Goal: Communication & Community: Ask a question

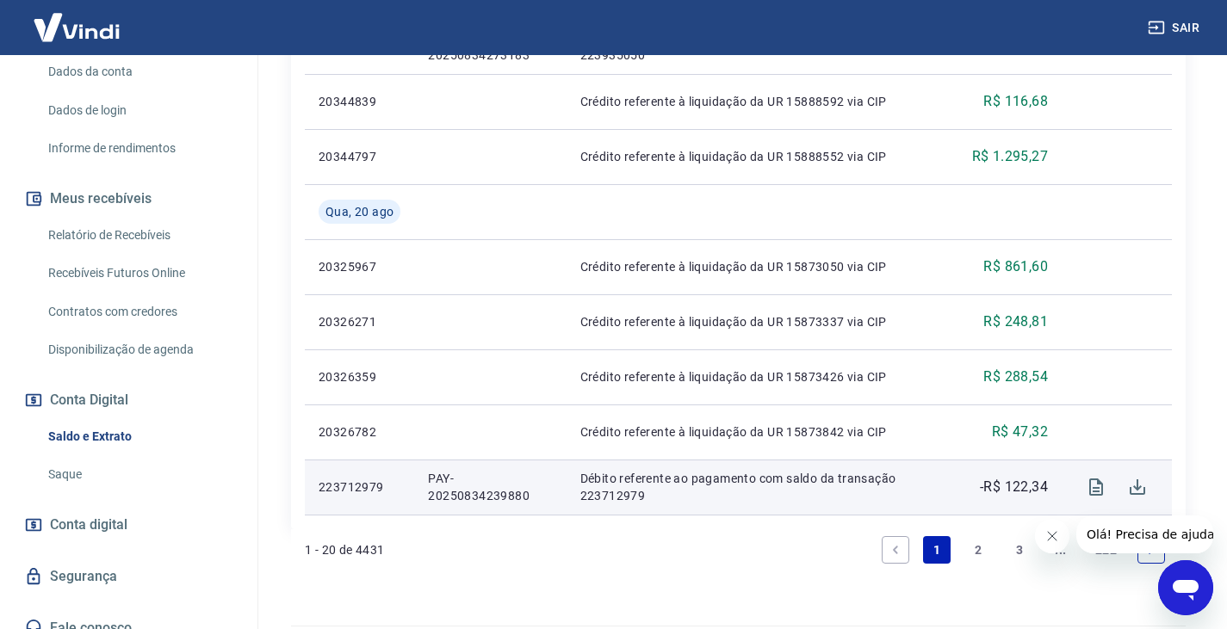
scroll to position [1394, 0]
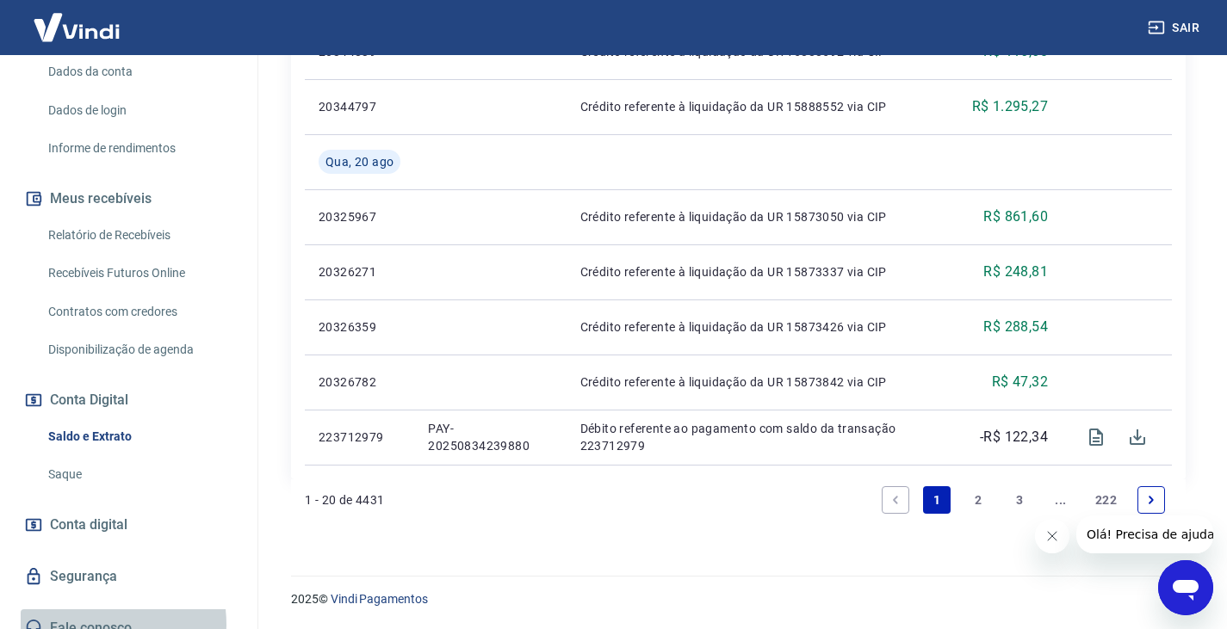
click at [76, 609] on link "Fale conosco" at bounding box center [129, 628] width 216 height 38
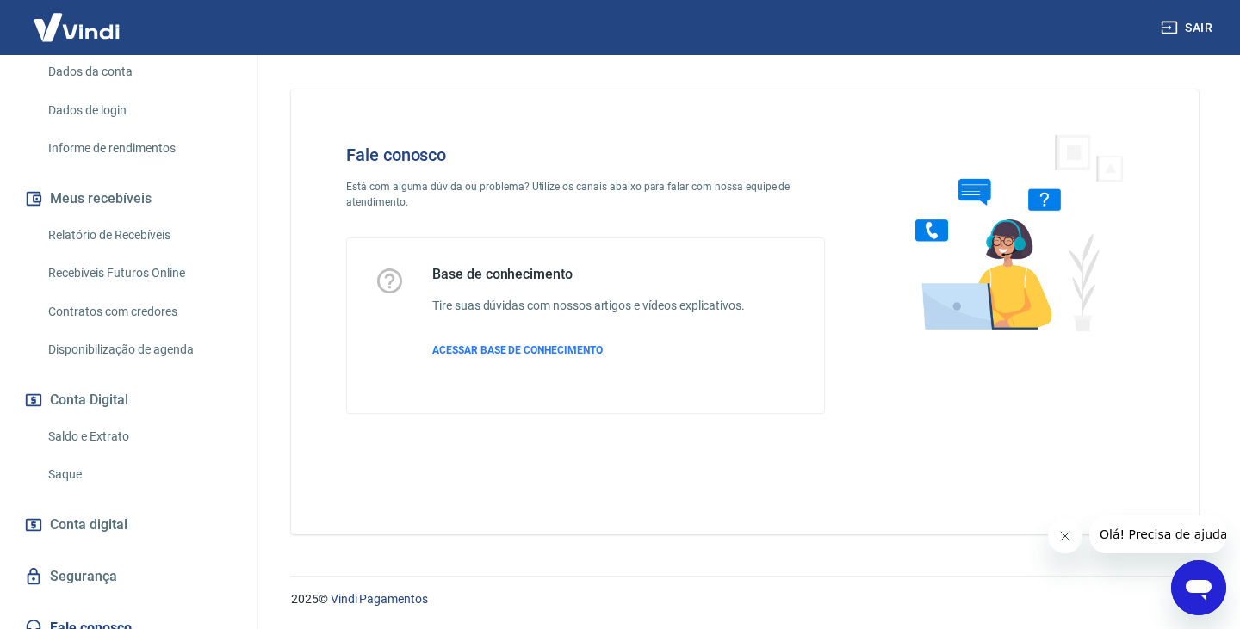
click at [1131, 539] on span "Olá! Precisa de ajuda?" at bounding box center [1165, 535] width 134 height 14
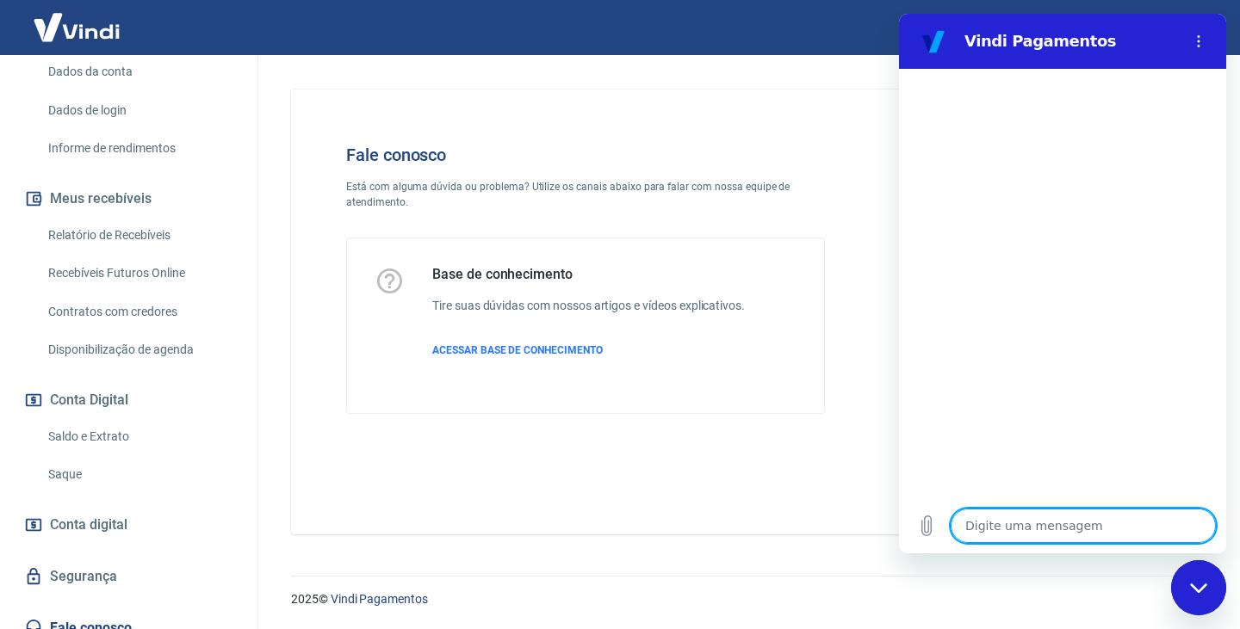
type textarea "o"
type textarea "x"
type textarea "ol"
type textarea "x"
type textarea "ola"
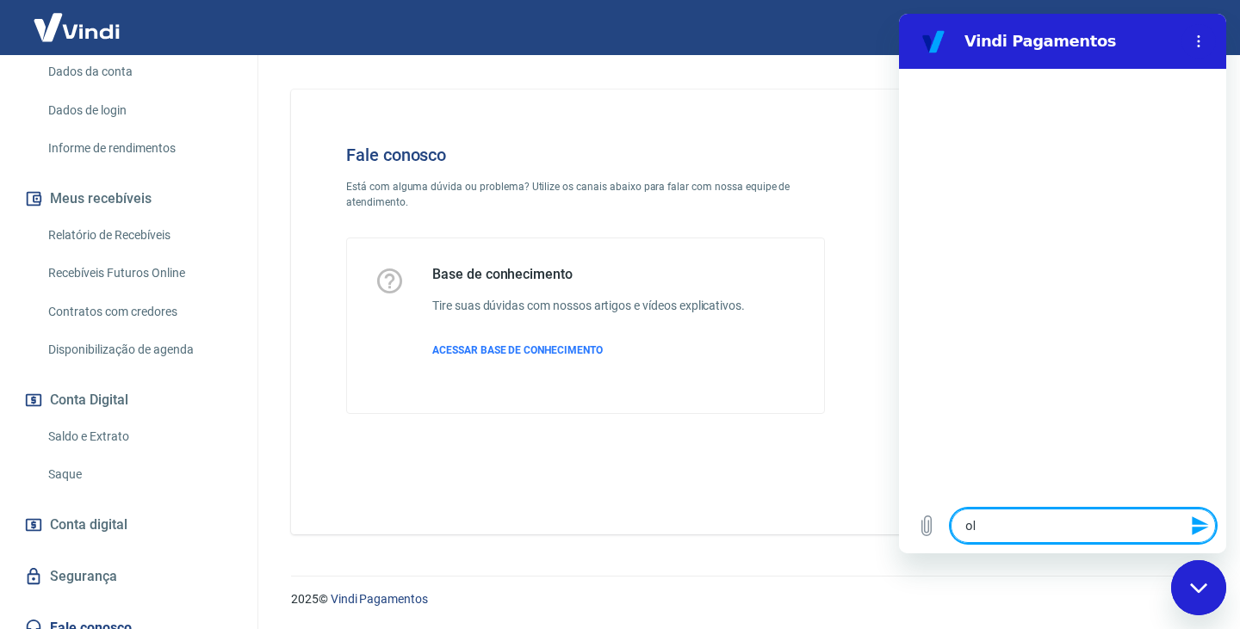
type textarea "x"
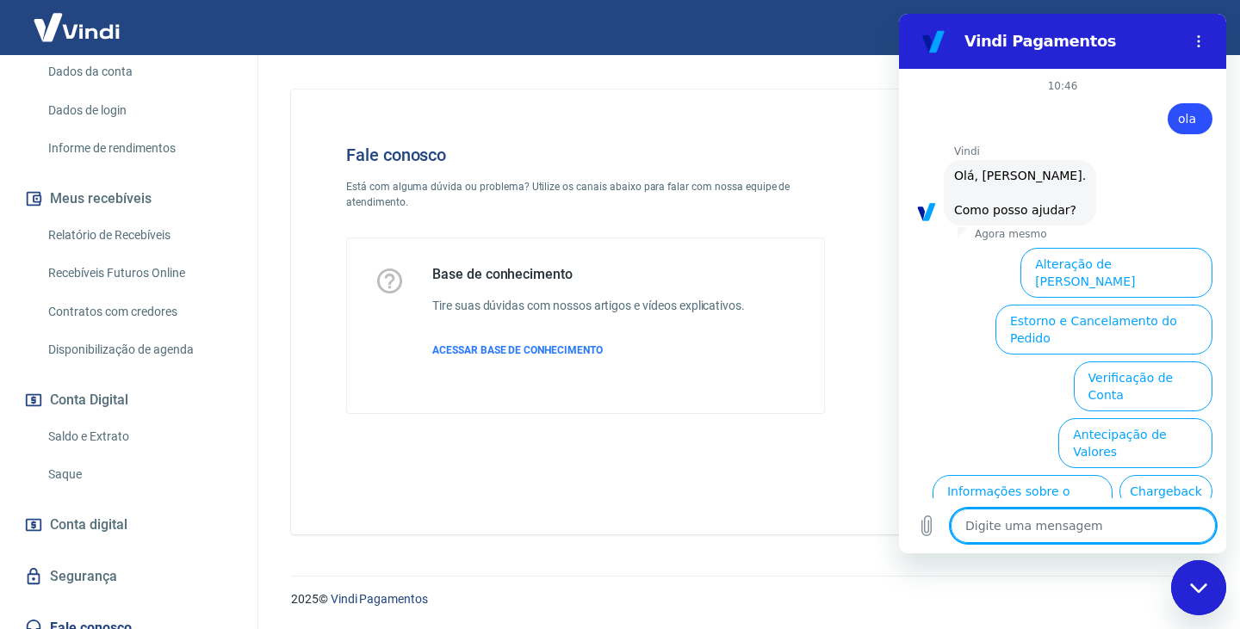
scroll to position [103, 0]
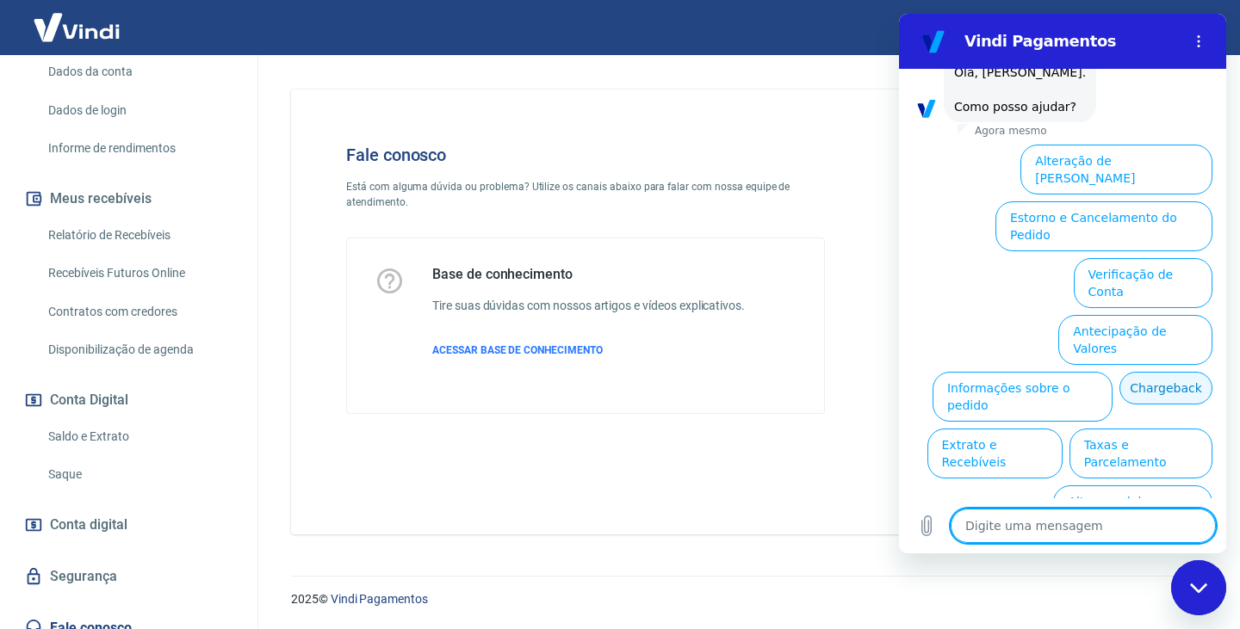
click at [1119, 372] on button "Chargeback" at bounding box center [1165, 388] width 93 height 33
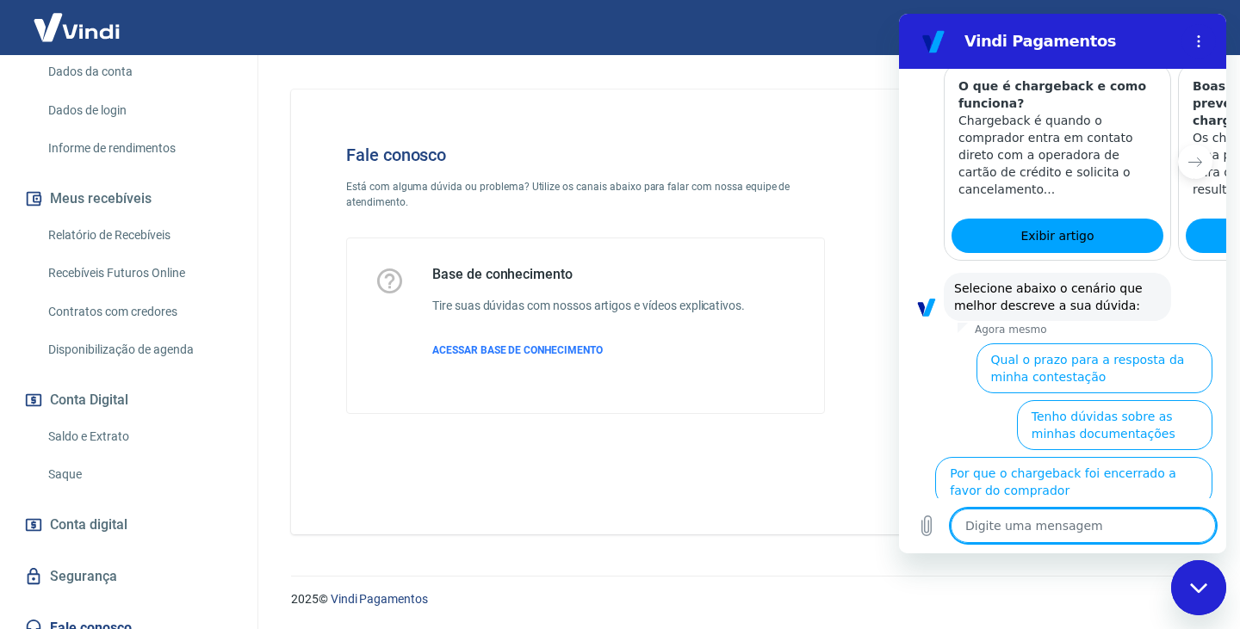
scroll to position [616, 0]
click at [1202, 43] on icon "Menu de opções" at bounding box center [1198, 41] width 14 height 14
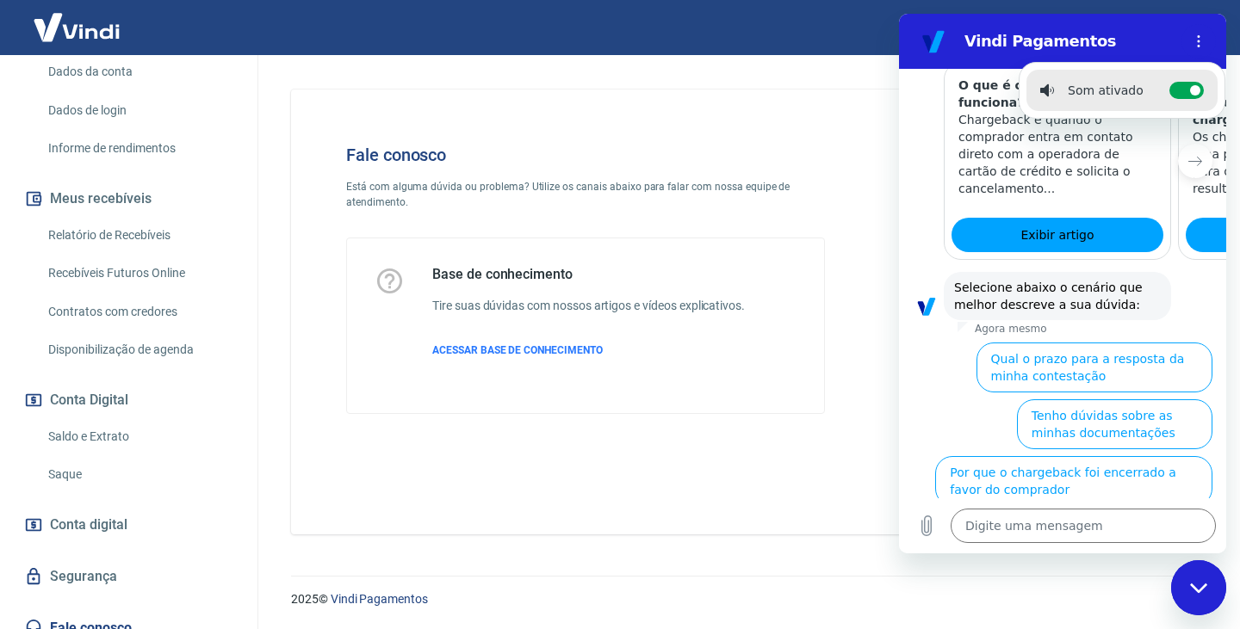
click at [770, 104] on div "Fale conosco Está com alguma dúvida ou problema? Utilize os canais abaixo para …" at bounding box center [744, 312] width 907 height 445
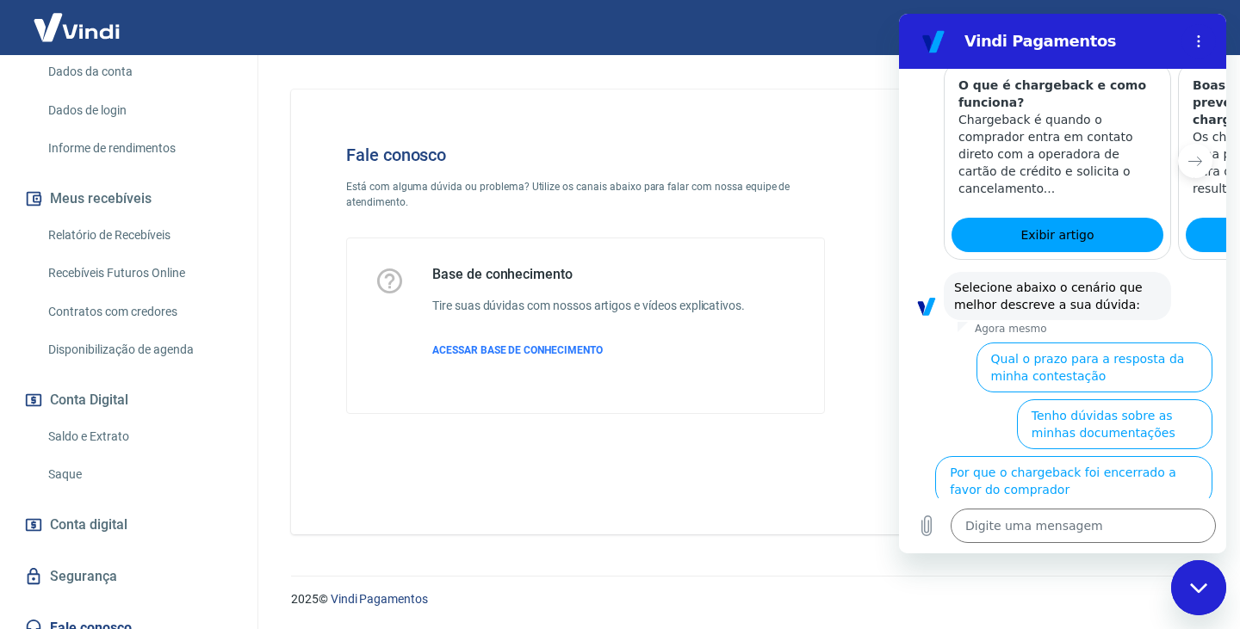
click at [1193, 590] on icon "Fechar janela de mensagens" at bounding box center [1199, 588] width 18 height 11
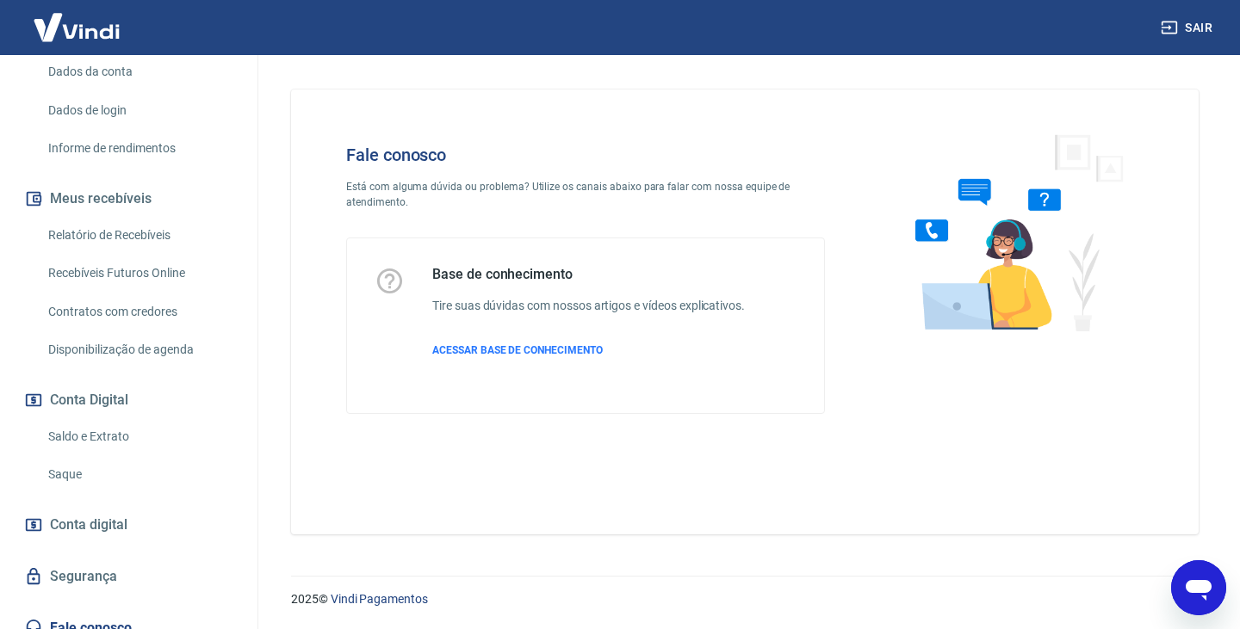
click at [1191, 587] on icon "Abrir janela de mensagens" at bounding box center [1198, 590] width 26 height 21
type textarea "x"
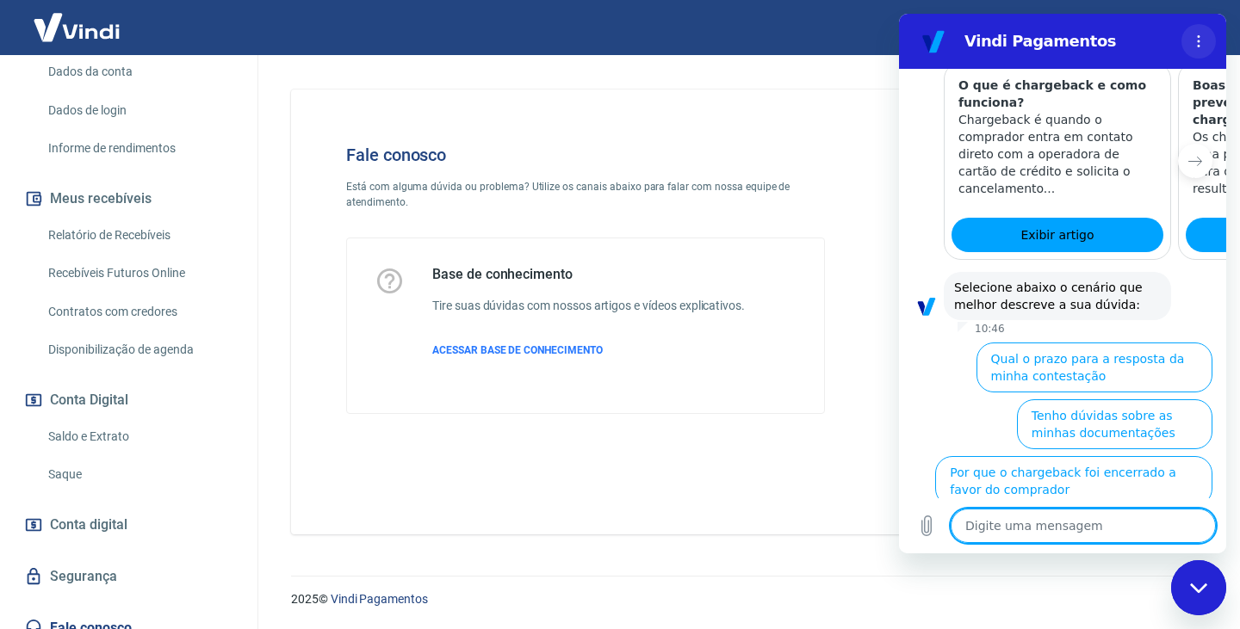
click at [1195, 45] on icon "Menu de opções" at bounding box center [1198, 41] width 14 height 14
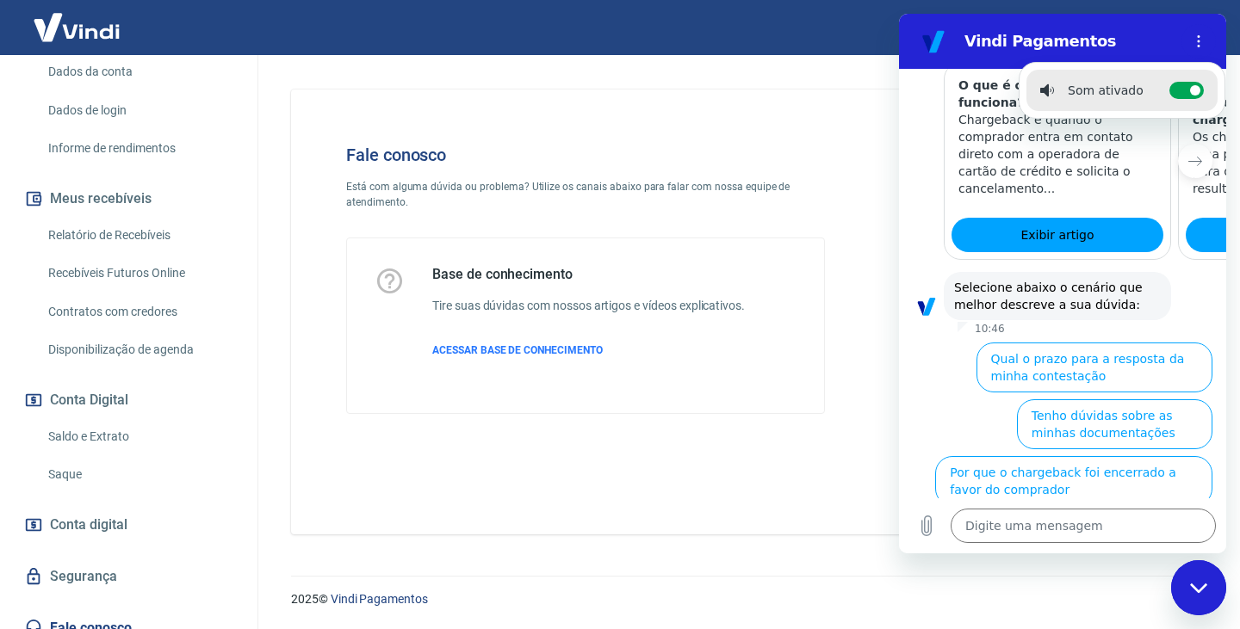
click at [920, 353] on ul "Qual o prazo para a resposta da minha contestação Tenho dúvidas sobre as minhas…" at bounding box center [1062, 449] width 300 height 227
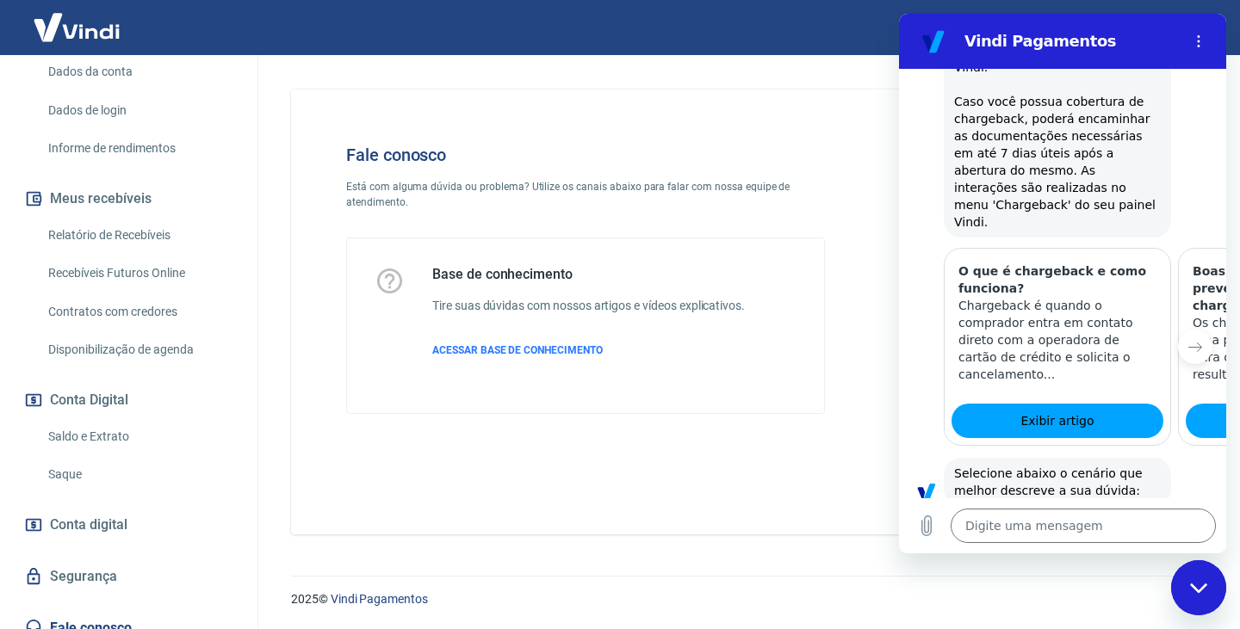
scroll to position [616, 0]
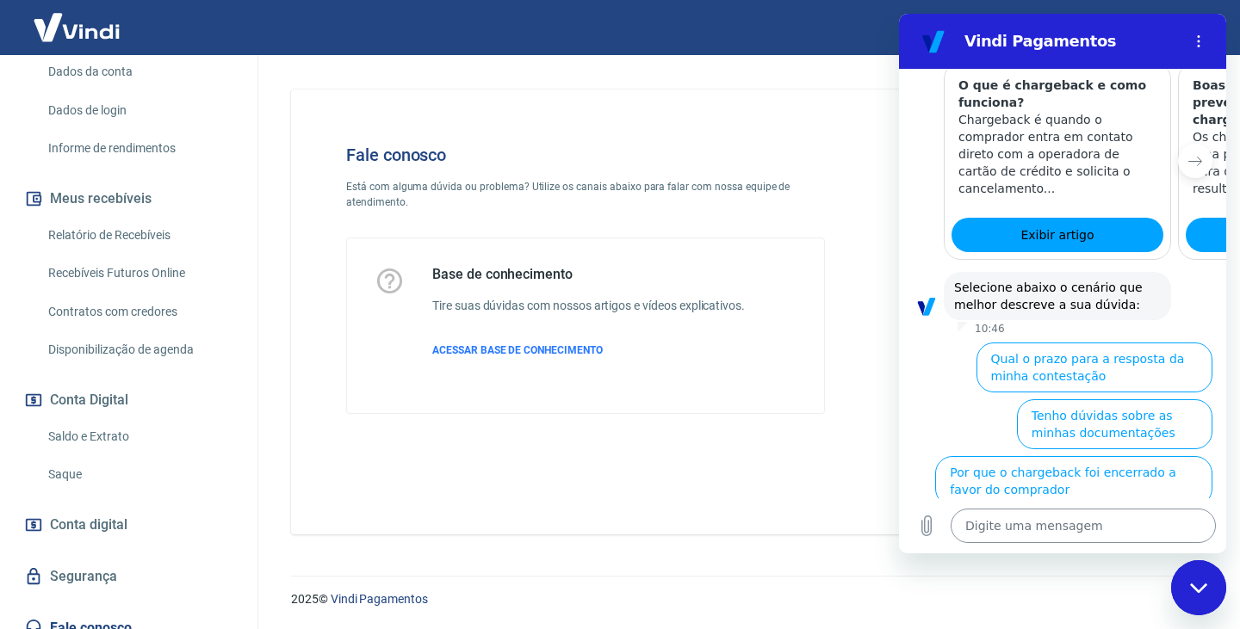
click at [1008, 531] on textarea at bounding box center [1082, 526] width 265 height 34
type textarea "f"
type textarea "x"
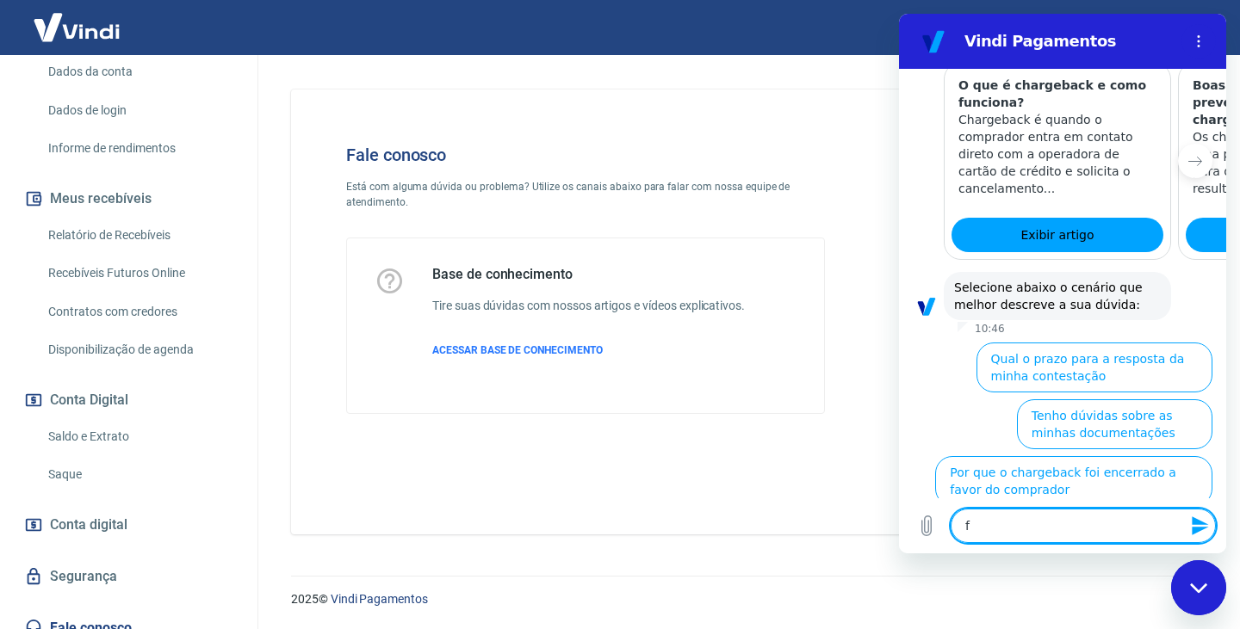
type textarea "fa"
type textarea "x"
type textarea "fal"
type textarea "x"
type textarea "fala"
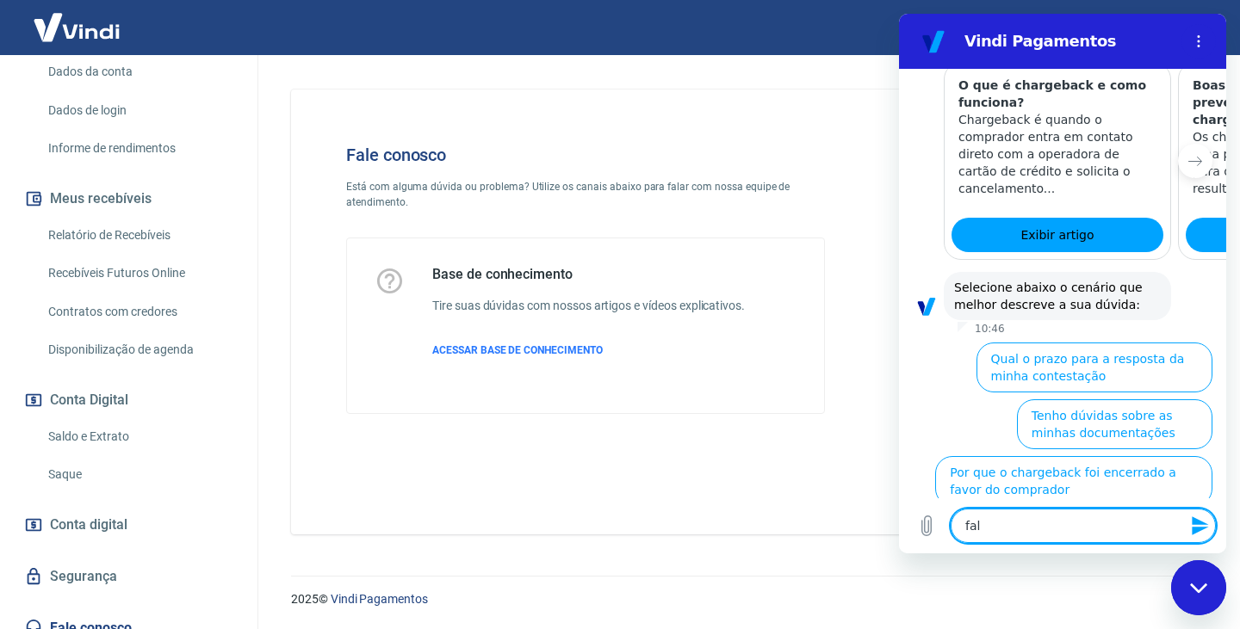
type textarea "x"
type textarea "falar"
type textarea "x"
type textarea "falar"
type textarea "x"
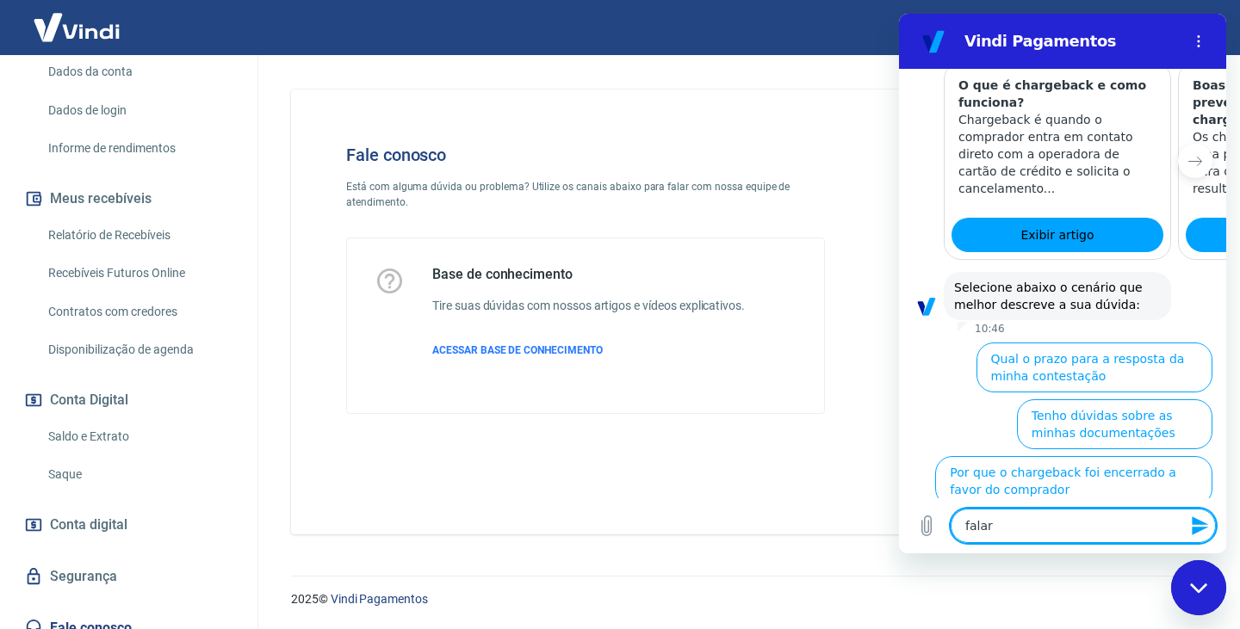
type textarea "falar c"
type textarea "x"
type textarea "falar co"
type textarea "x"
type textarea "falar com"
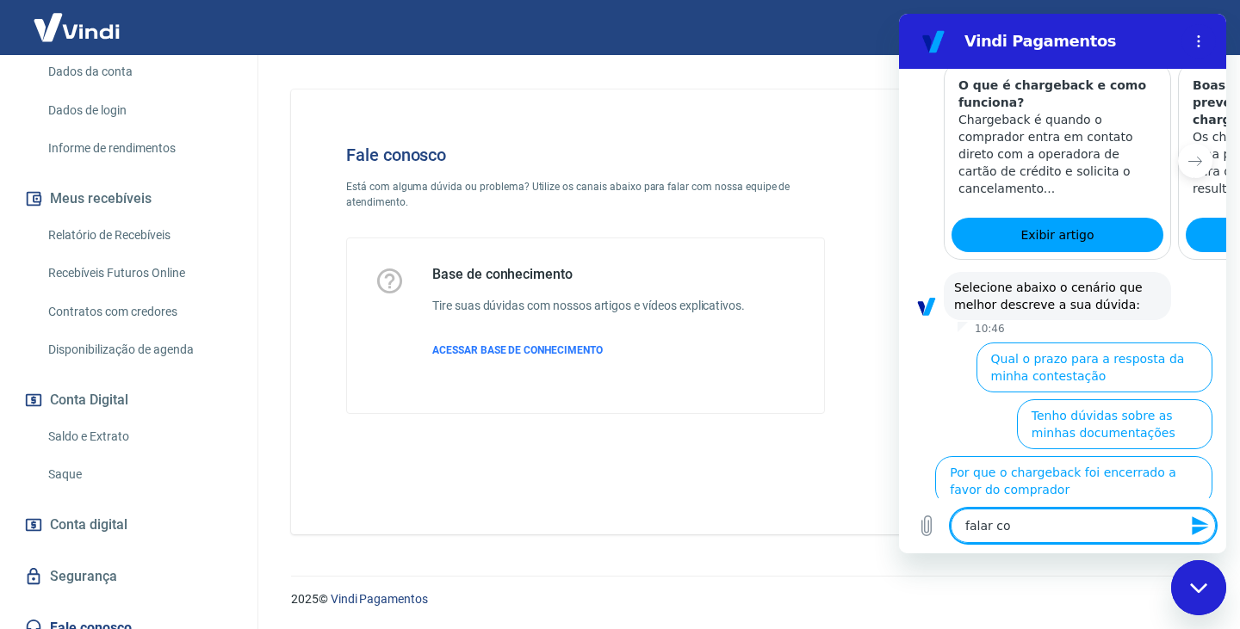
type textarea "x"
type textarea "falar com"
type textarea "x"
type textarea "falar com a"
type textarea "x"
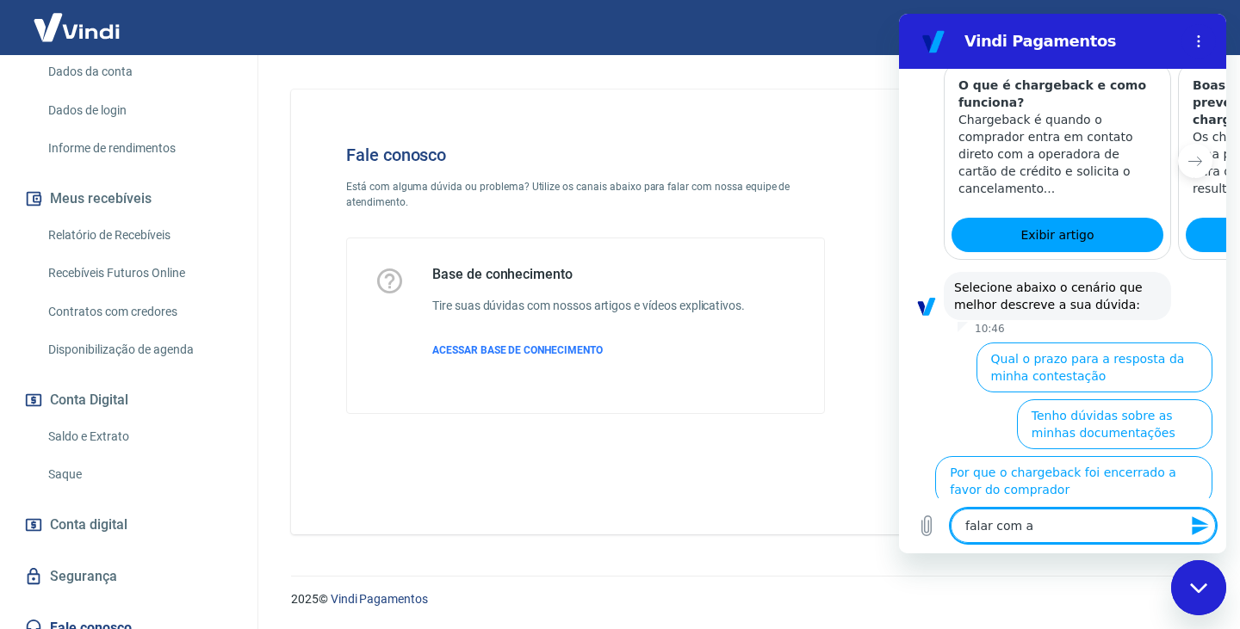
type textarea "falar com at"
type textarea "x"
type textarea "falar com ate"
type textarea "x"
type textarea "falar com [GEOGRAPHIC_DATA]"
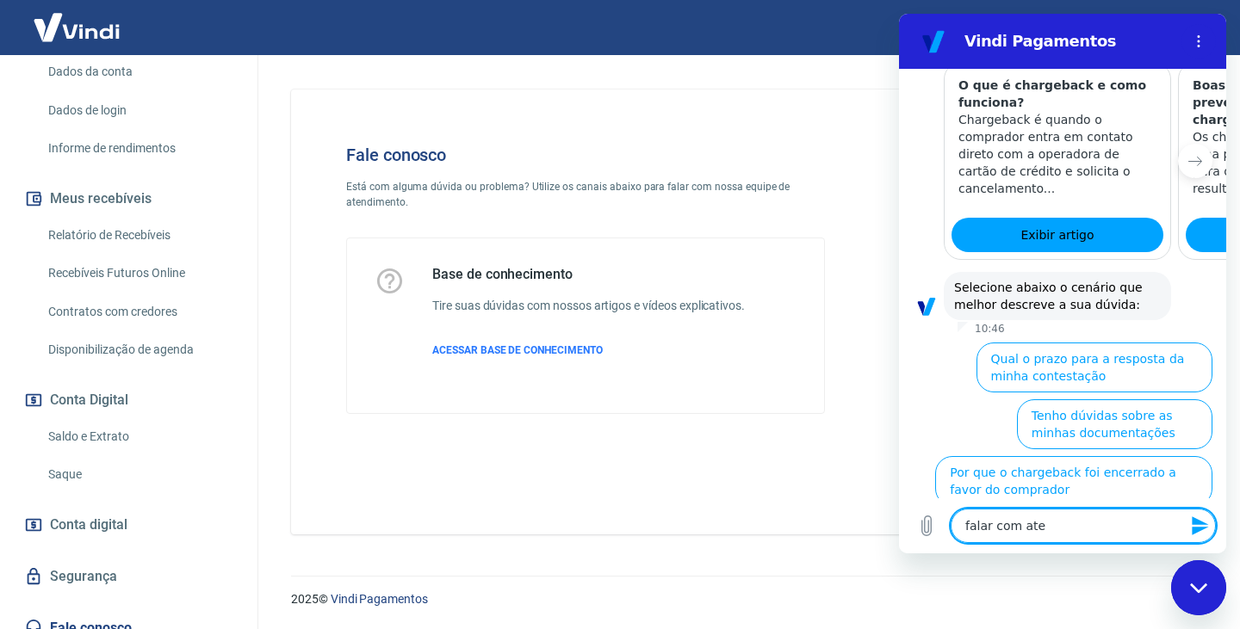
type textarea "x"
type textarea "falar com atend"
type textarea "x"
type textarea "falar com atende"
type textarea "x"
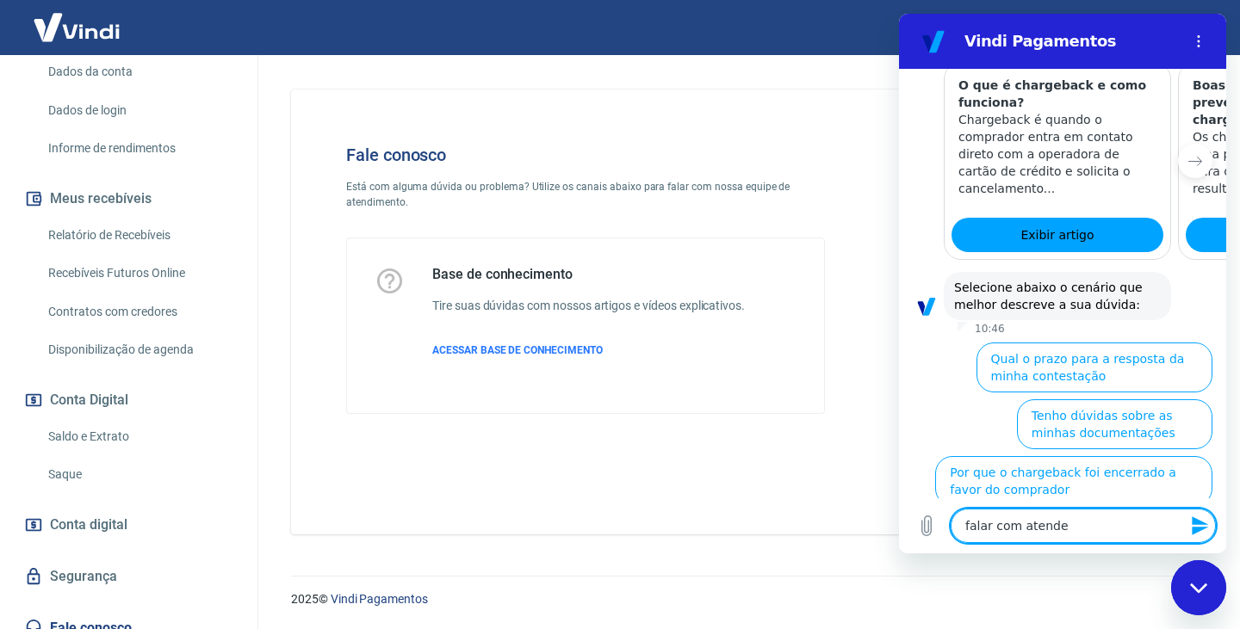
type textarea "falar com atenden"
type textarea "x"
type textarea "falar com atendent"
type textarea "x"
type textarea "falar com atendente"
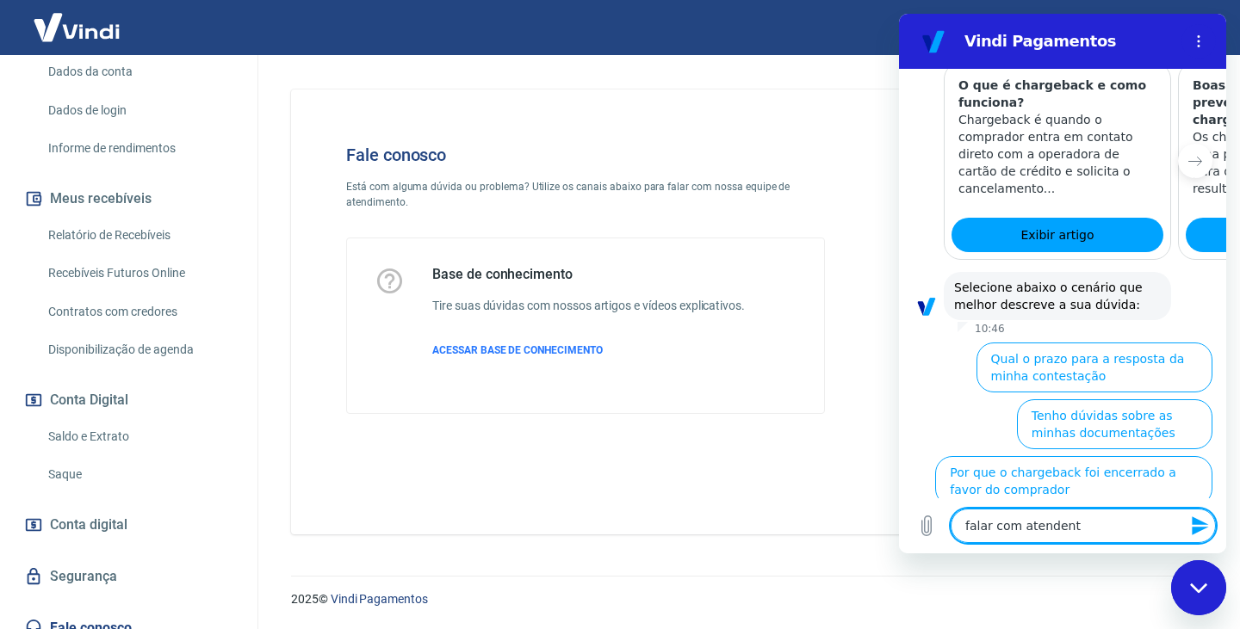
type textarea "x"
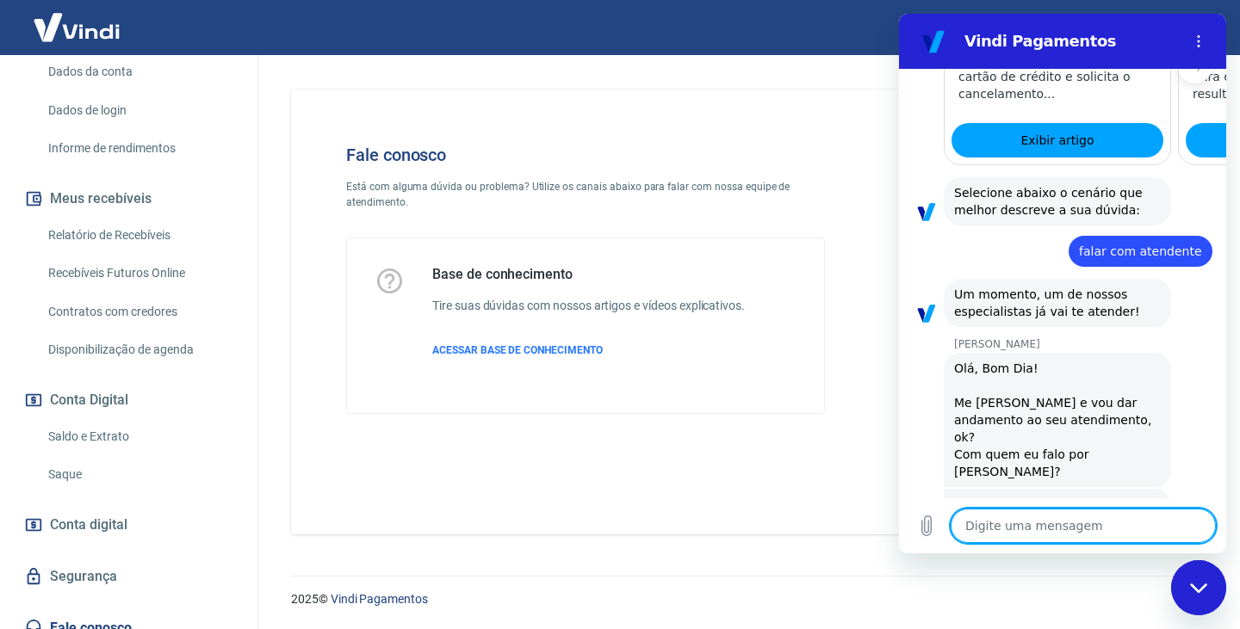
scroll to position [718, 0]
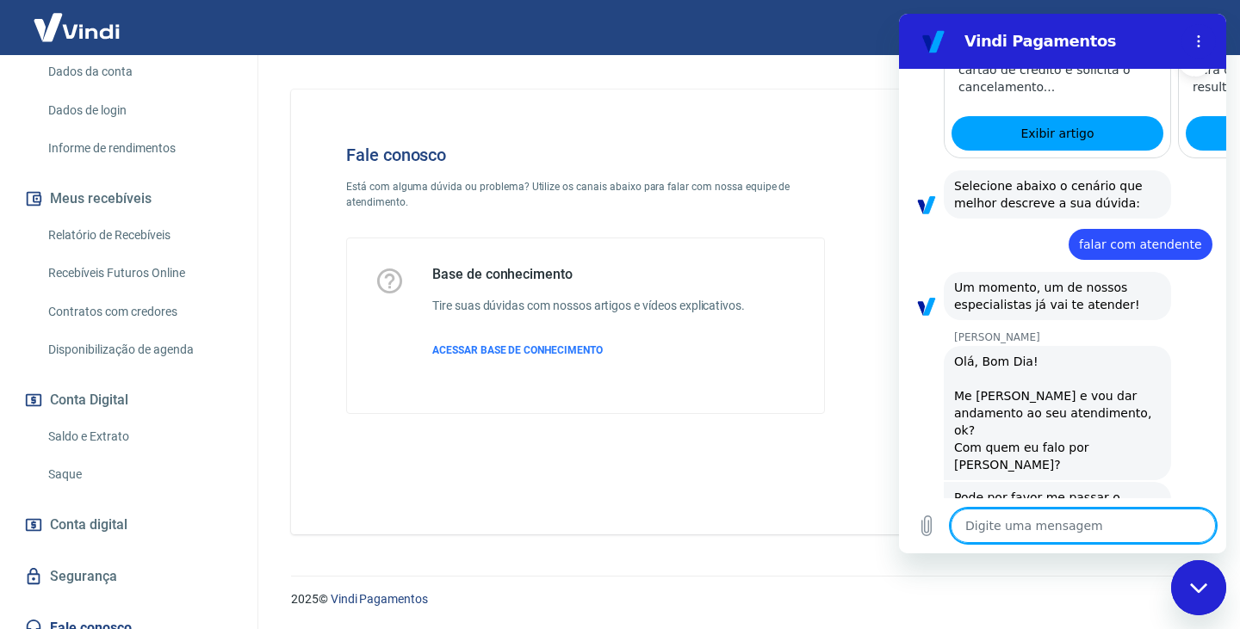
type textarea "x"
click at [985, 531] on textarea at bounding box center [1082, 526] width 265 height 34
type textarea "o"
type textarea "x"
type textarea "ol"
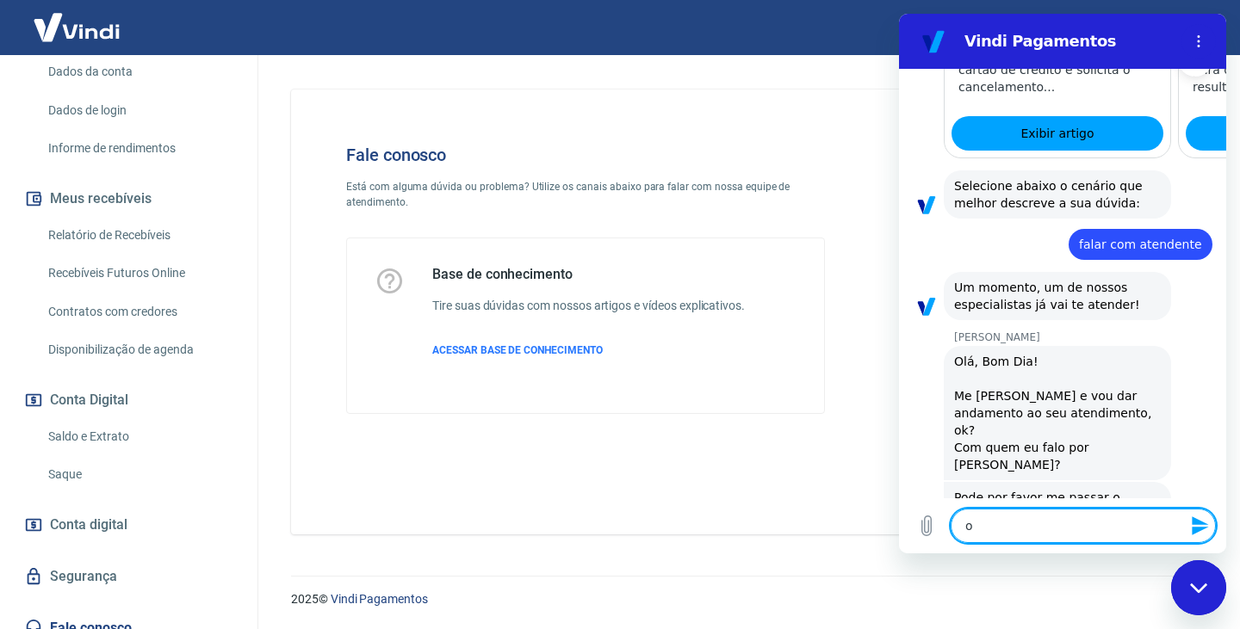
type textarea "x"
type textarea "olá"
type textarea "x"
type textarea "olá"
type textarea "x"
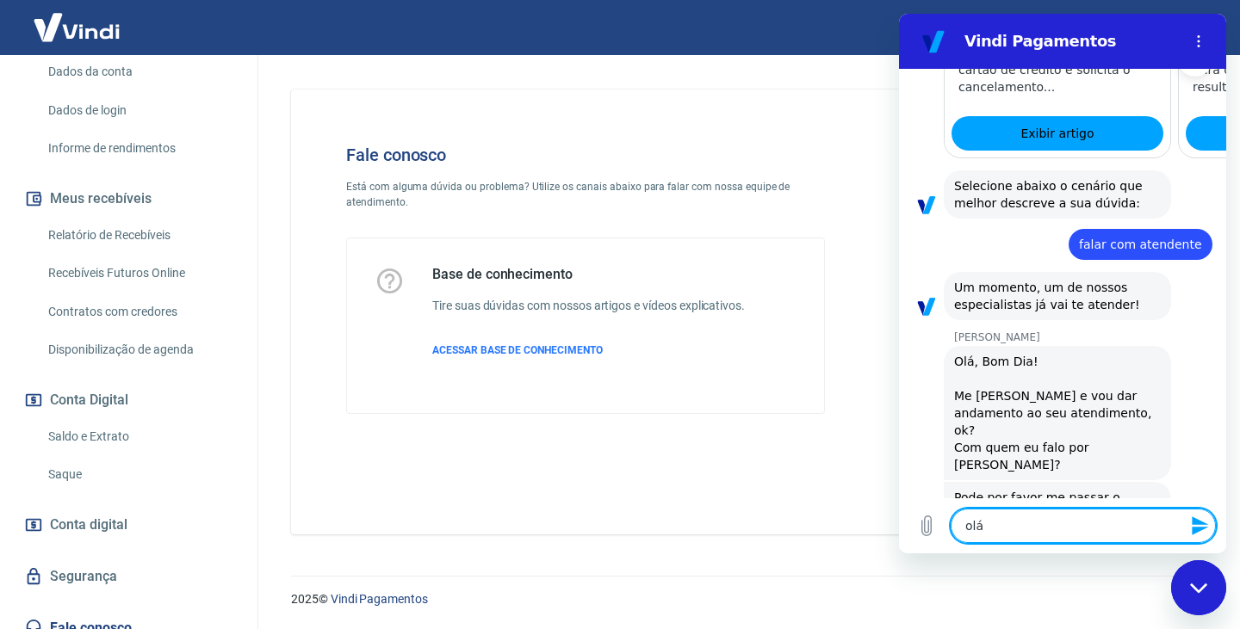
type textarea "olá S"
type textarea "x"
type textarea "olá Si"
type textarea "x"
type textarea "olá Sil"
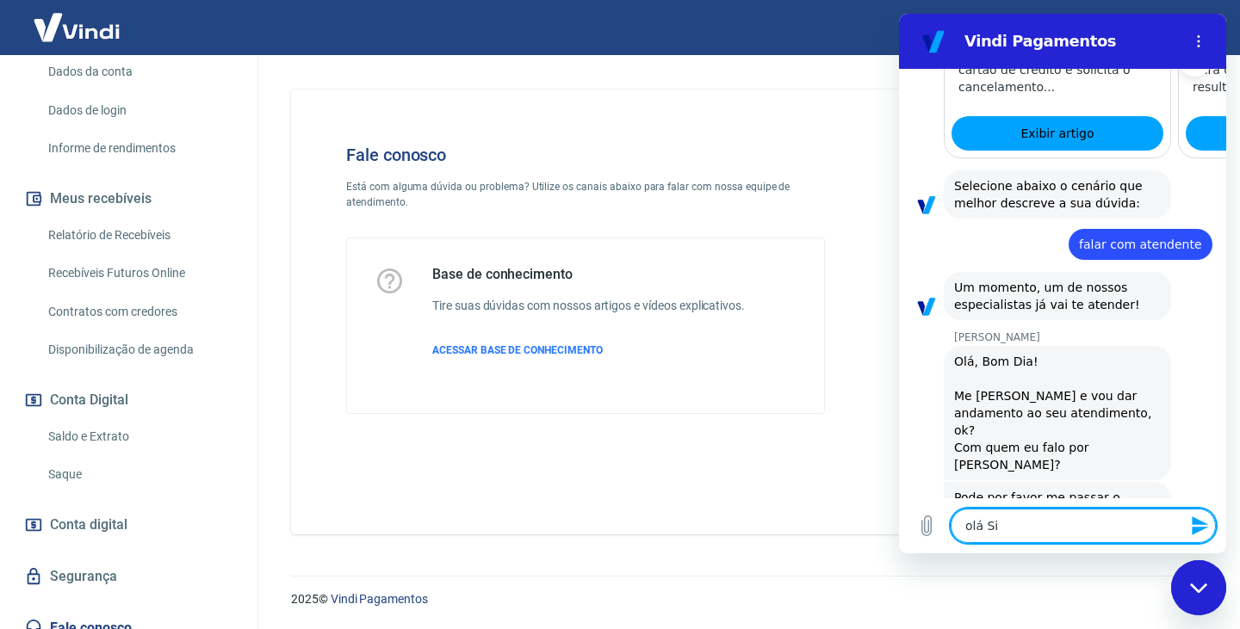
type textarea "x"
type textarea "olá Silv"
type textarea "x"
type textarea "[PERSON_NAME]"
type textarea "x"
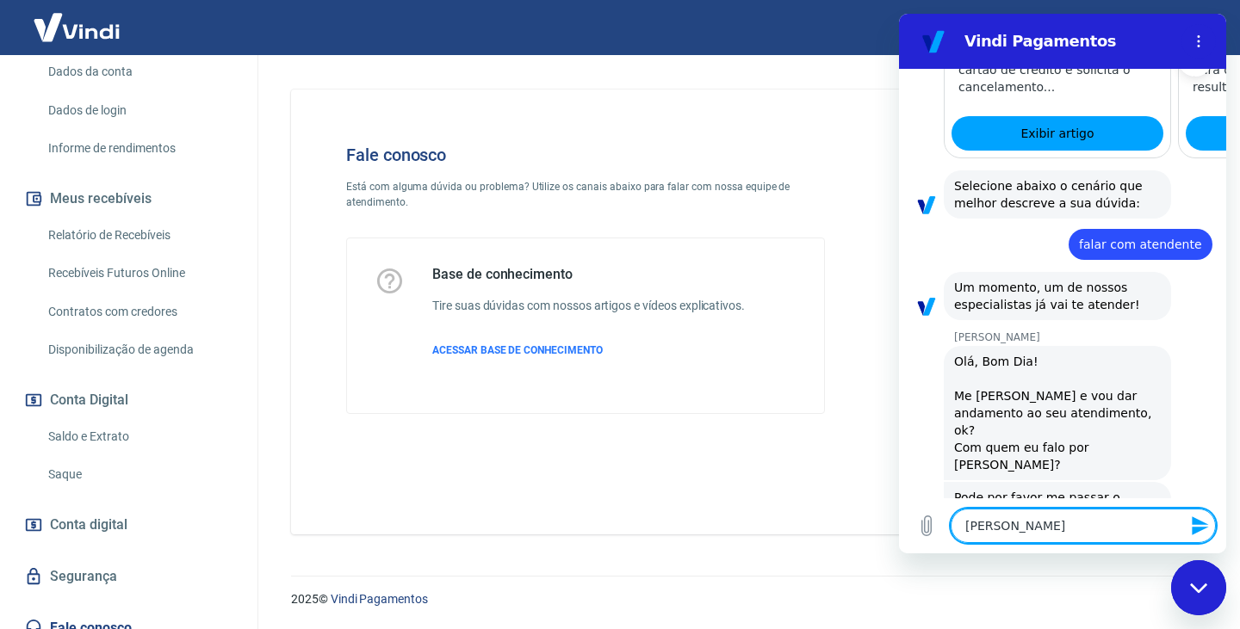
type textarea "[PERSON_NAME]"
type textarea "x"
type textarea "[PERSON_NAME]"
type textarea "x"
type textarea "[PERSON_NAME],"
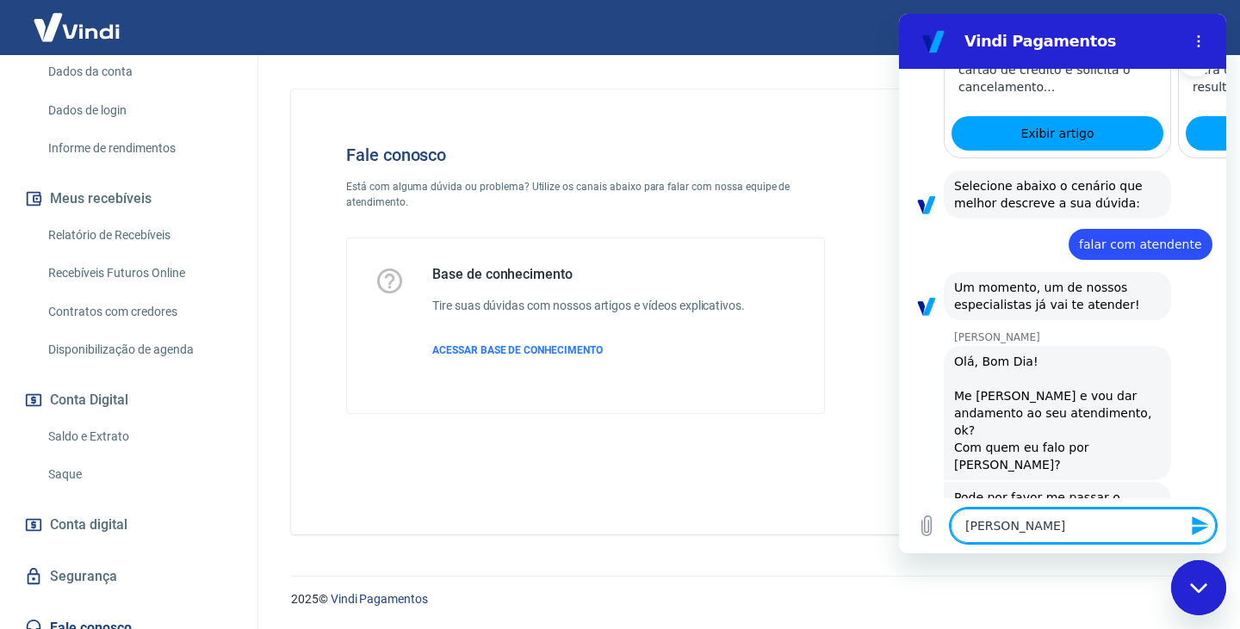
type textarea "x"
type textarea "[PERSON_NAME],"
type textarea "x"
type textarea "[PERSON_NAME], b"
type textarea "x"
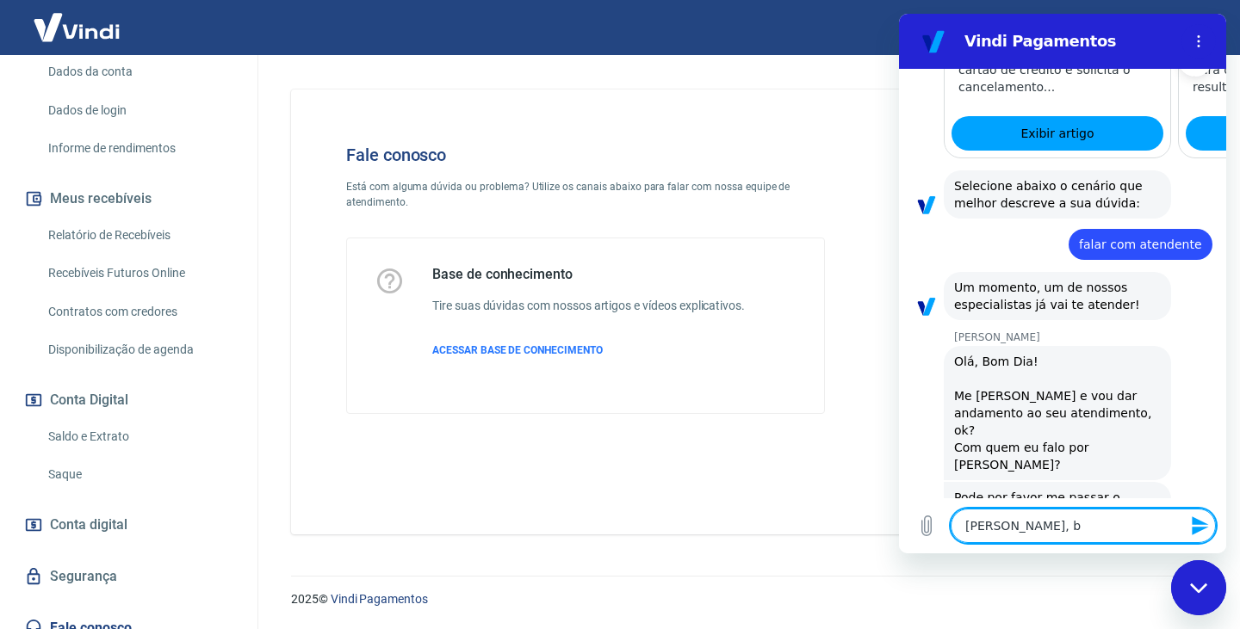
type textarea "[PERSON_NAME], bo"
type textarea "x"
type textarea "[PERSON_NAME], bom"
type textarea "x"
type textarea "[PERSON_NAME], bom"
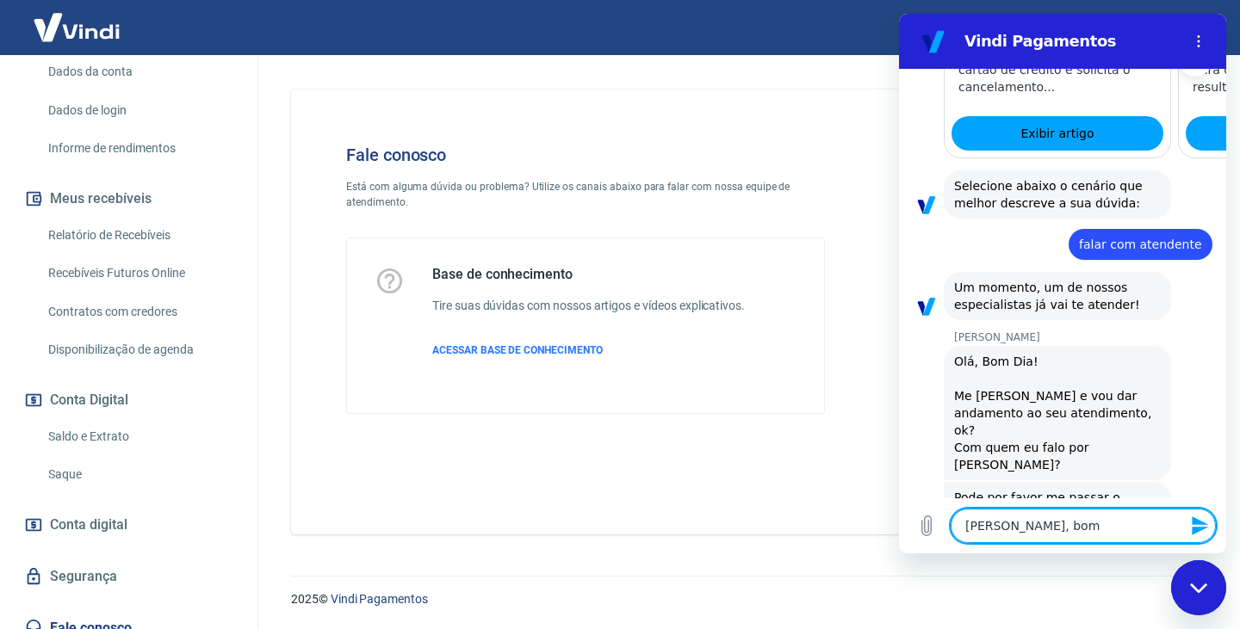
type textarea "x"
type textarea "[PERSON_NAME], bom d"
type textarea "x"
type textarea "[PERSON_NAME], bom di"
type textarea "x"
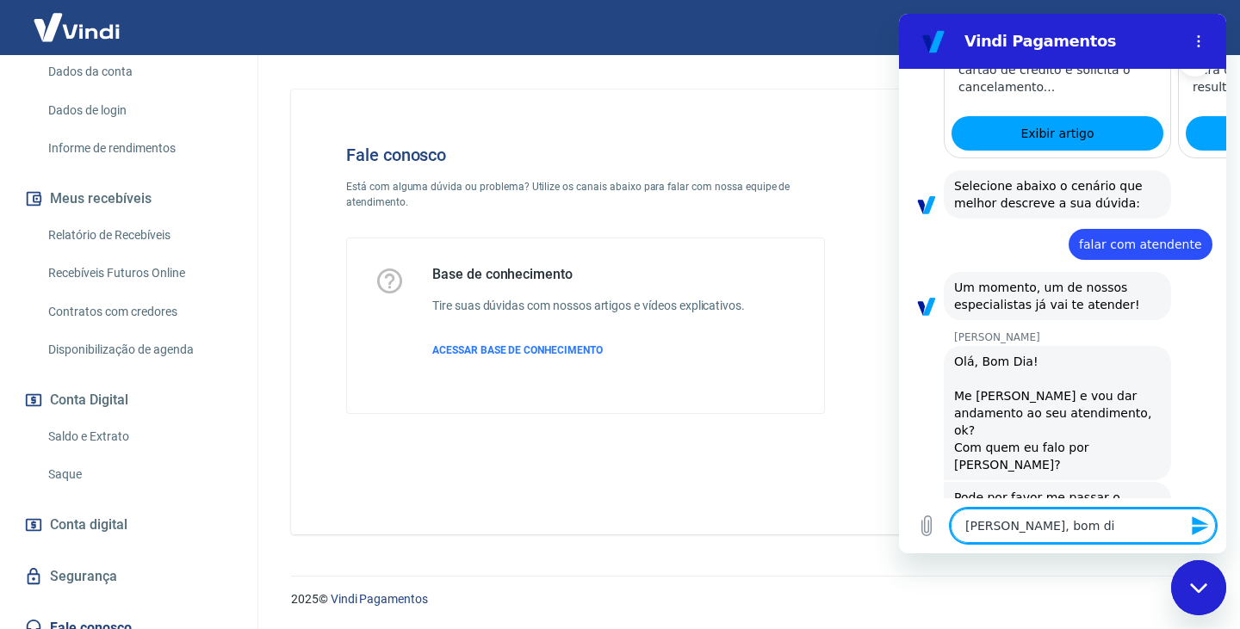
type textarea "[PERSON_NAME], bom dia"
type textarea "x"
type textarea "[PERSON_NAME], bom dia,"
type textarea "x"
type textarea "[PERSON_NAME], bom dia,"
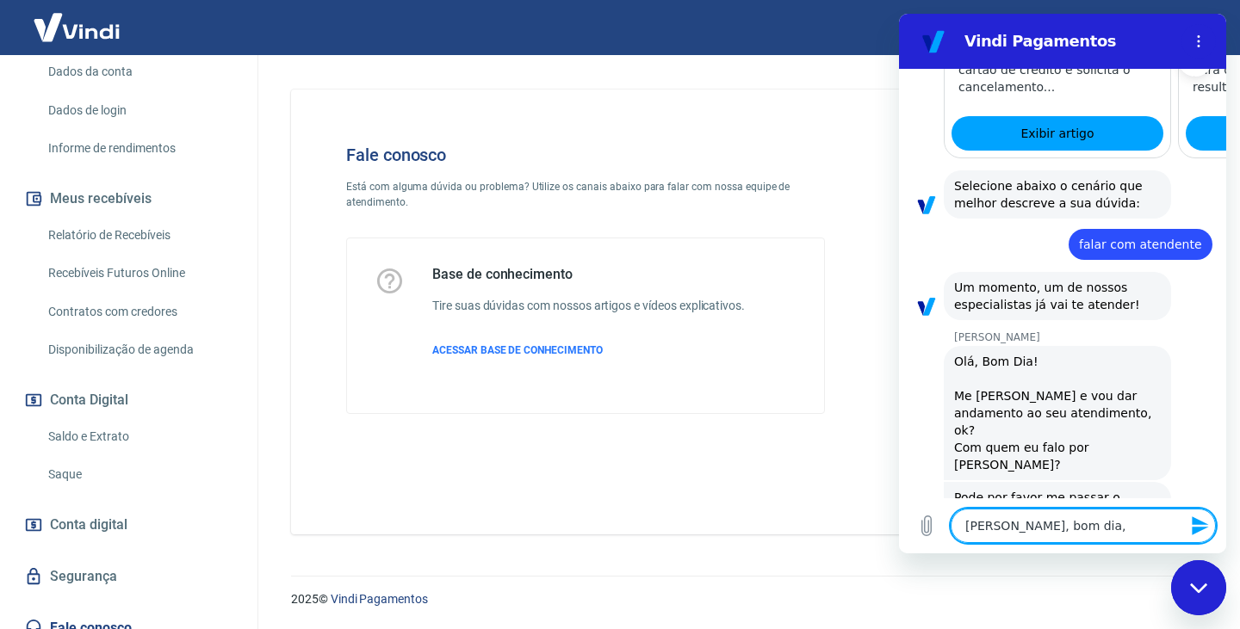
type textarea "x"
type textarea "[PERSON_NAME], [PERSON_NAME] dia, t"
type textarea "x"
type textarea "[PERSON_NAME], bom dia, tu"
type textarea "x"
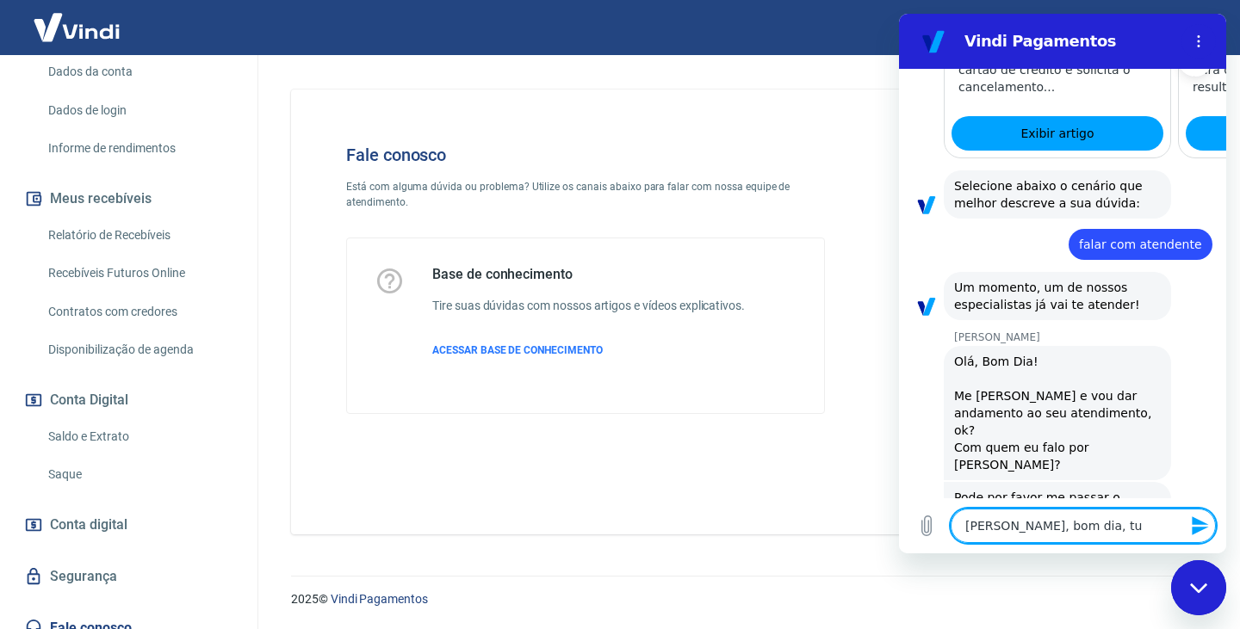
type textarea "[PERSON_NAME], bom dia, tud"
type textarea "x"
type textarea "[PERSON_NAME], bom dia, tudo"
type textarea "x"
type textarea "[PERSON_NAME], bom dia, tudo"
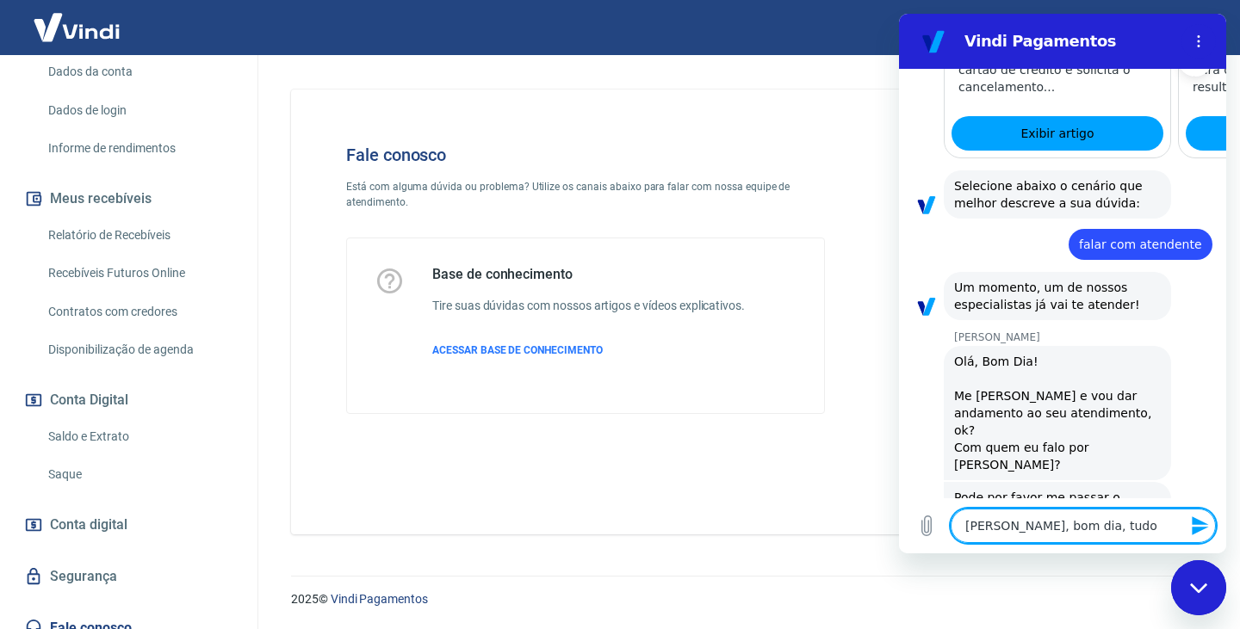
type textarea "x"
type textarea "[PERSON_NAME], bom dia, tudo b"
type textarea "x"
type textarea "[PERSON_NAME], bom dia, tudo be"
type textarea "x"
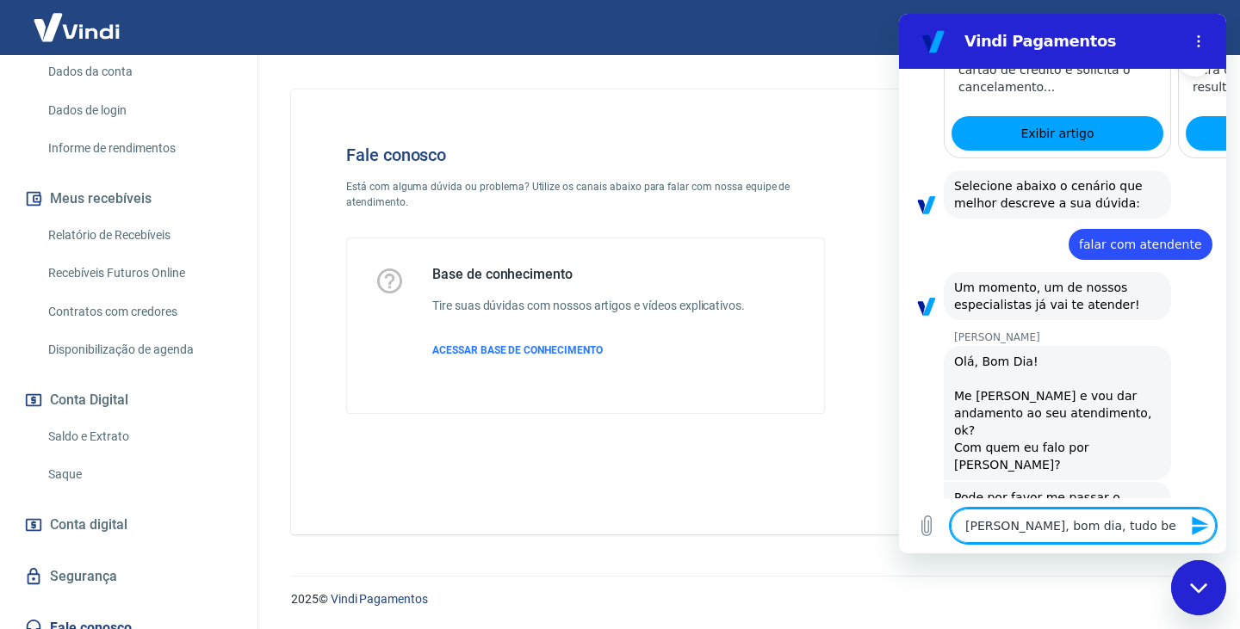
type textarea "[PERSON_NAME], bom dia, tudo bem"
type textarea "x"
type textarea "[PERSON_NAME], bom dia, tudo bem?"
type textarea "x"
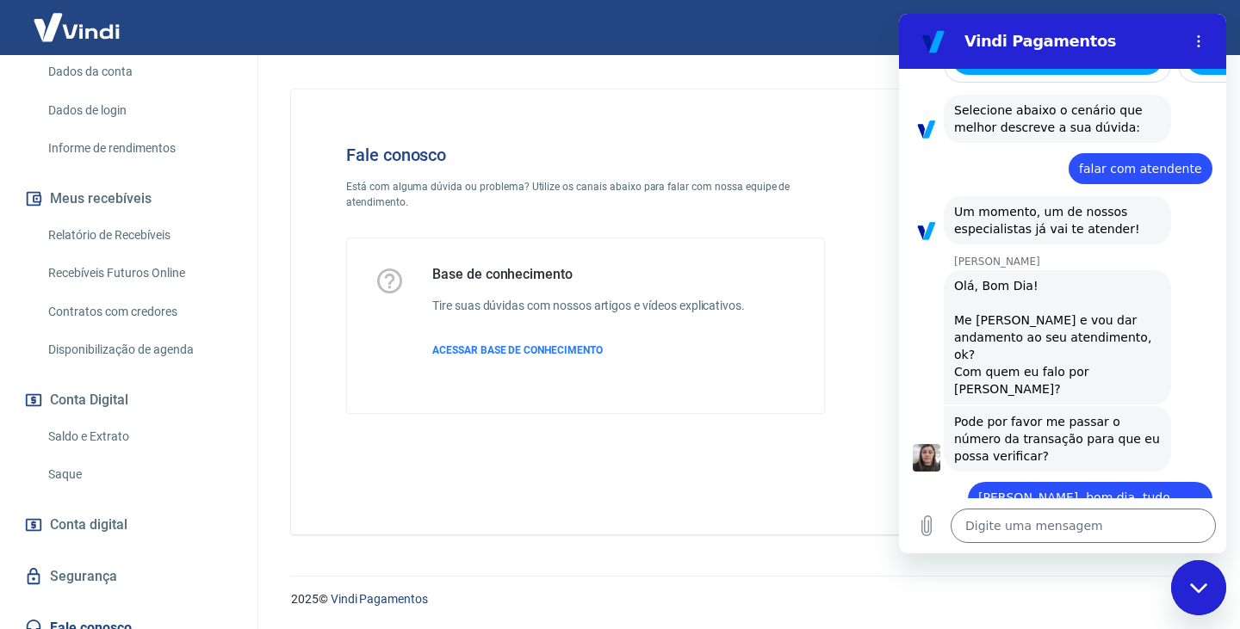
scroll to position [792, 0]
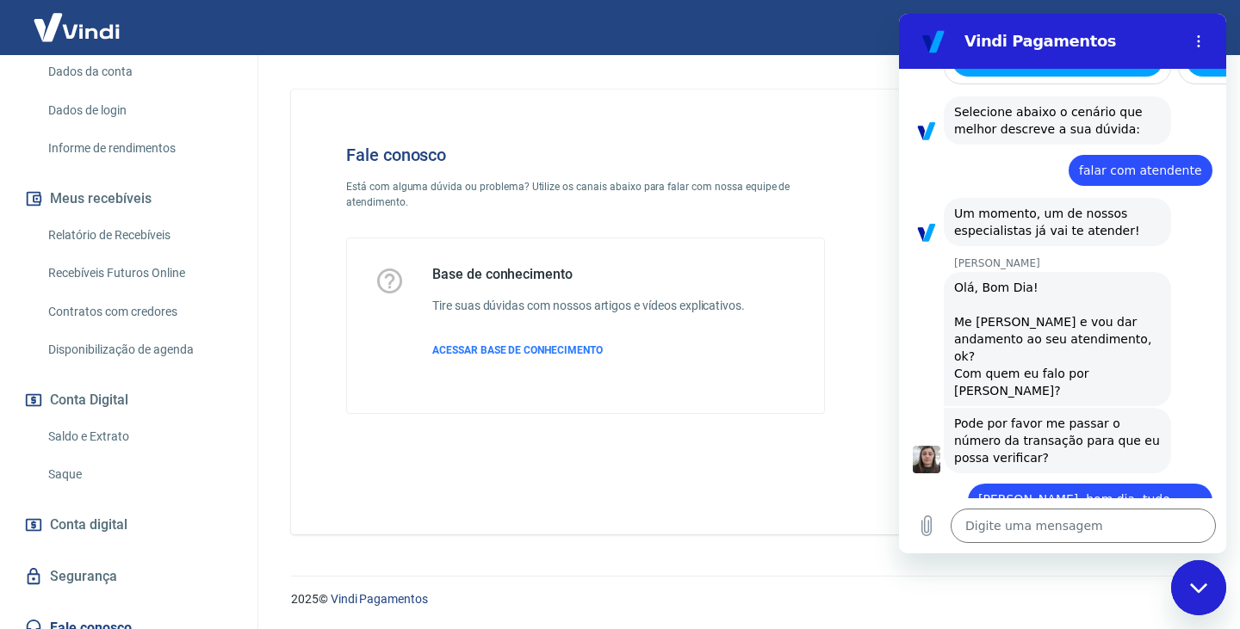
type textarea "x"
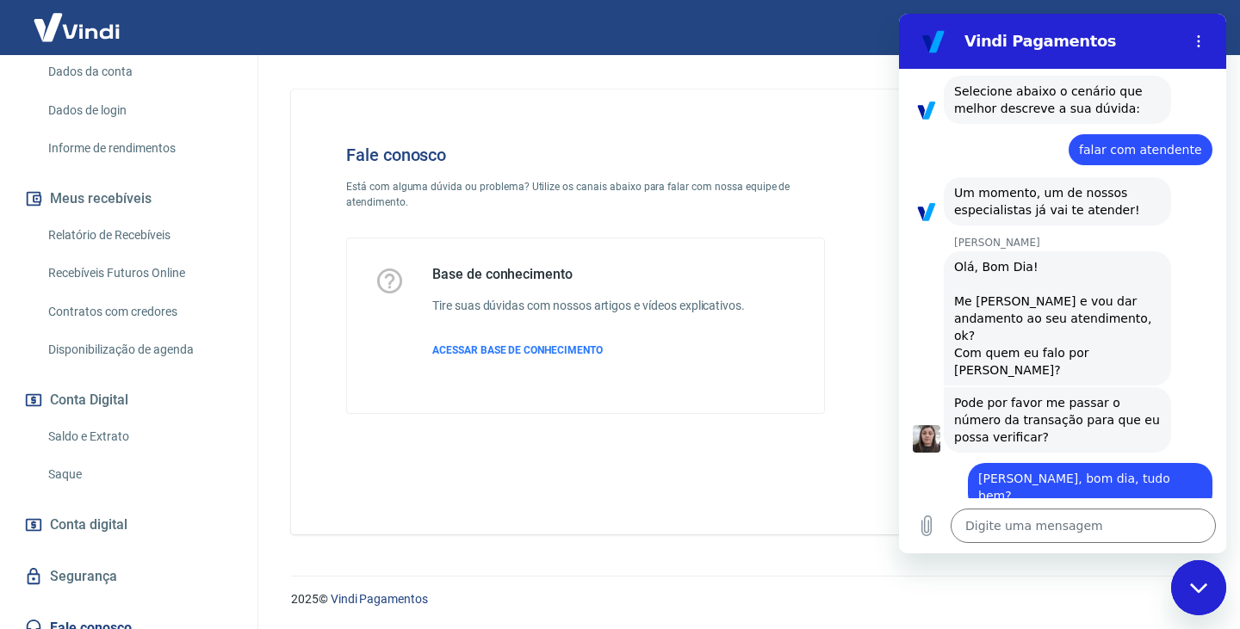
scroll to position [816, 0]
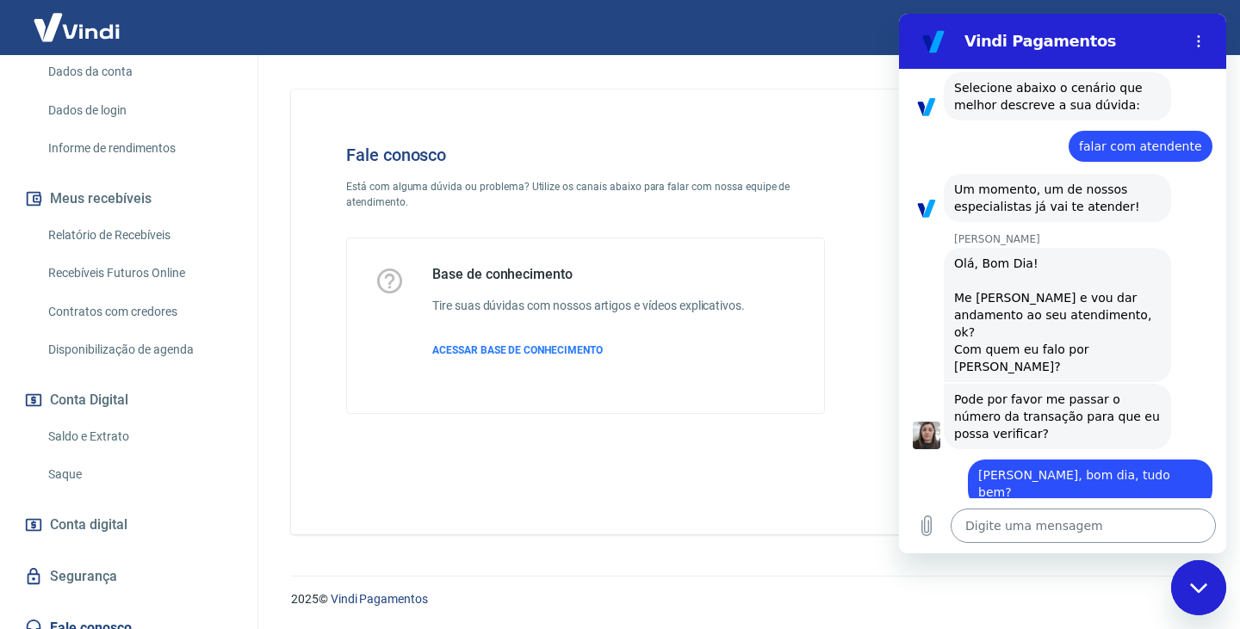
click at [995, 529] on textarea at bounding box center [1082, 526] width 265 height 34
type textarea "t"
type textarea "x"
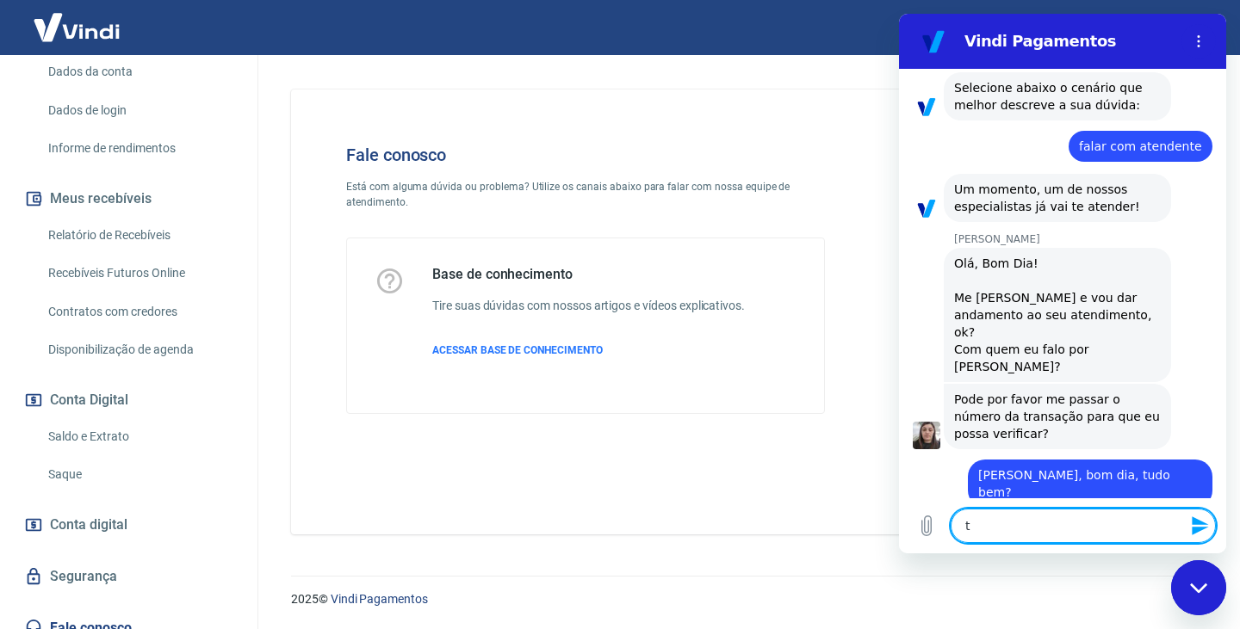
type textarea "ta"
type textarea "x"
type textarea "tam"
type textarea "x"
type textarea "tamb"
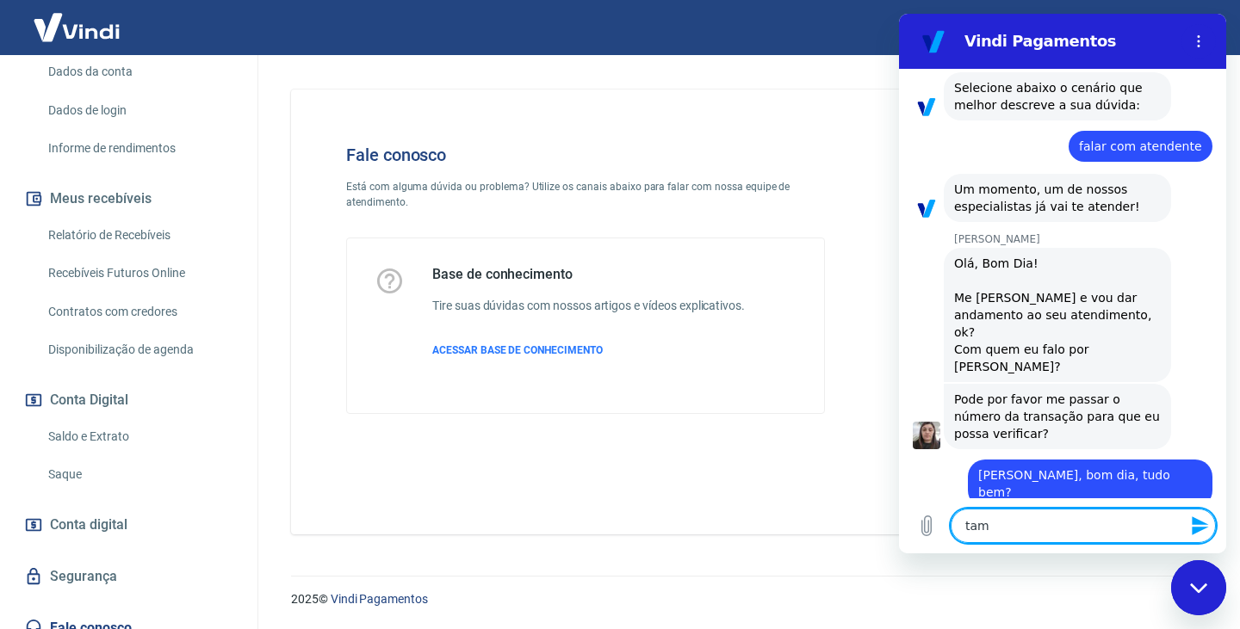
type textarea "x"
type textarea "tambe"
type textarea "x"
type textarea "tambem"
type textarea "x"
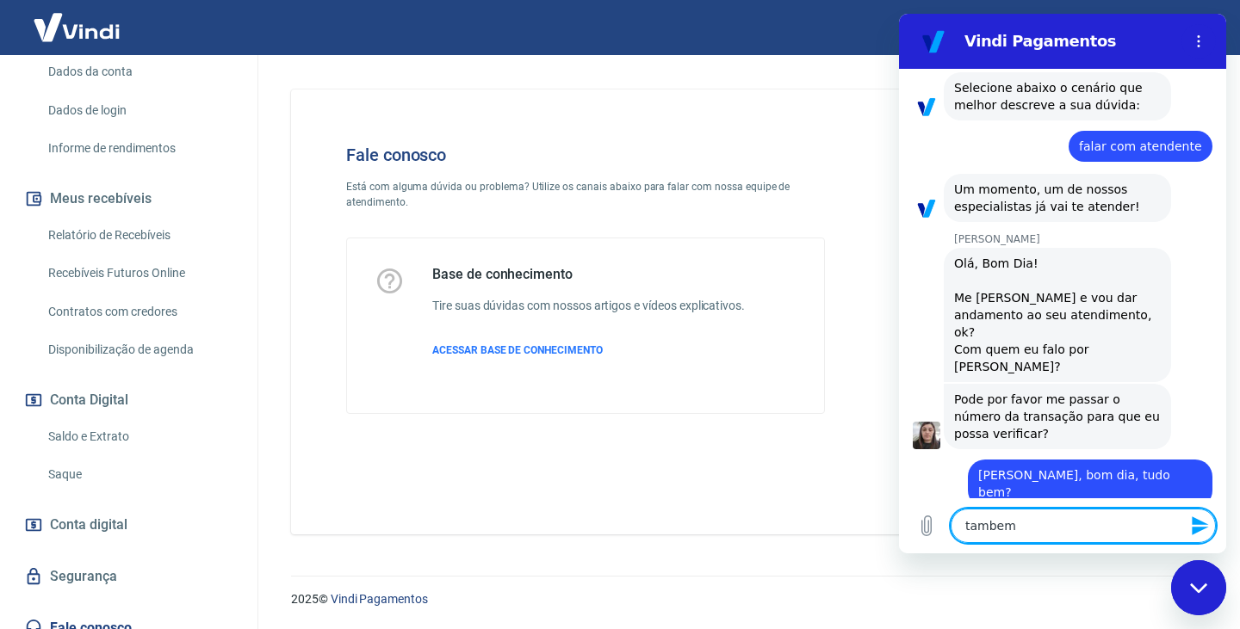
type textarea "tambem"
type textarea "x"
type textarea "tambem g"
type textarea "x"
type textarea "tambem gr"
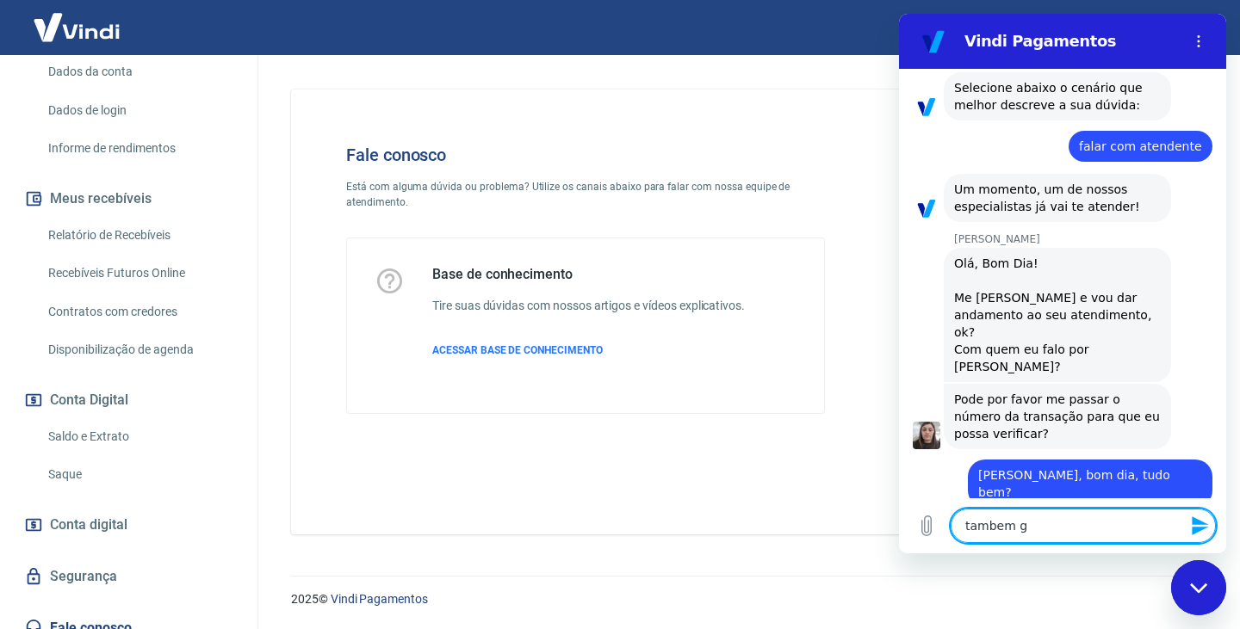
type textarea "x"
type textarea "tambem gra"
type textarea "x"
type textarea "tambem graç"
type textarea "x"
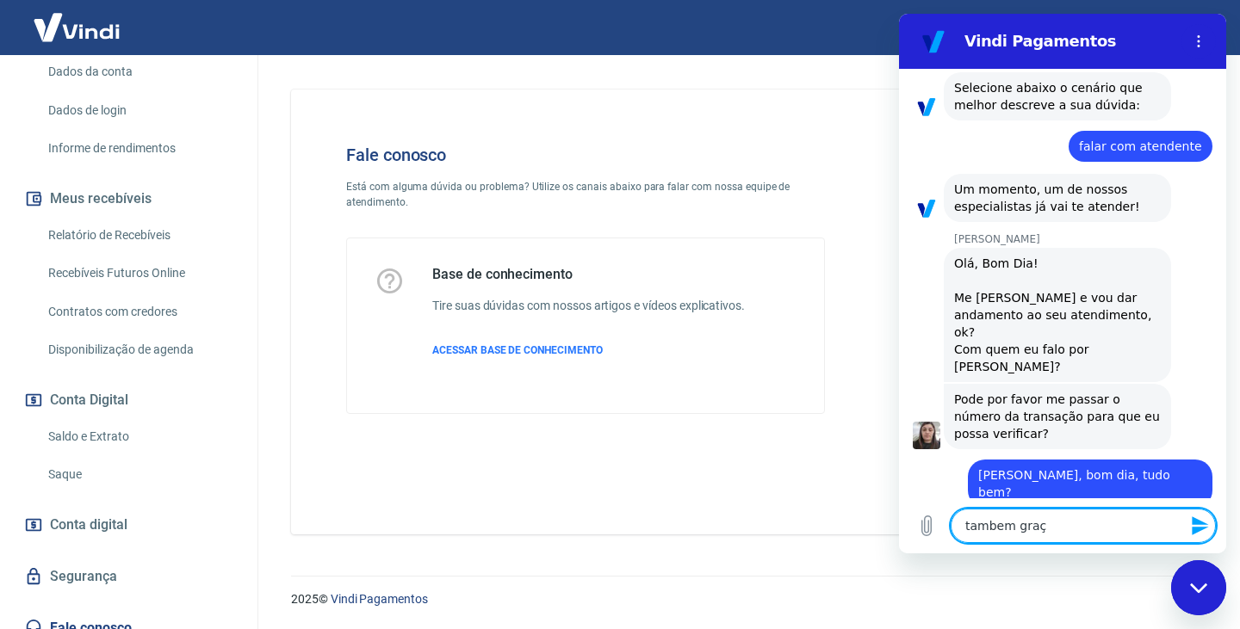
type textarea "tambem graça"
type textarea "x"
type textarea "tambem graças"
type textarea "x"
type textarea "tambem graças"
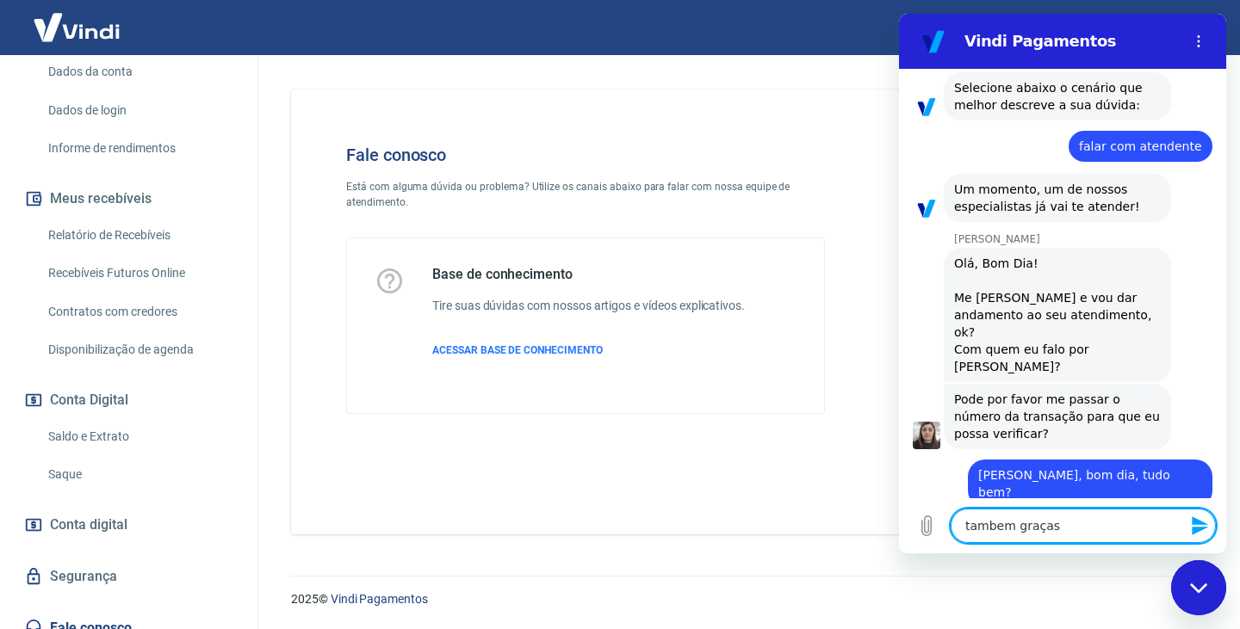
type textarea "x"
type textarea "tambem graças a"
type textarea "x"
type textarea "tambem graças a"
type textarea "x"
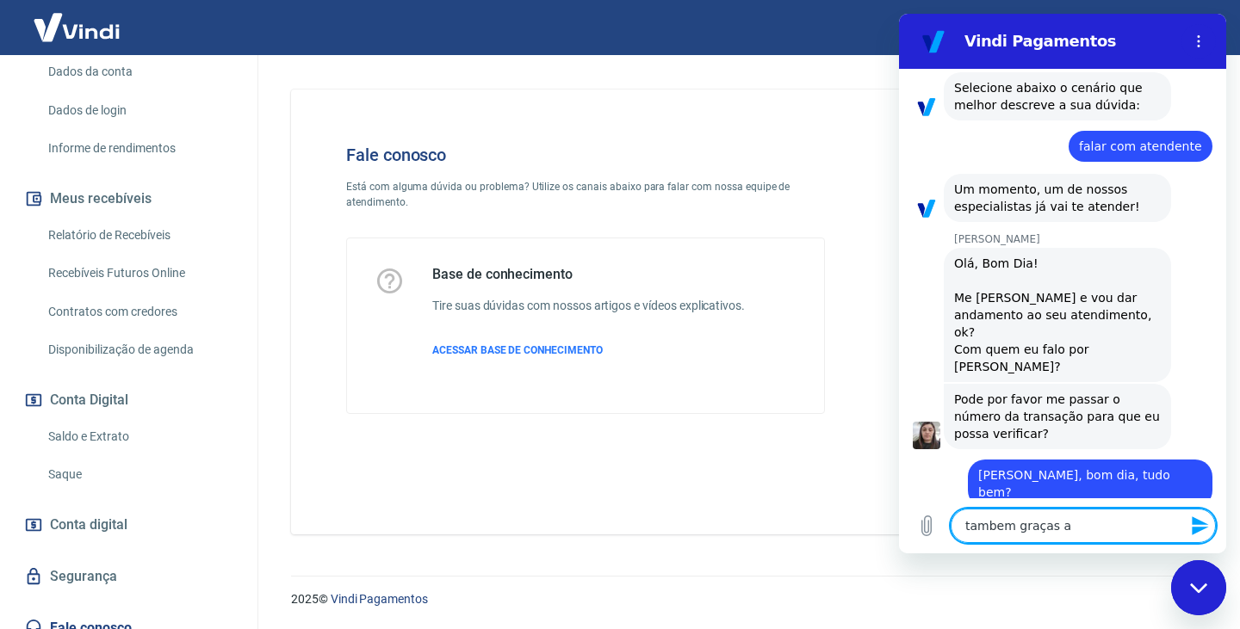
type textarea "tambem graças a D"
type textarea "x"
type textarea "tambem graças a De"
type textarea "x"
type textarea "tambem graças a Deu"
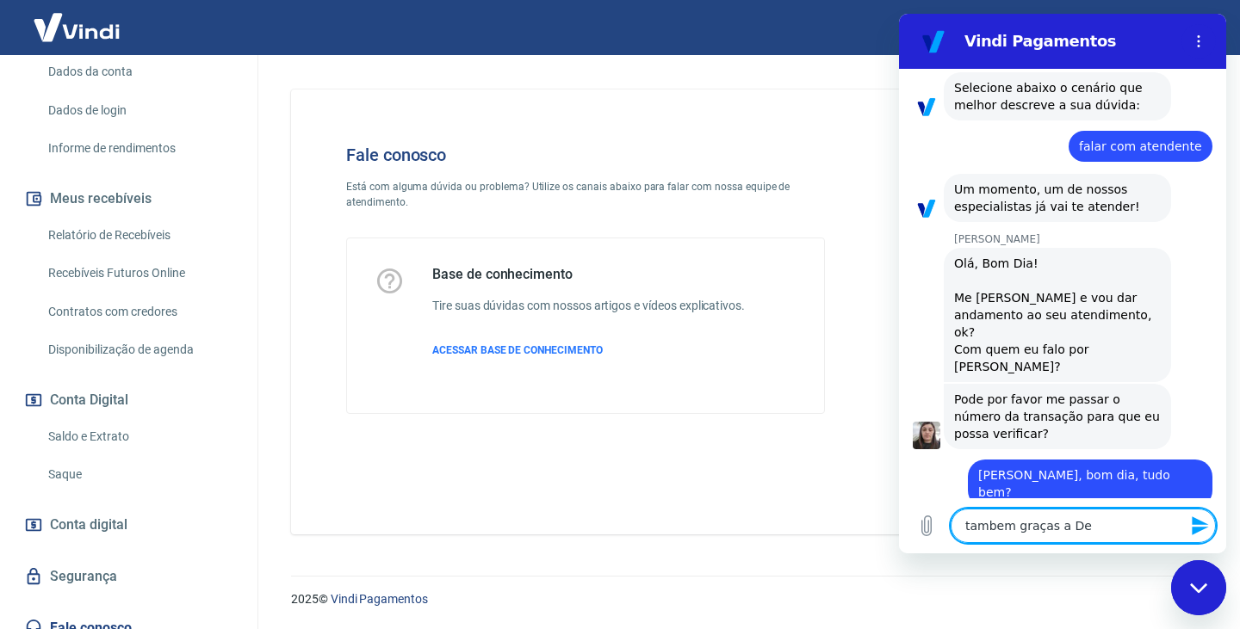
type textarea "x"
type textarea "tambem graças a [DEMOGRAPHIC_DATA]"
type textarea "x"
type textarea "tambem graças a [DEMOGRAPHIC_DATA],"
type textarea "x"
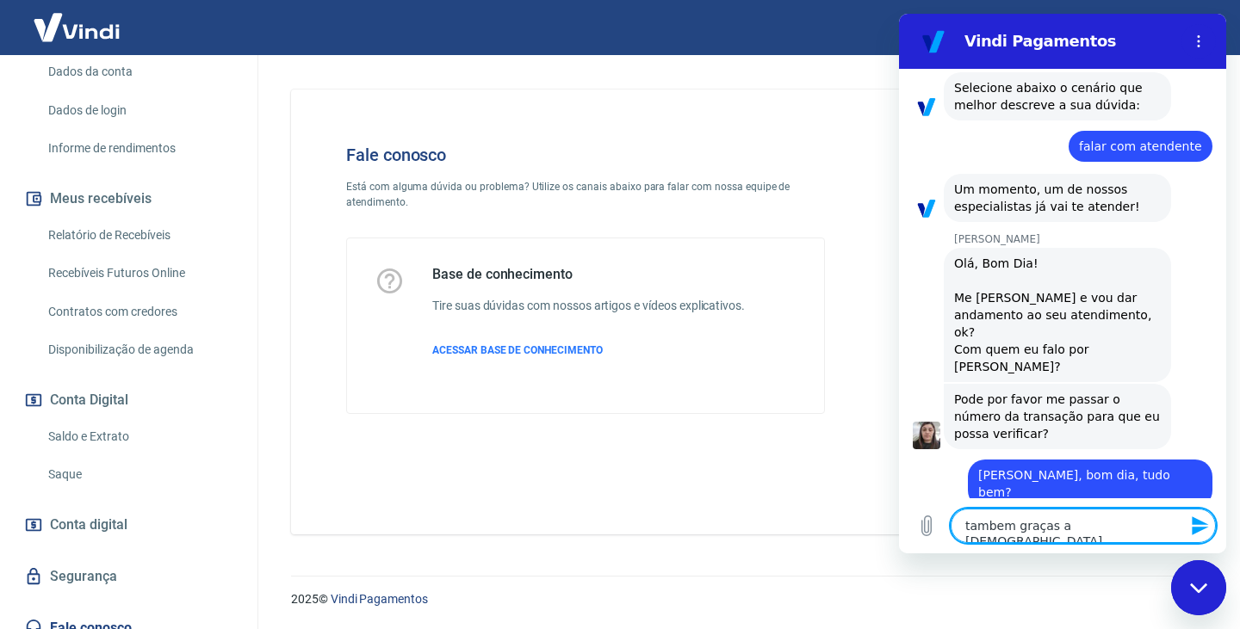
type textarea "tambem graças a [DEMOGRAPHIC_DATA],"
type textarea "x"
type textarea "tambem graças a [DEMOGRAPHIC_DATA], o"
type textarea "x"
type textarea "tambem graças a [DEMOGRAPHIC_DATA], ob"
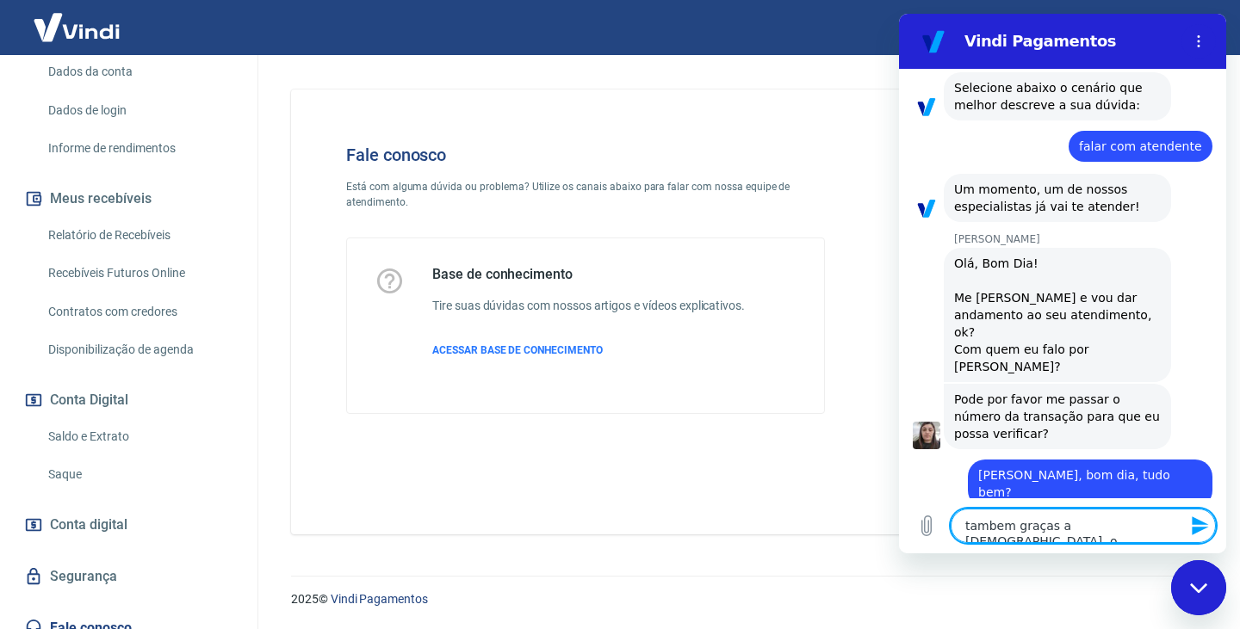
type textarea "x"
type textarea "tambem graças a [DEMOGRAPHIC_DATA], obr"
type textarea "x"
type textarea "tambem graças a [DEMOGRAPHIC_DATA], obri"
type textarea "x"
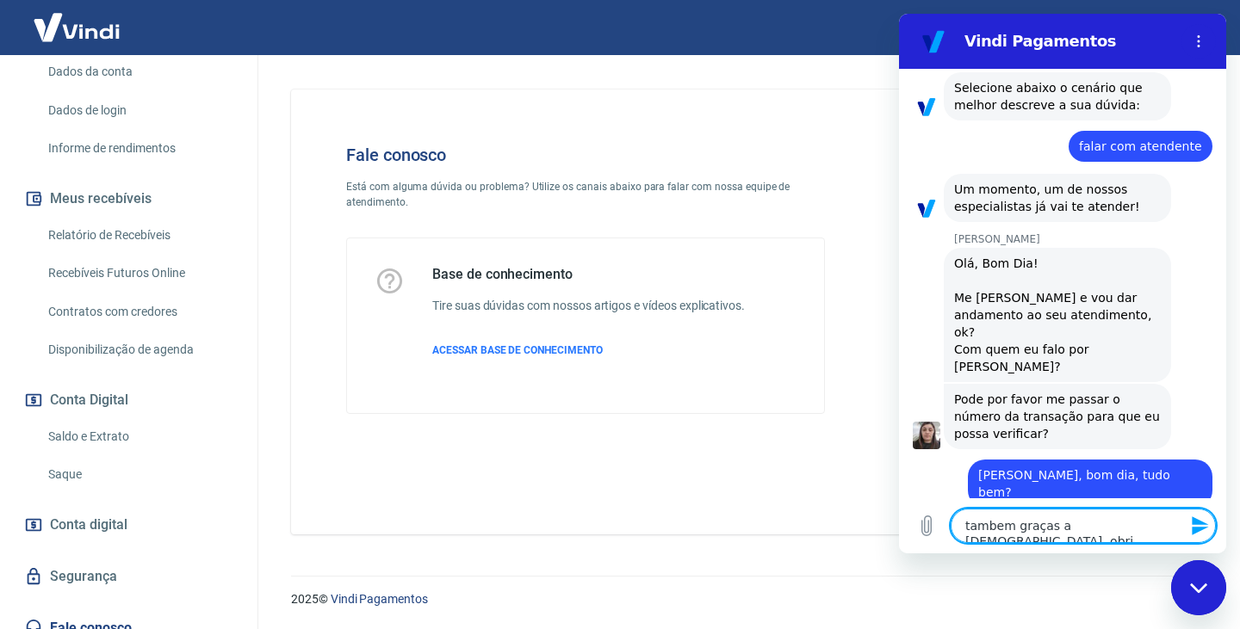
type textarea "tambem graças a [DEMOGRAPHIC_DATA], obrig"
type textarea "x"
type textarea "tambem graças a [DEMOGRAPHIC_DATA], obriga"
type textarea "x"
type textarea "tambem graças a [DEMOGRAPHIC_DATA], obrigad"
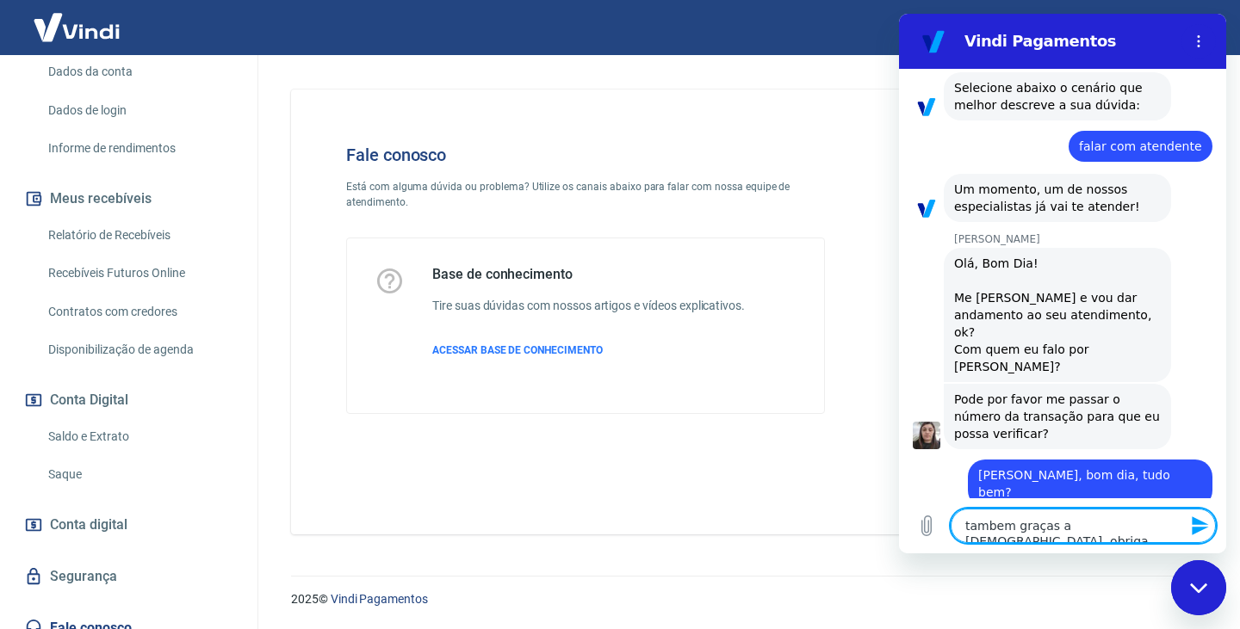
type textarea "x"
type textarea "tambem graças a [DEMOGRAPHIC_DATA], obrigado"
type textarea "x"
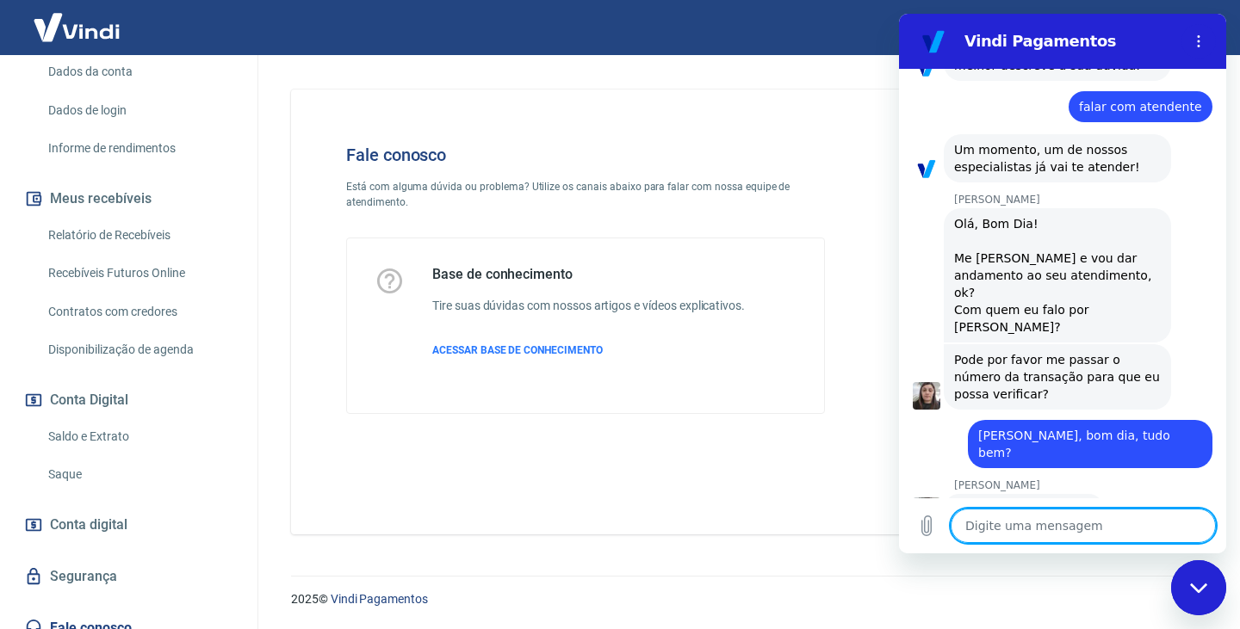
type textarea "x"
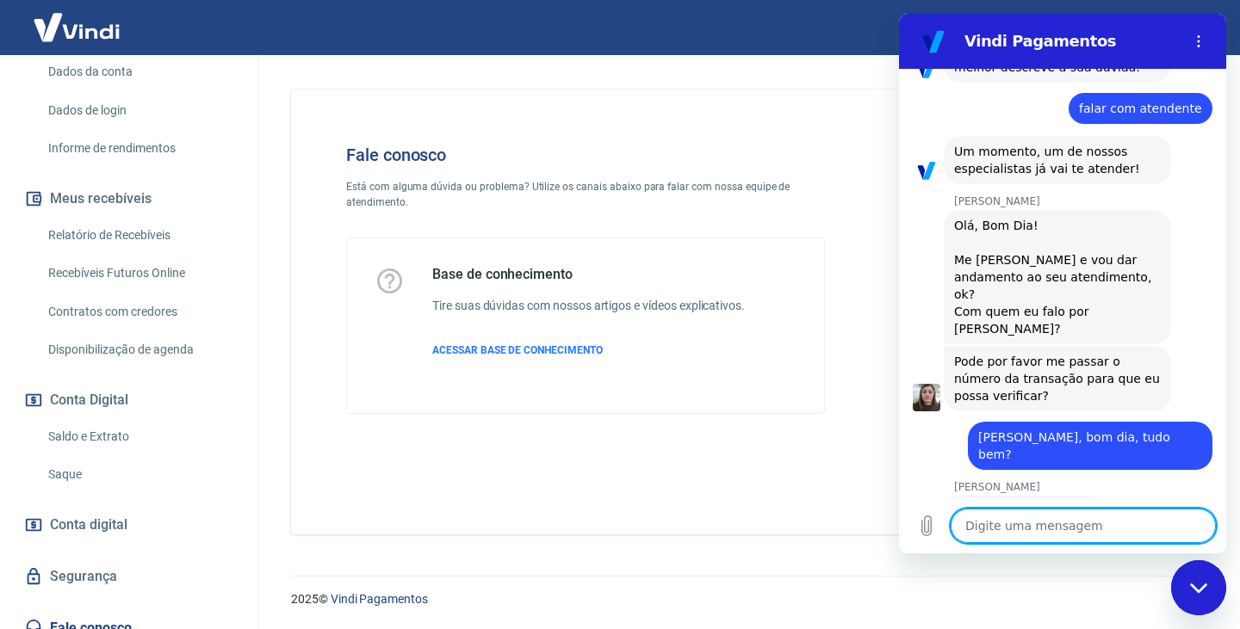
scroll to position [857, 0]
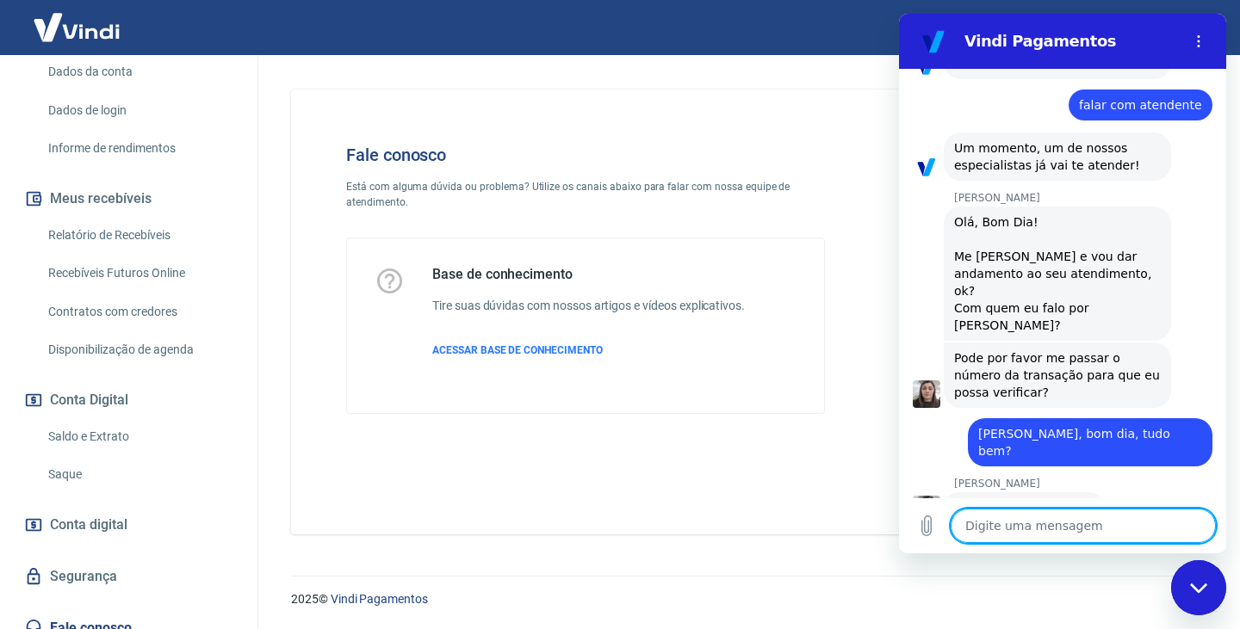
type textarea "o"
type textarea "x"
type textarea "o"
type textarea "x"
type textarea "o n"
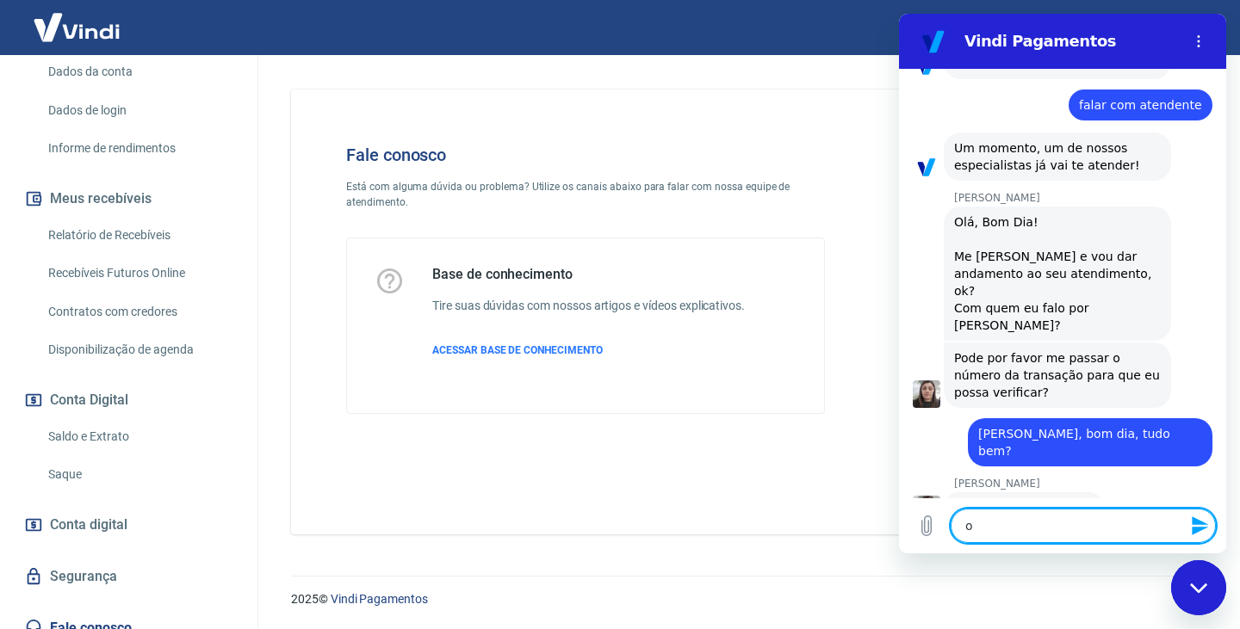
type textarea "x"
type textarea "o nú"
type textarea "x"
type textarea "o núm"
type textarea "x"
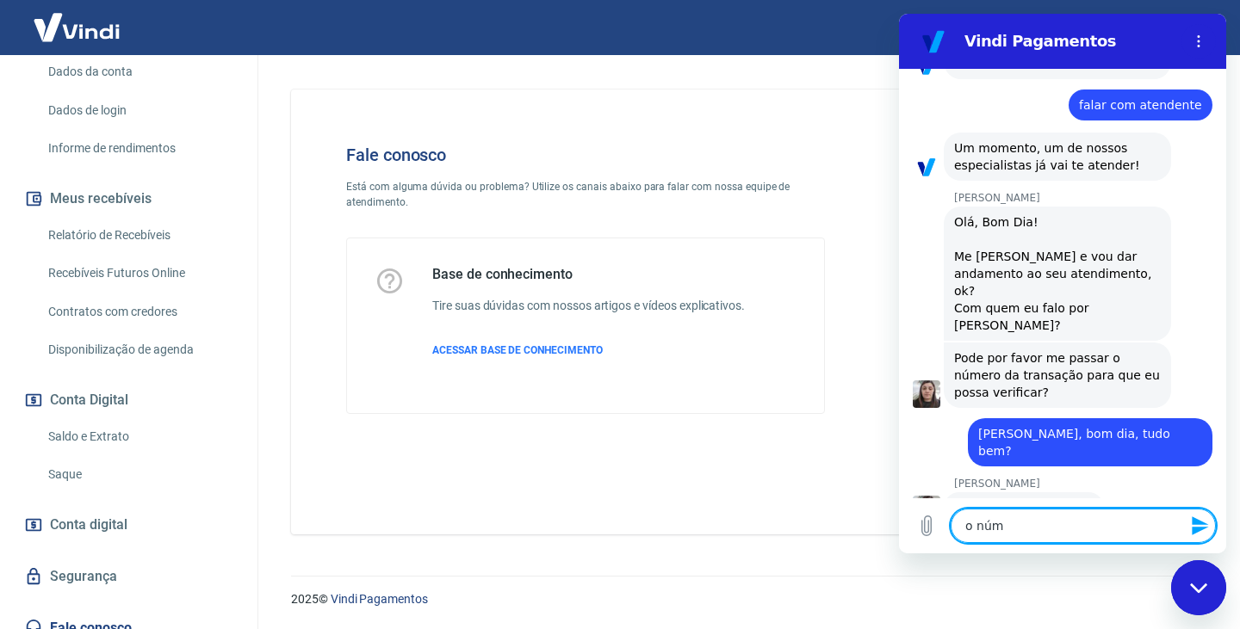
type textarea "o núme"
type textarea "x"
type textarea "o númer"
type textarea "x"
type textarea "o número"
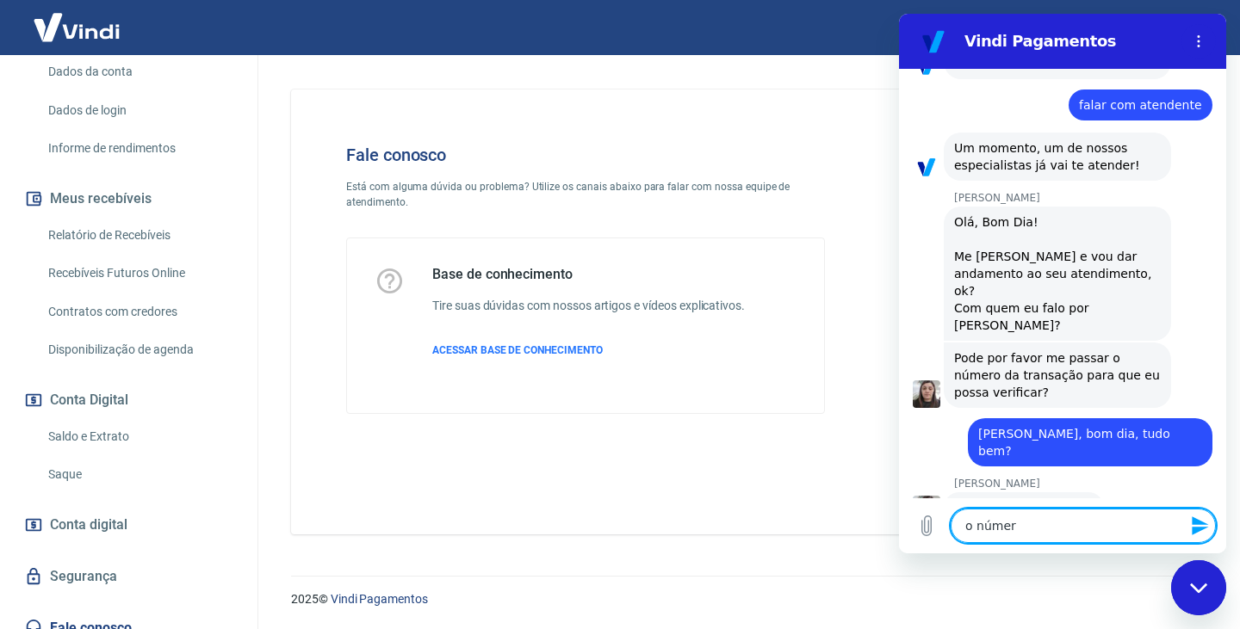
type textarea "x"
type textarea "o número"
type textarea "x"
type textarea "o número d"
type textarea "x"
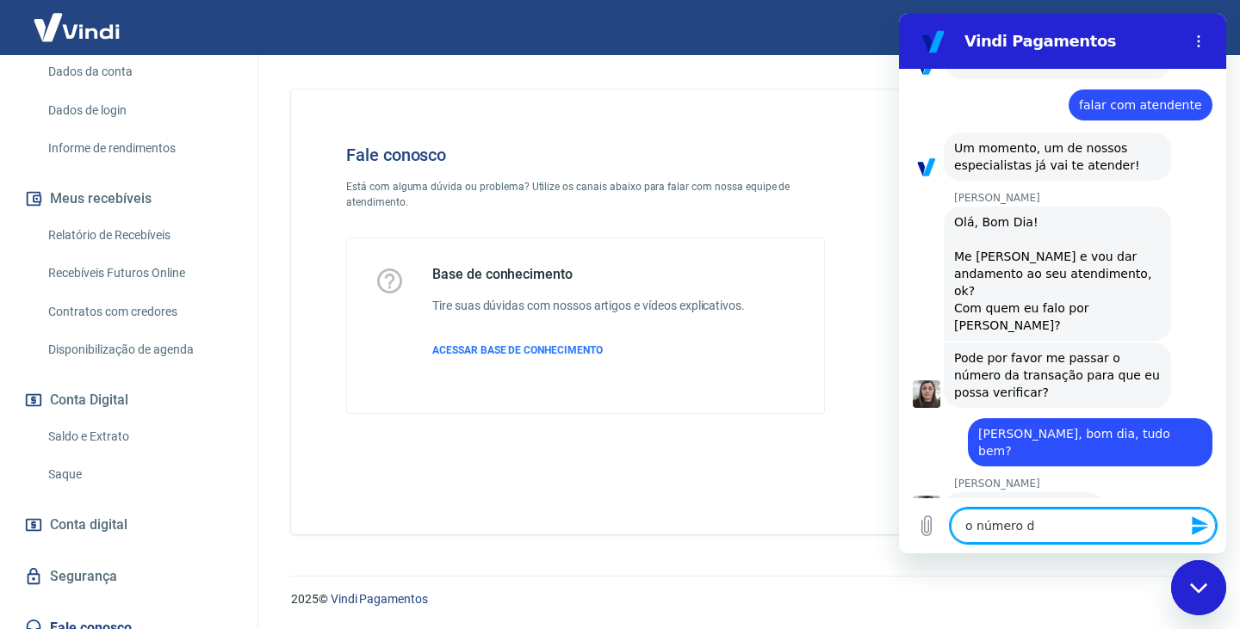
type textarea "o número do"
type textarea "x"
type textarea "o número do"
type textarea "x"
type textarea "o número do a"
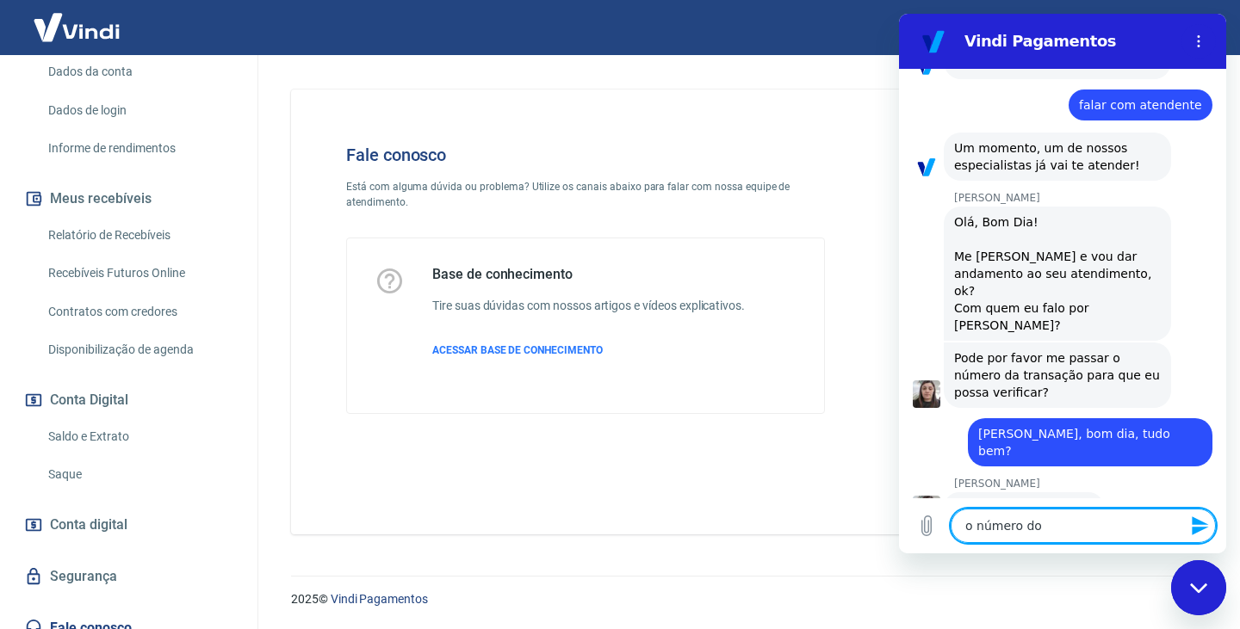
type textarea "x"
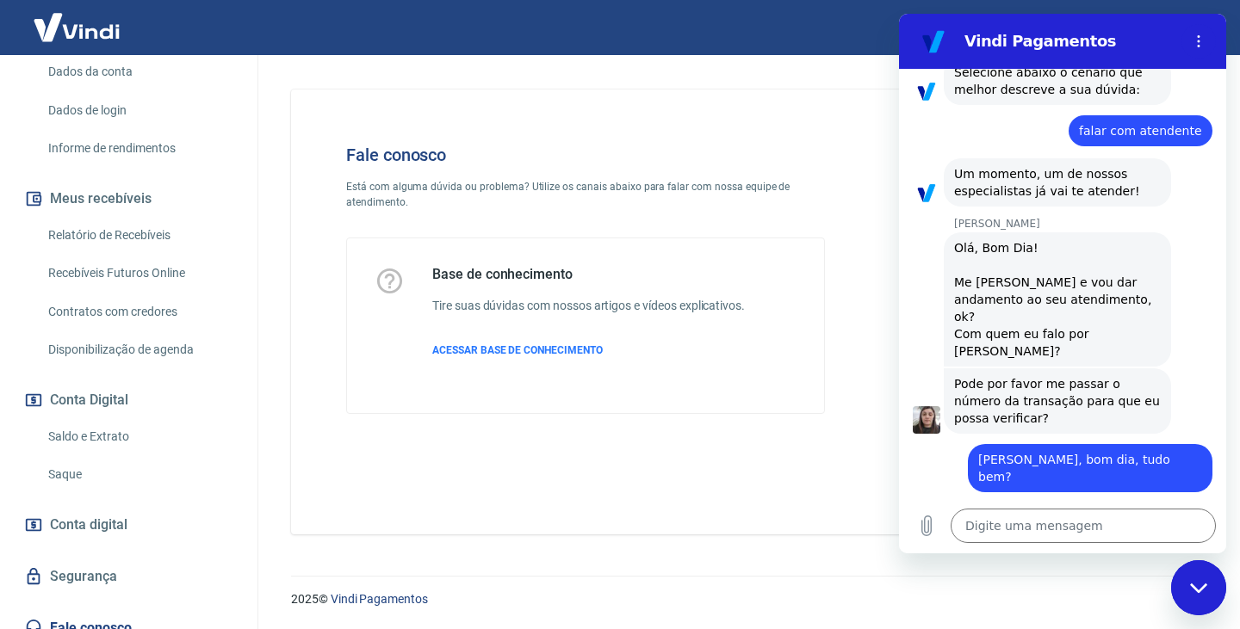
scroll to position [890, 0]
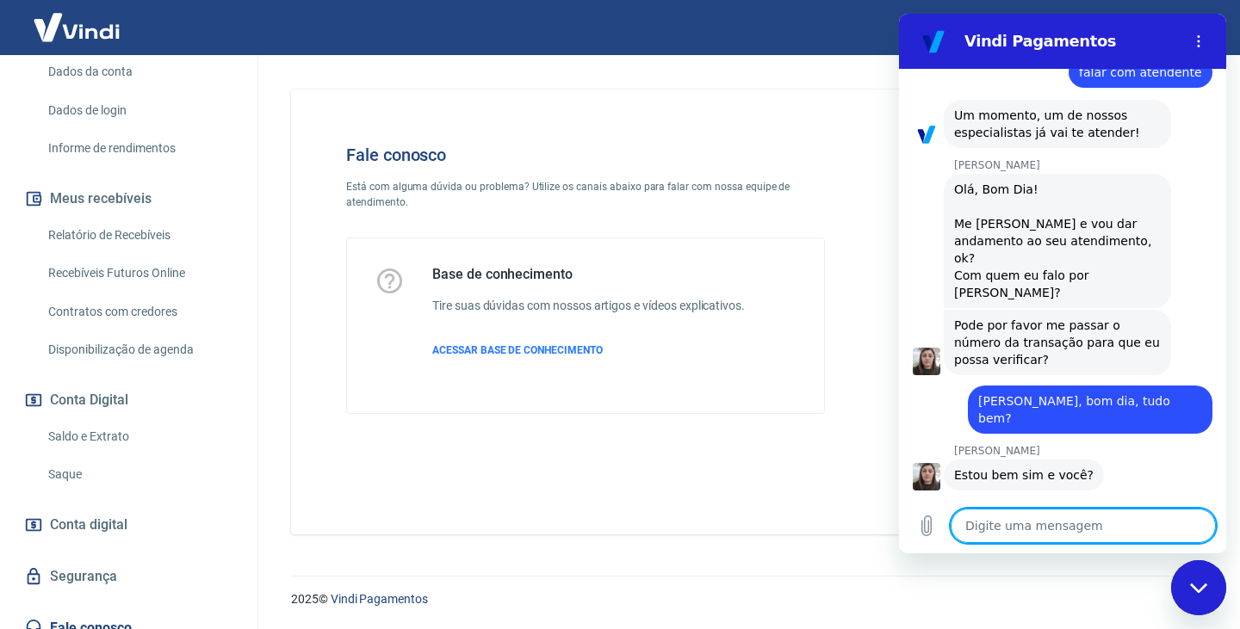
click at [1011, 534] on textarea at bounding box center [1082, 526] width 265 height 34
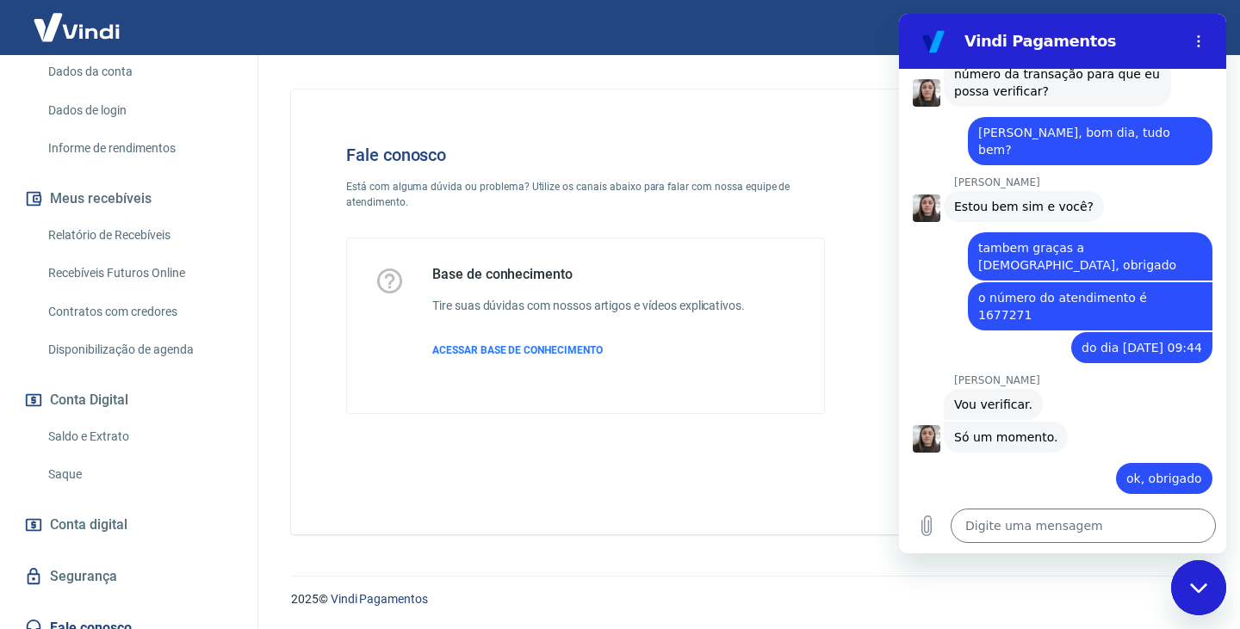
scroll to position [1162, 0]
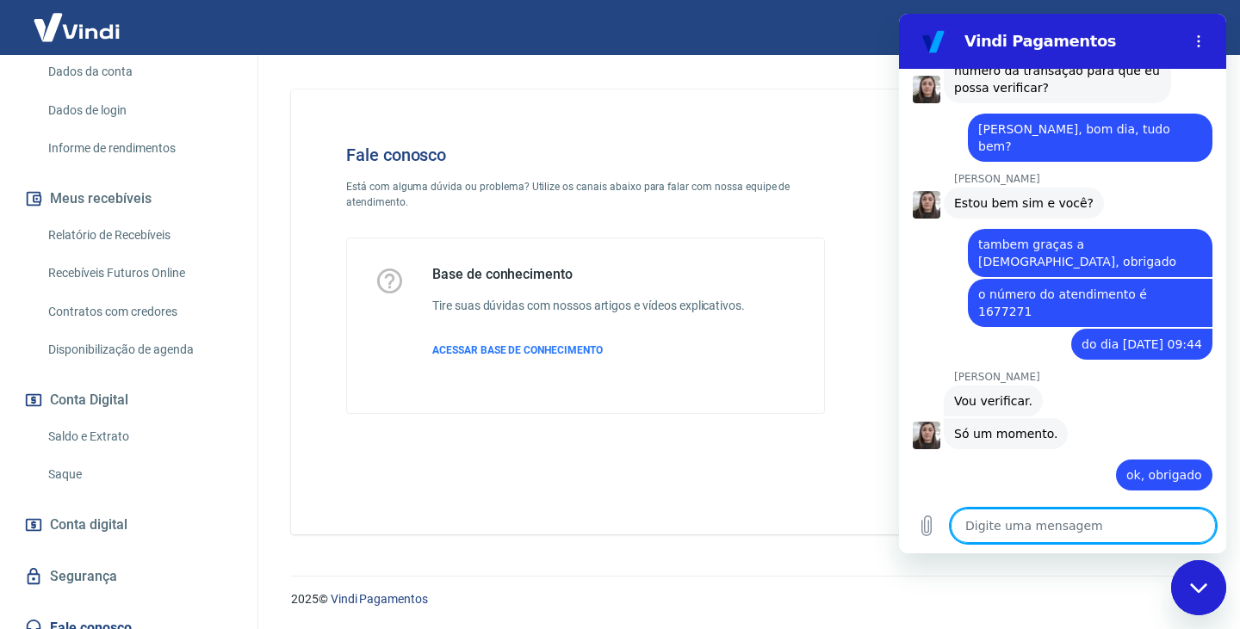
click at [1001, 535] on textarea at bounding box center [1082, 526] width 265 height 34
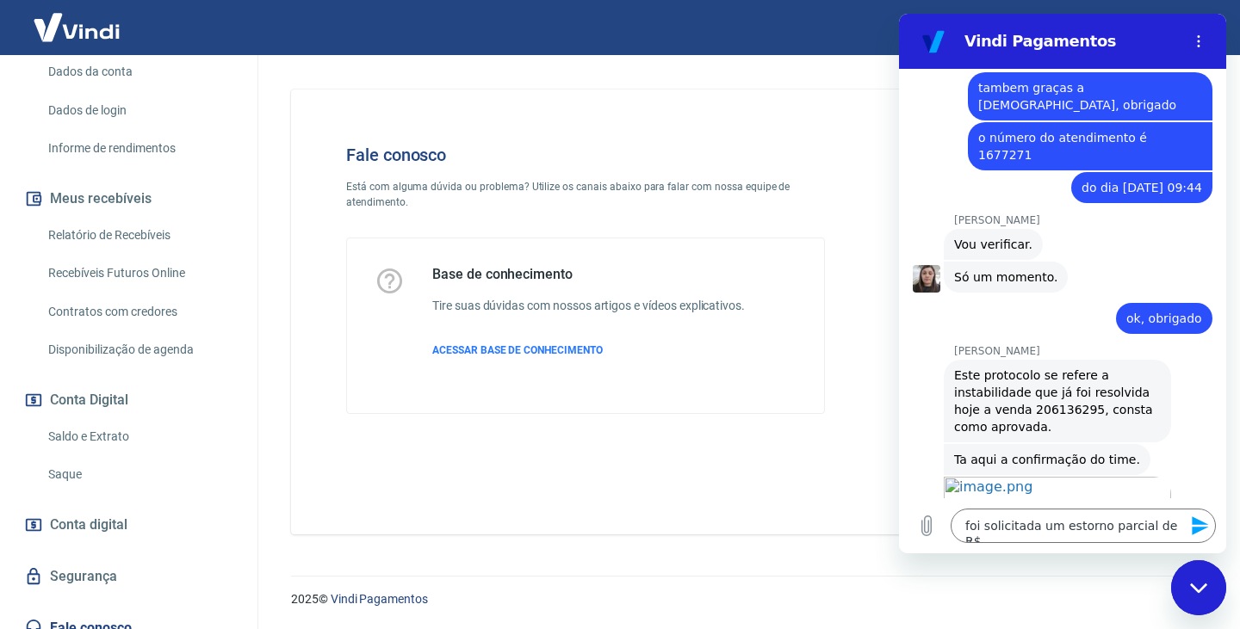
scroll to position [1322, 0]
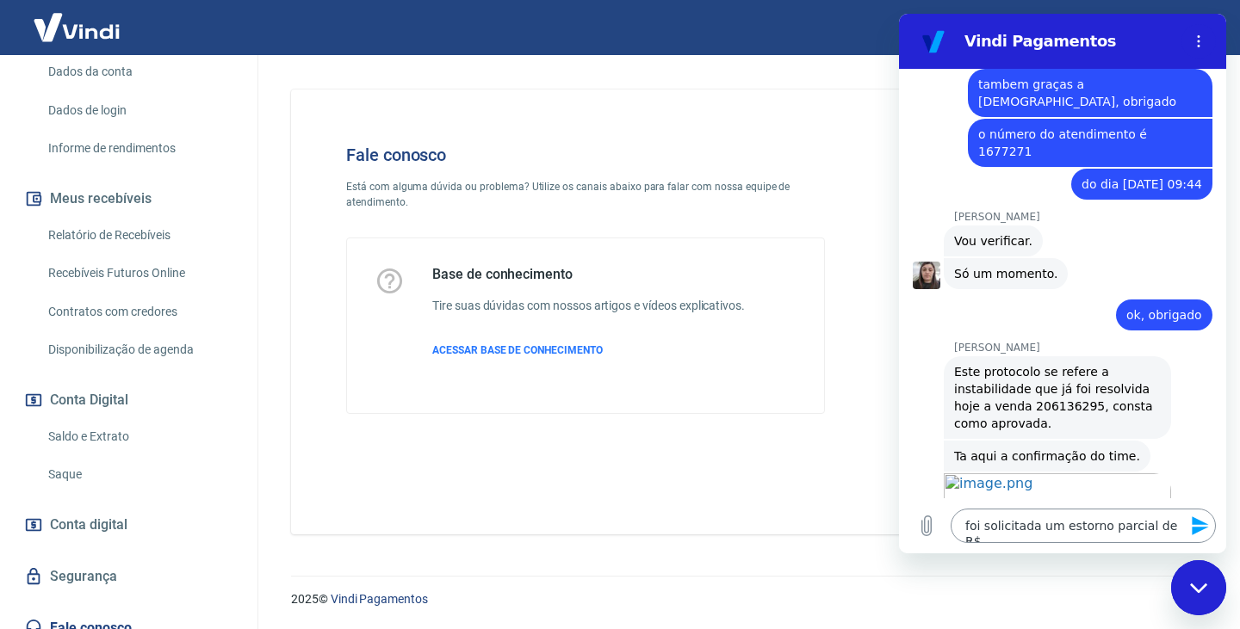
click at [1172, 522] on textarea "foi solicitada um estorno parcial de R$" at bounding box center [1082, 526] width 265 height 34
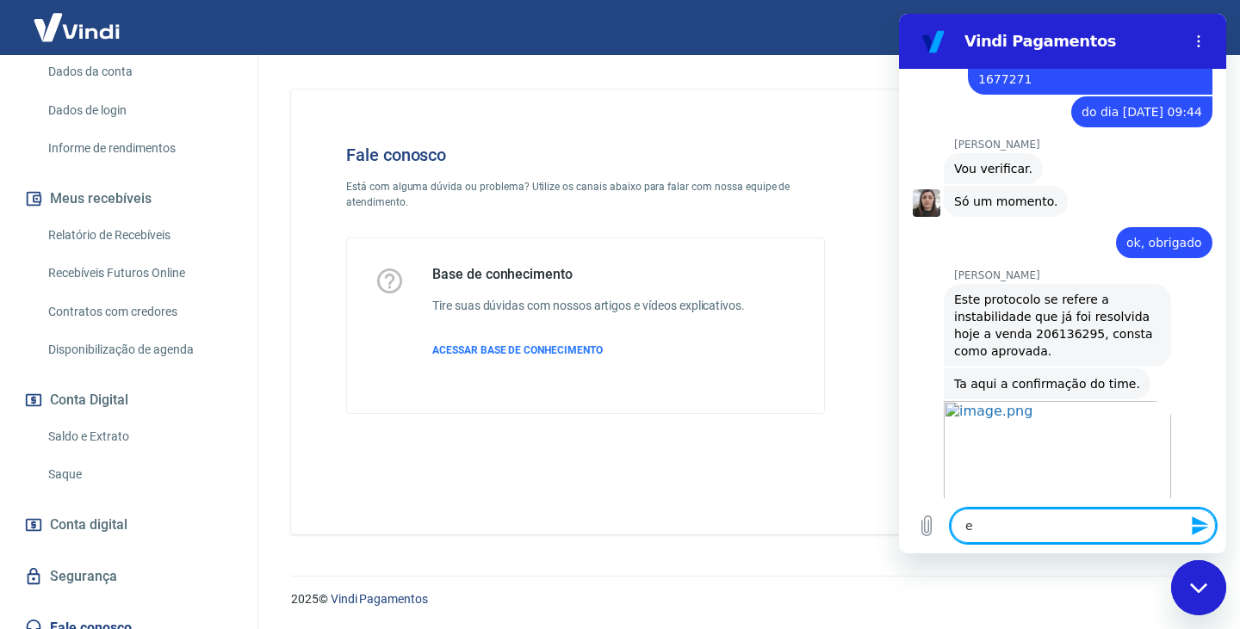
scroll to position [1398, 0]
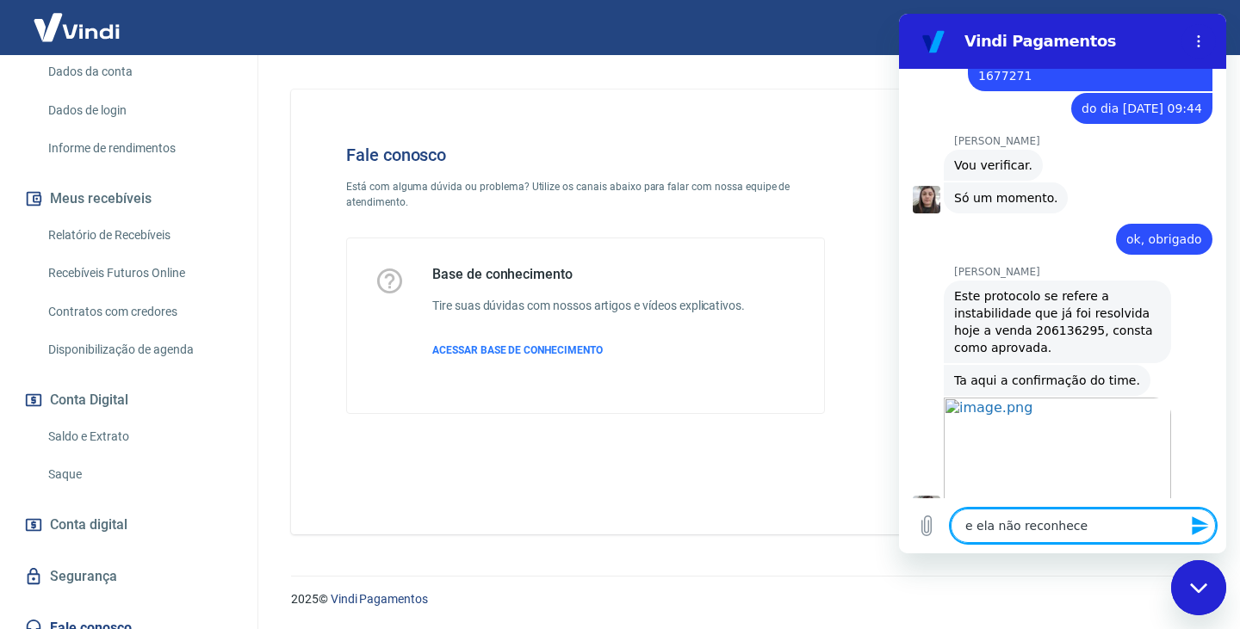
click at [1078, 533] on textarea "e ela não reconhece" at bounding box center [1082, 526] width 265 height 34
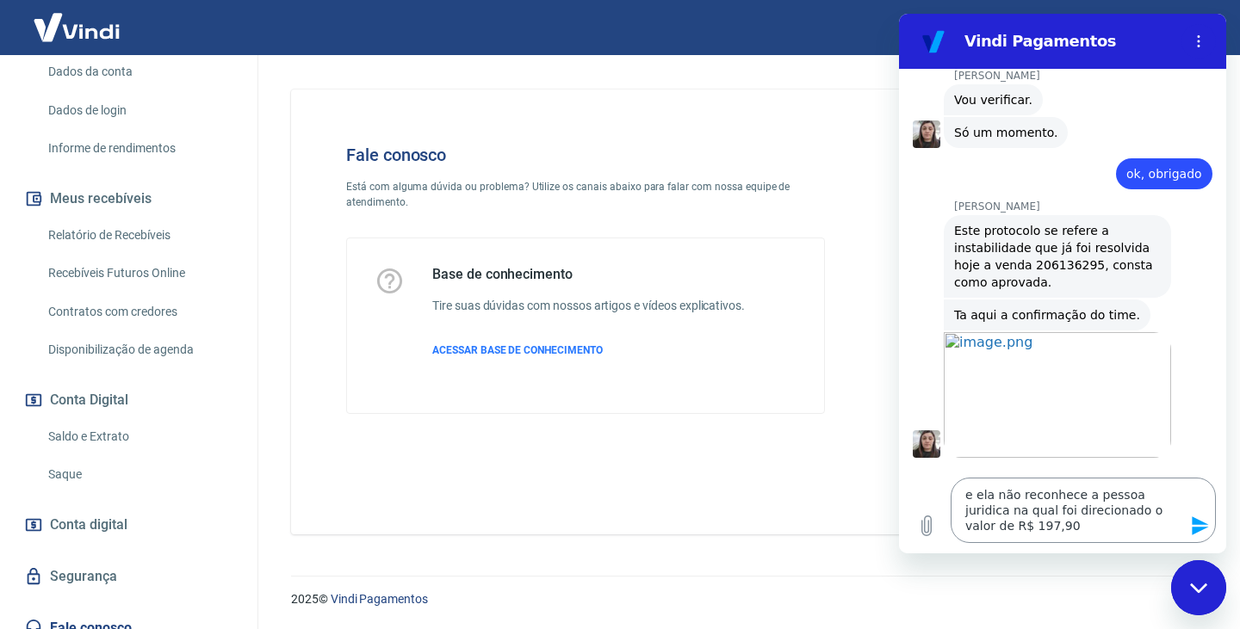
scroll to position [1462, 0]
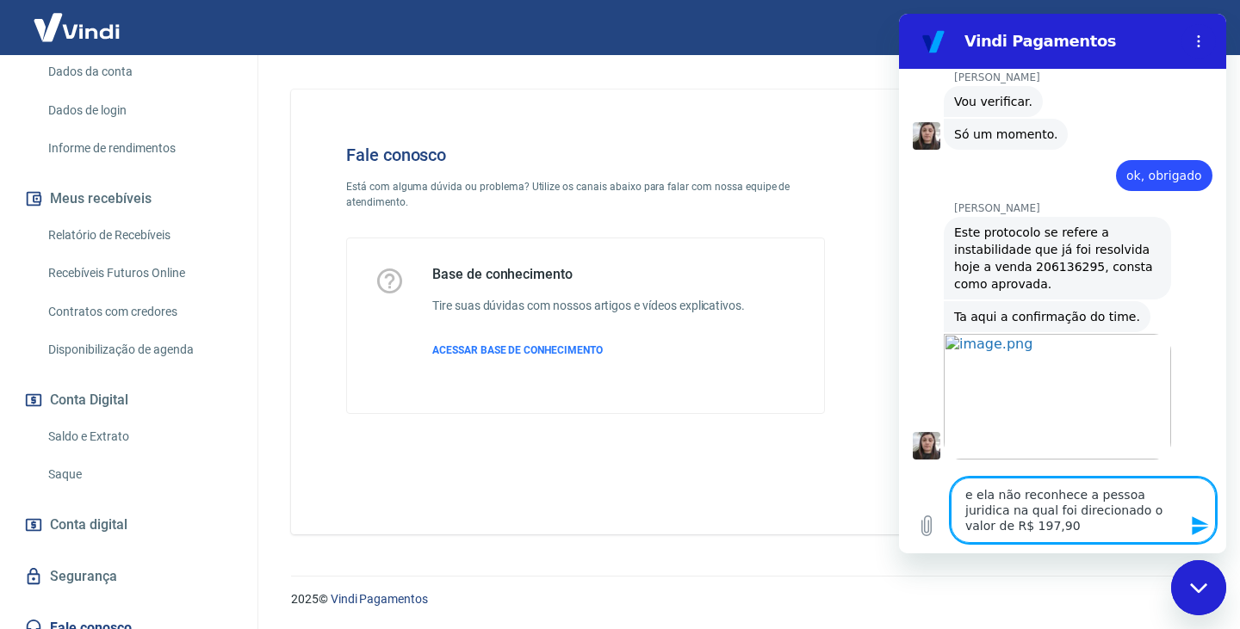
click at [1007, 533] on textarea "e ela não reconhece a pessoa juridica na qual foi direcionado o valor de R$ 197…" at bounding box center [1082, 510] width 265 height 65
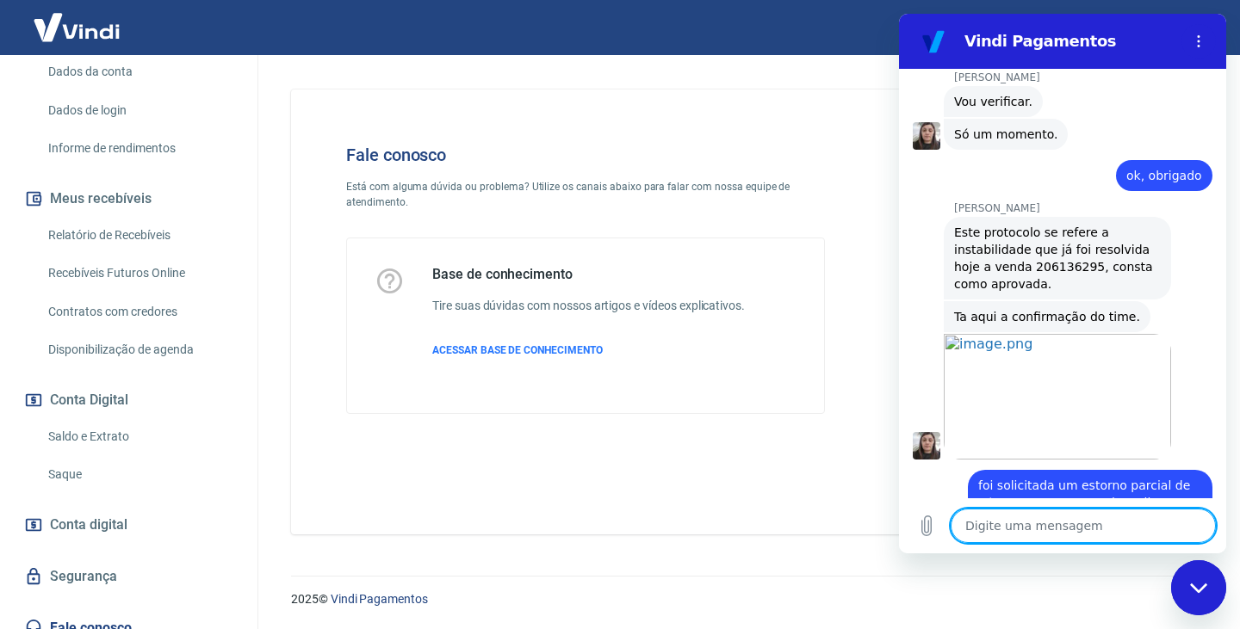
scroll to position [1498, 0]
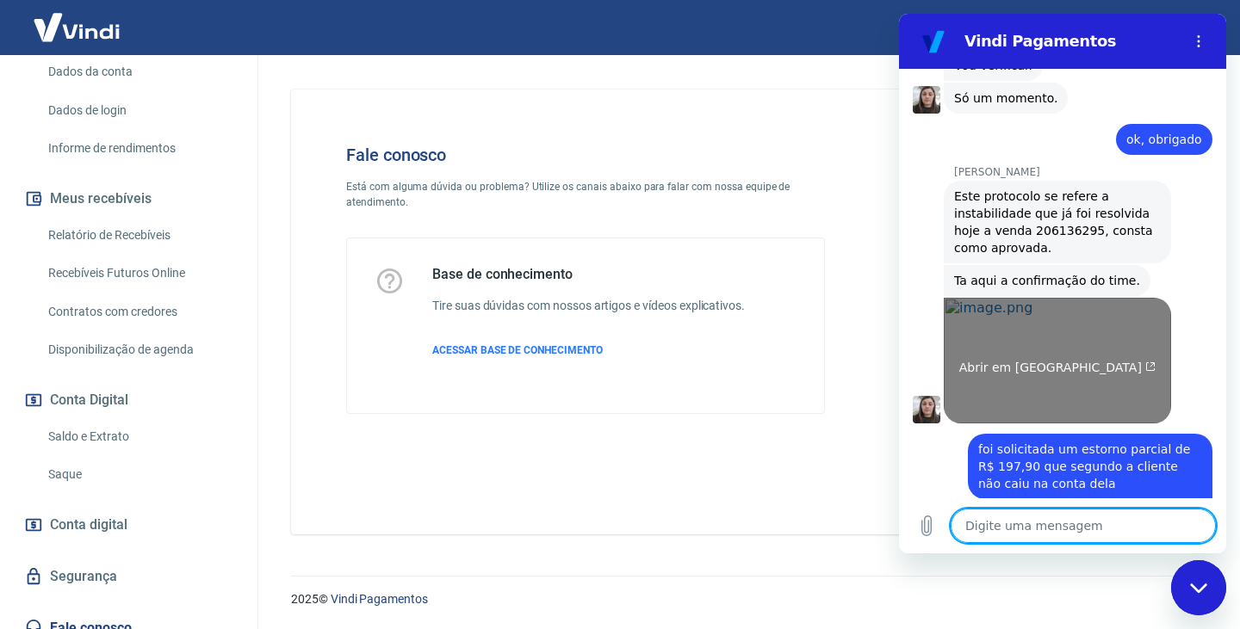
click at [1016, 298] on link "Abrir em [GEOGRAPHIC_DATA]" at bounding box center [1056, 361] width 227 height 126
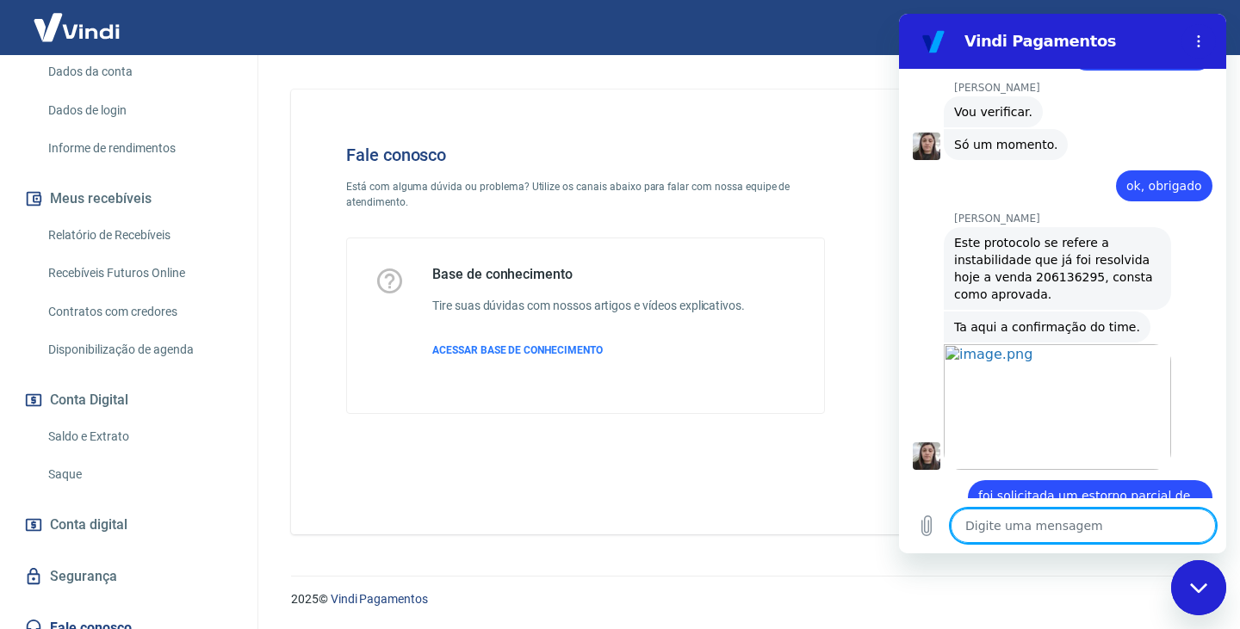
scroll to position [1367, 0]
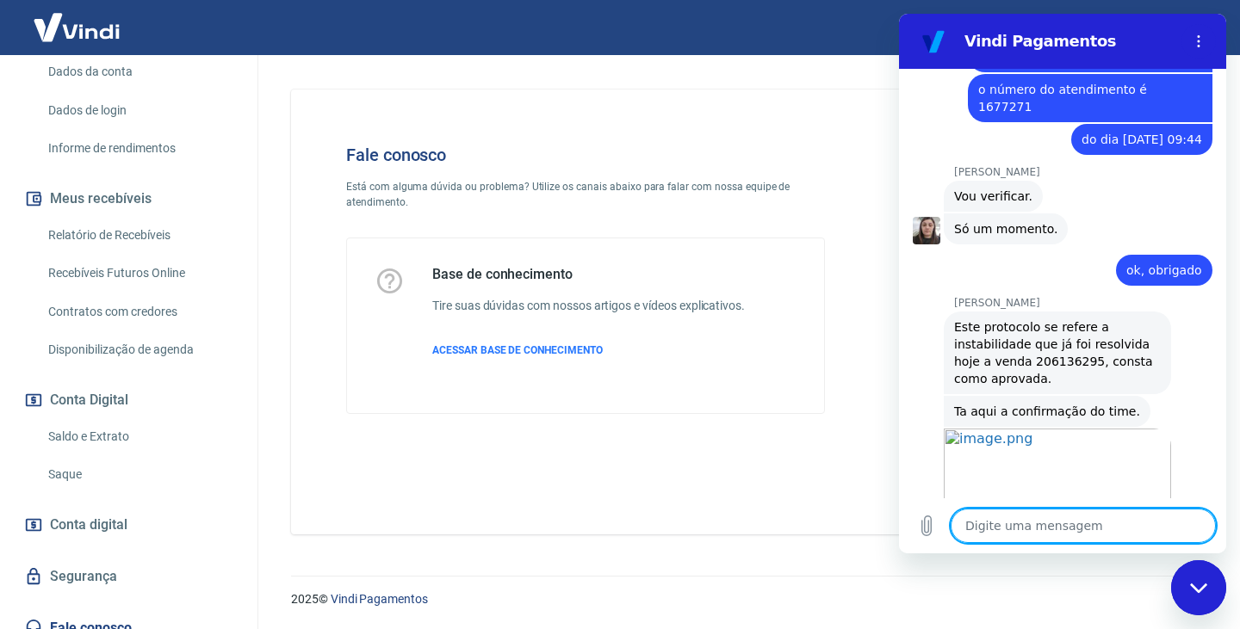
click at [1023, 536] on textarea at bounding box center [1082, 526] width 265 height 34
click at [918, 521] on icon "Carregar arquivo" at bounding box center [926, 526] width 21 height 21
click at [922, 529] on icon "Carregar arquivo" at bounding box center [926, 526] width 9 height 20
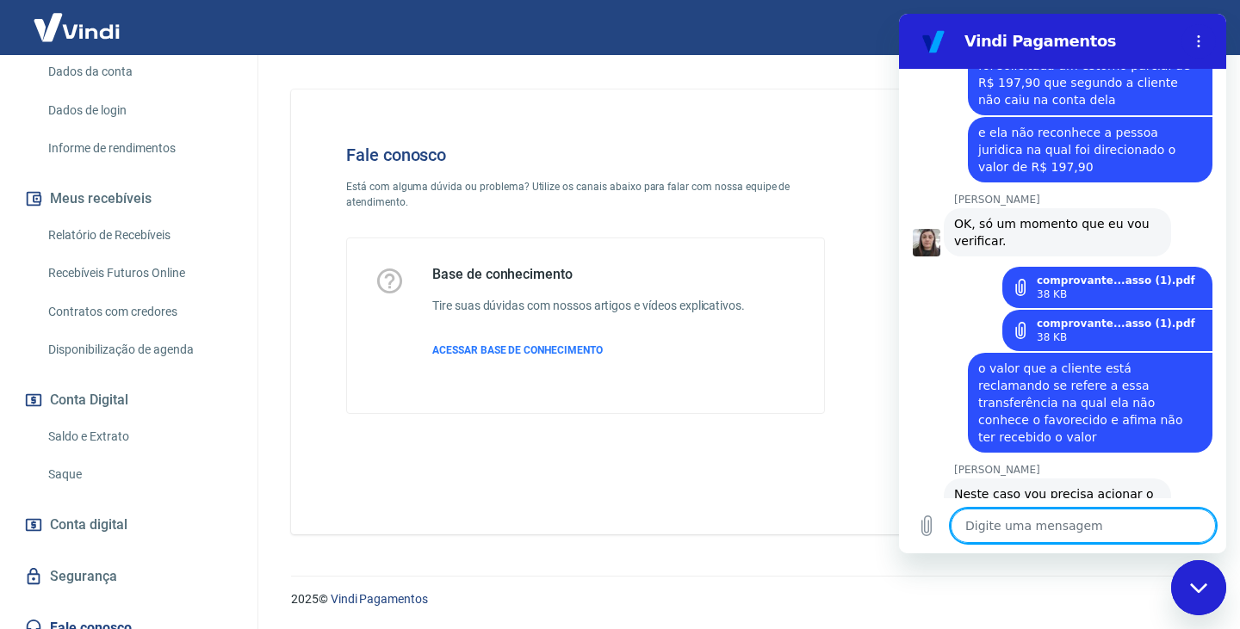
scroll to position [1885, 0]
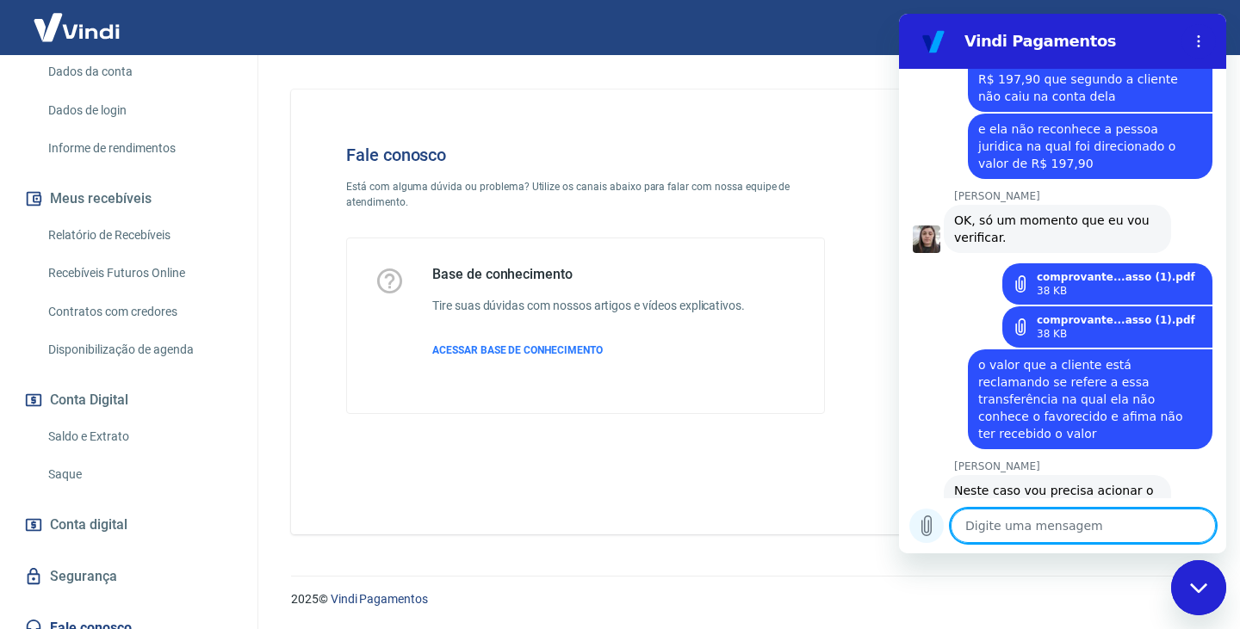
click at [918, 528] on icon "Carregar arquivo" at bounding box center [926, 526] width 21 height 21
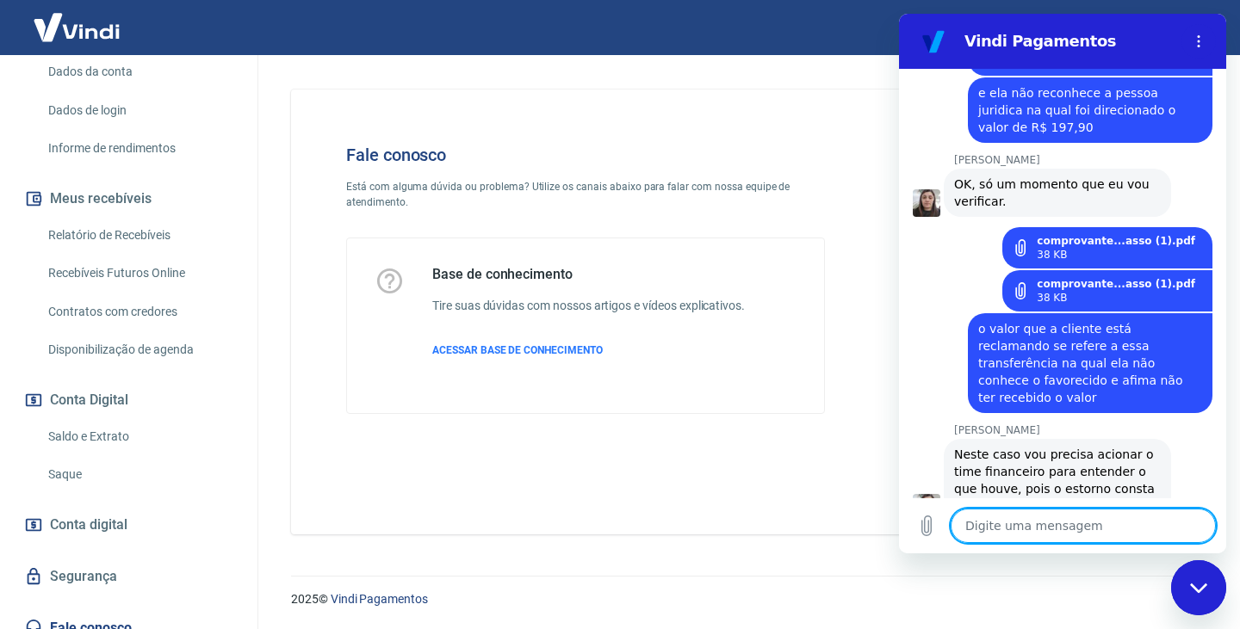
scroll to position [1925, 0]
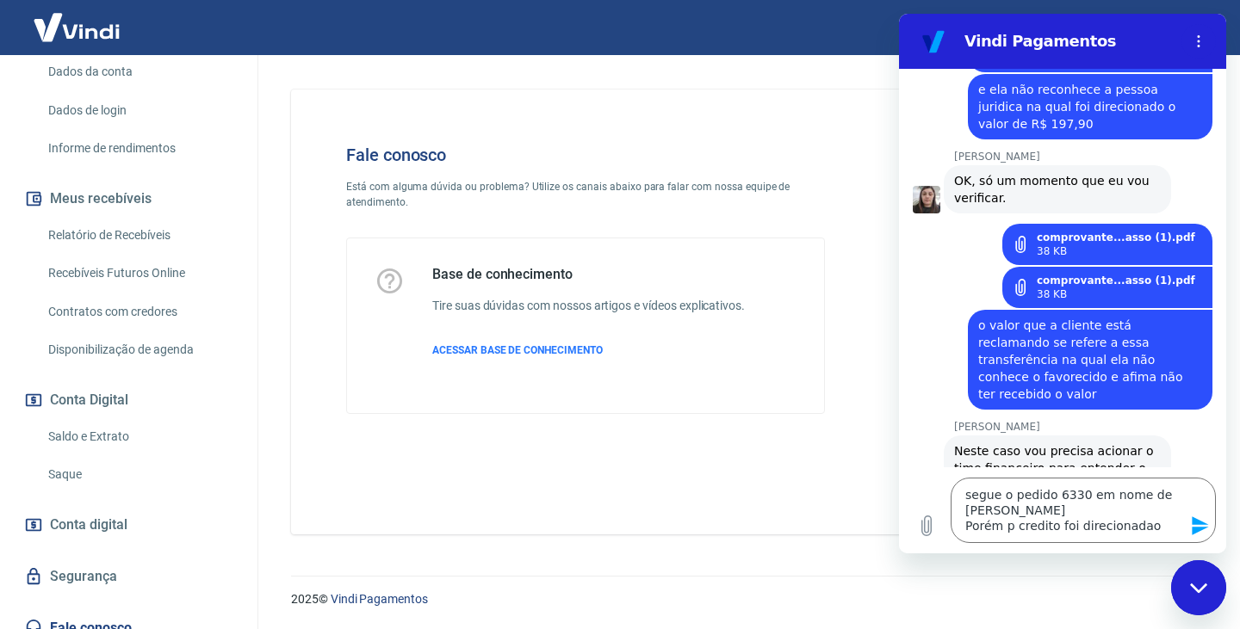
click at [1203, 434] on div "[PERSON_NAME] diz: Neste caso vou precisa acionar o time financeiro para entend…" at bounding box center [1068, 476] width 313 height 84
drag, startPoint x: 1006, startPoint y: 534, endPoint x: 997, endPoint y: 541, distance: 11.7
click at [1006, 534] on textarea "segue o pedido 6330 em nome de [PERSON_NAME] Porém p credito foi direcionadao" at bounding box center [1082, 510] width 265 height 65
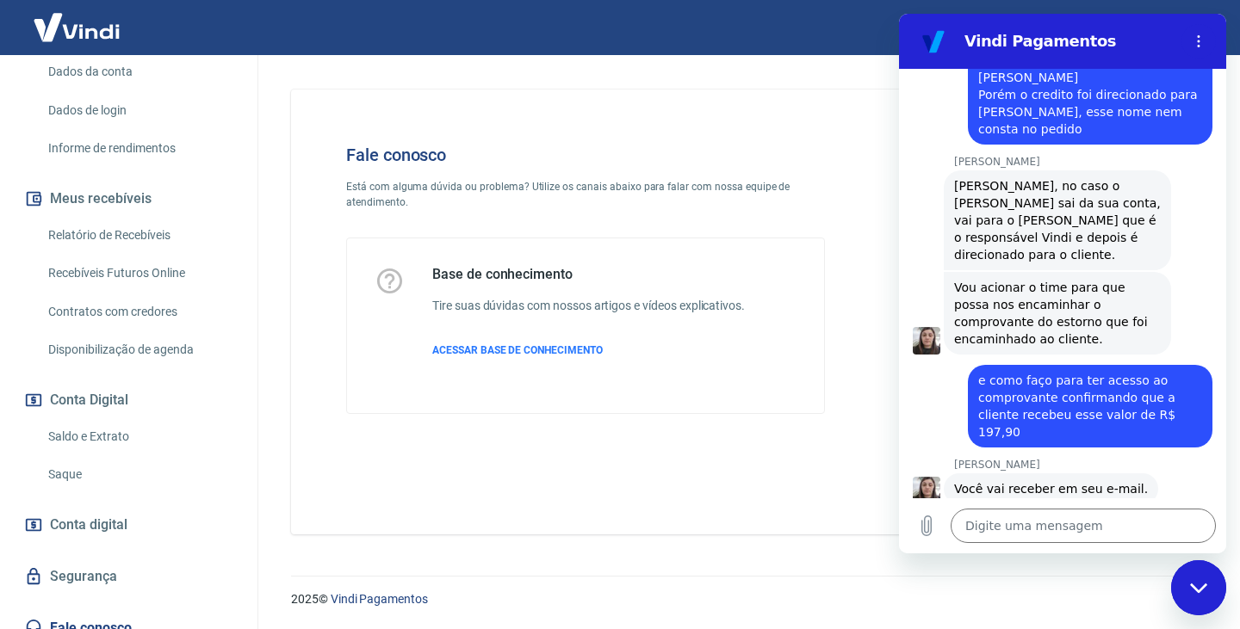
scroll to position [2505, 0]
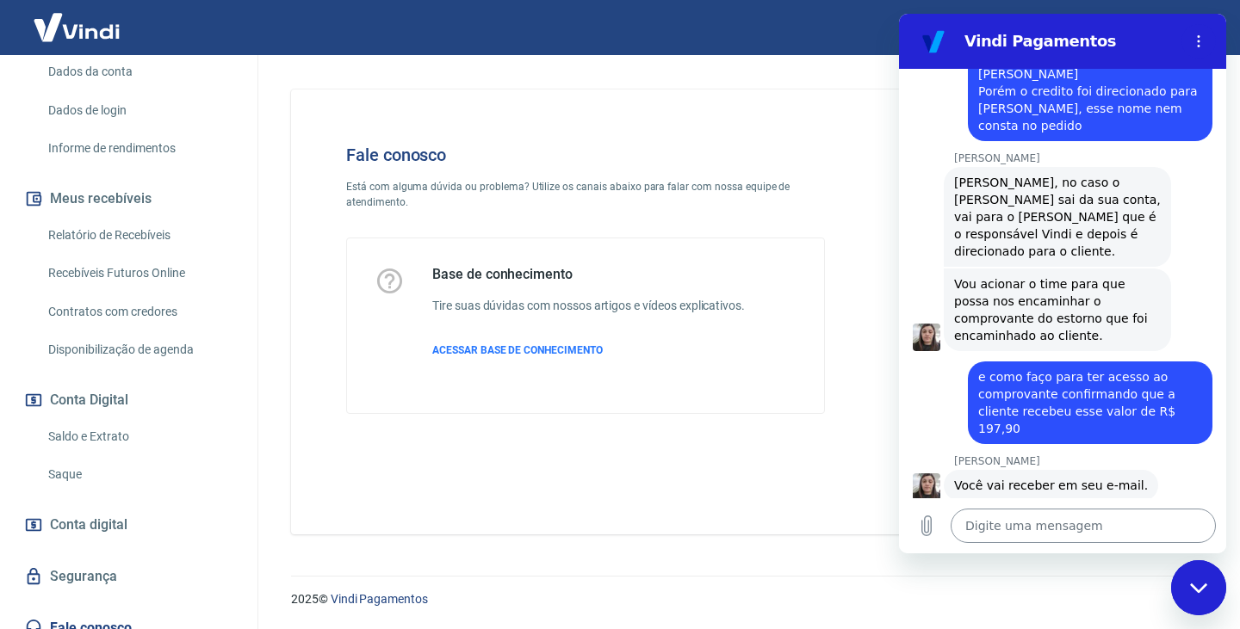
click at [1012, 535] on textarea at bounding box center [1082, 526] width 265 height 34
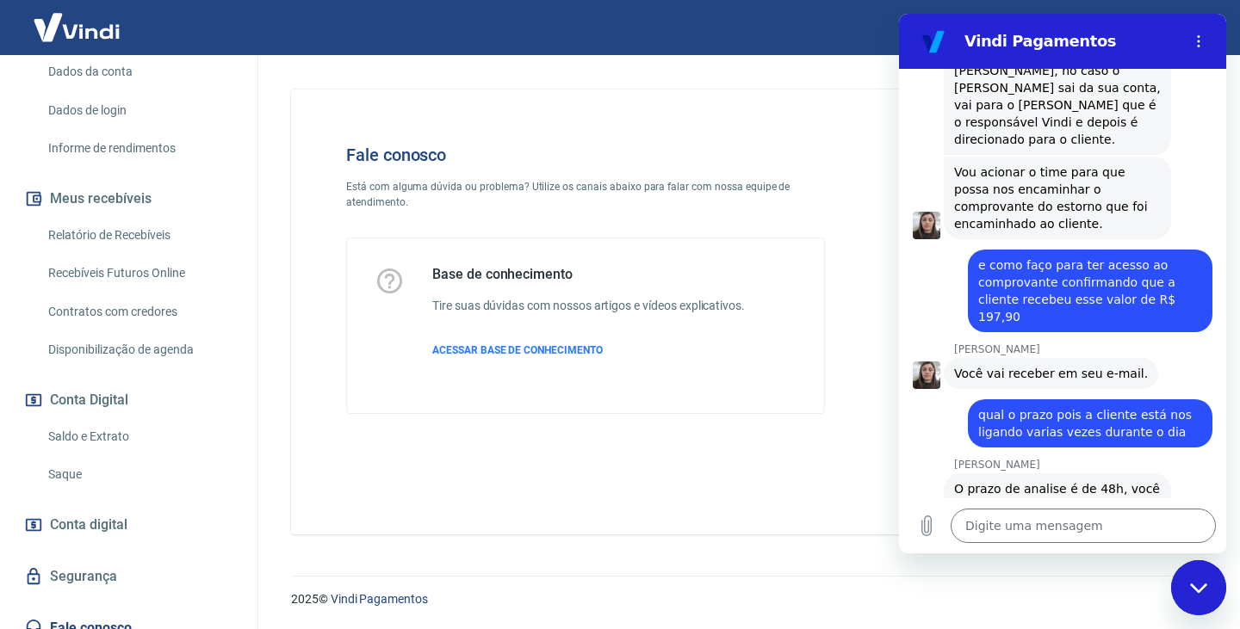
scroll to position [2620, 0]
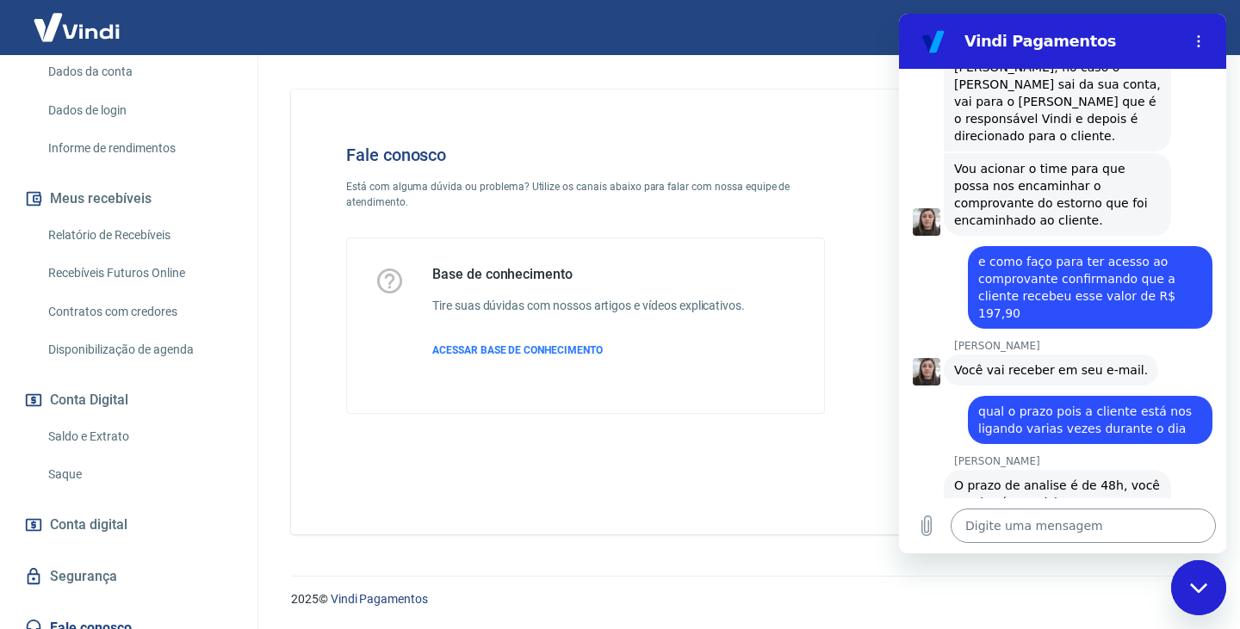
click at [1003, 524] on textarea at bounding box center [1082, 526] width 265 height 34
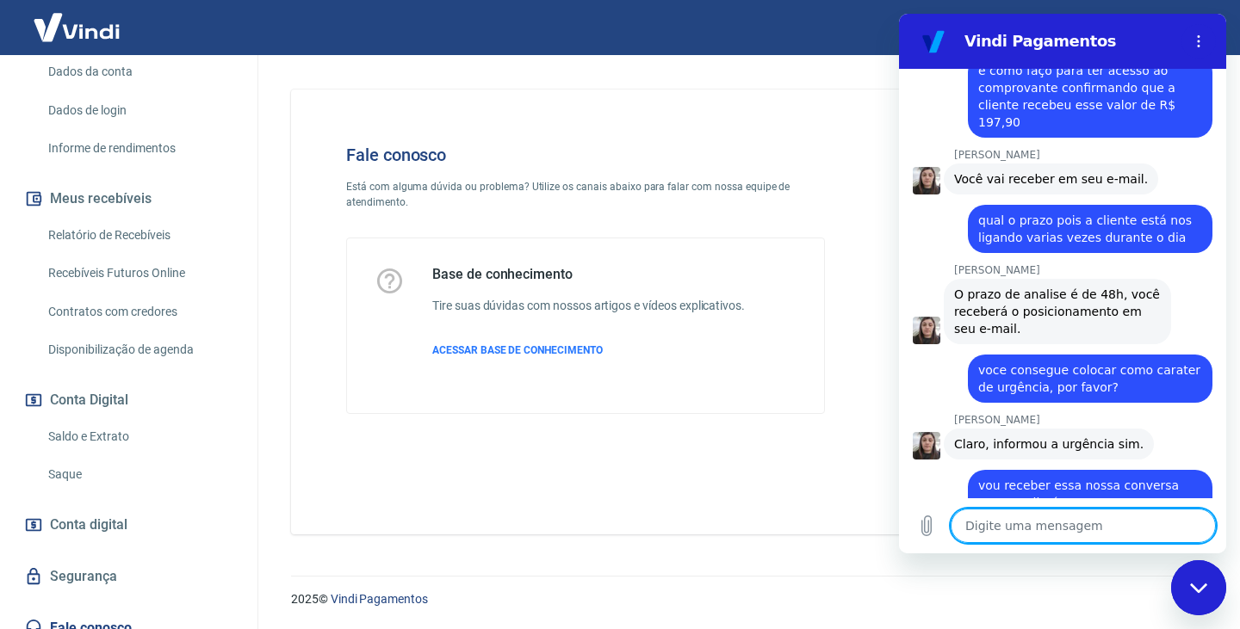
scroll to position [2885, 0]
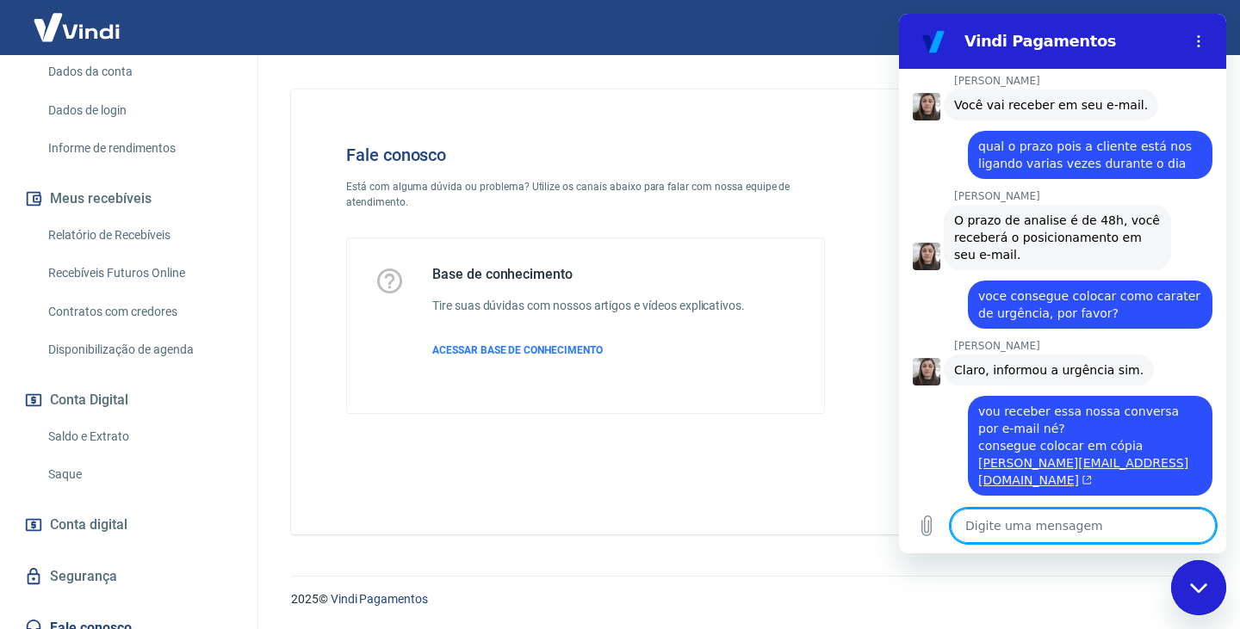
click at [1023, 533] on textarea at bounding box center [1082, 526] width 265 height 34
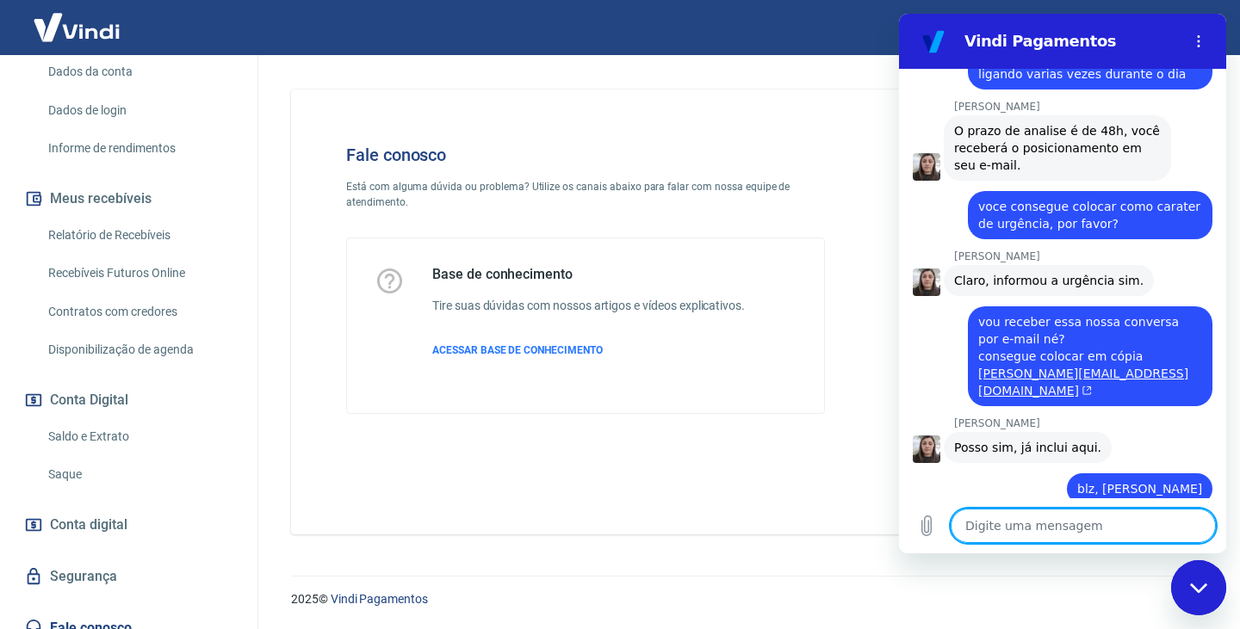
scroll to position [2978, 0]
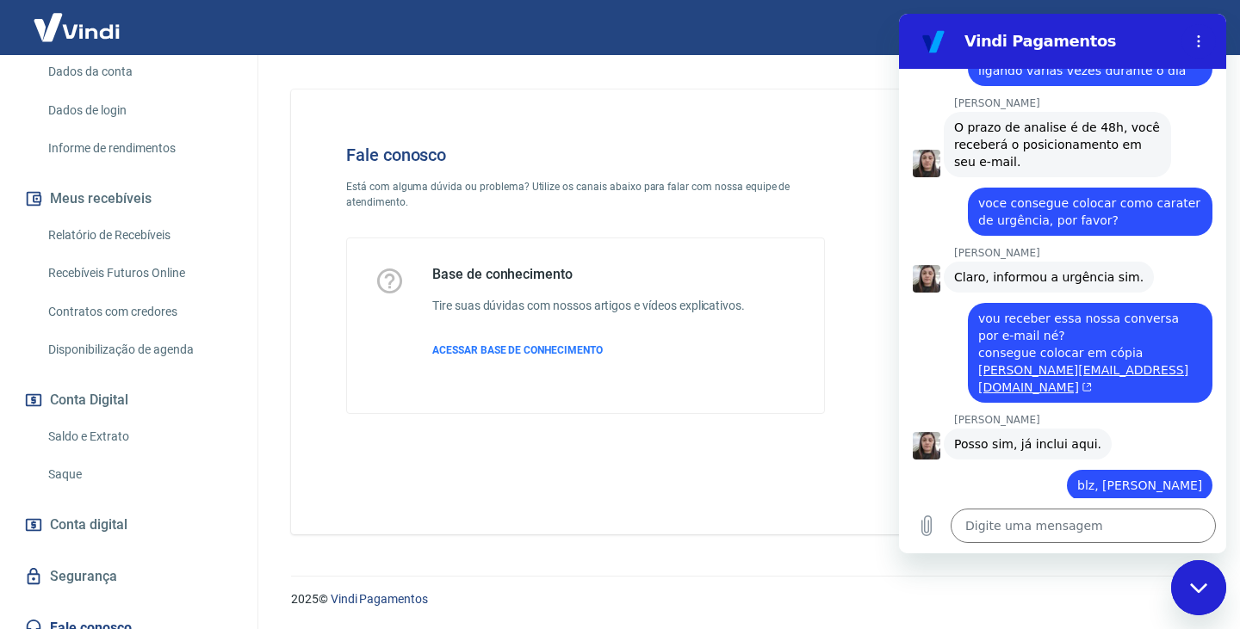
click at [931, 575] on div "diz: não somente isso, fico no aguardo do comprovante da transferência em nome …" at bounding box center [1055, 621] width 313 height 93
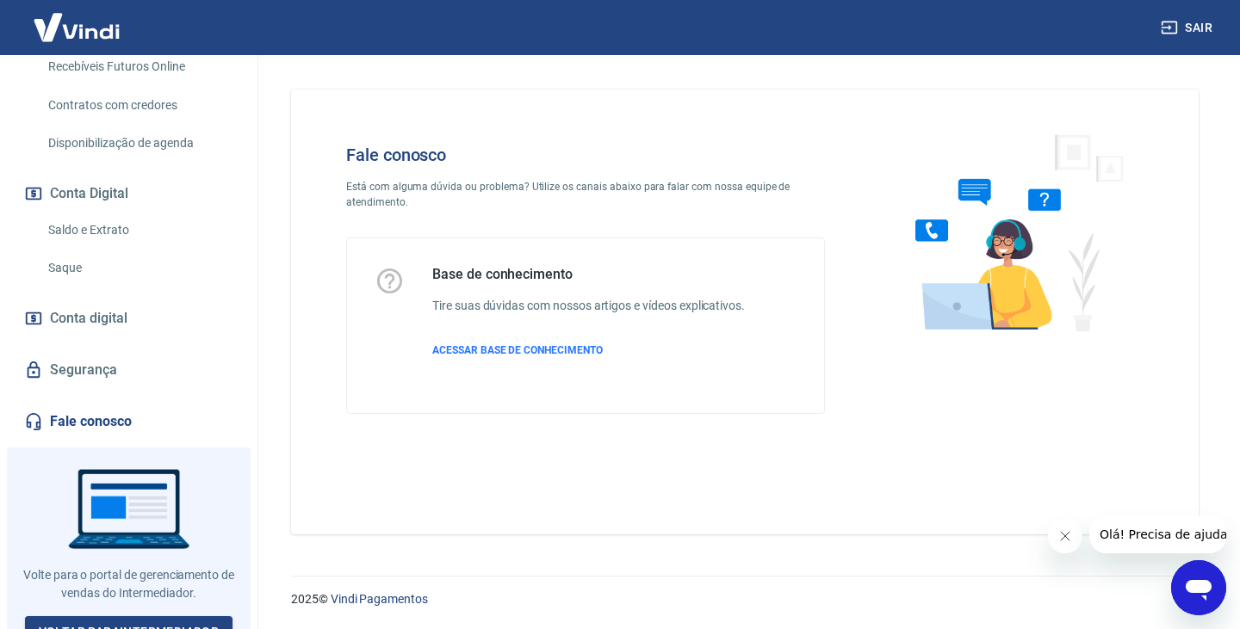
scroll to position [478, 0]
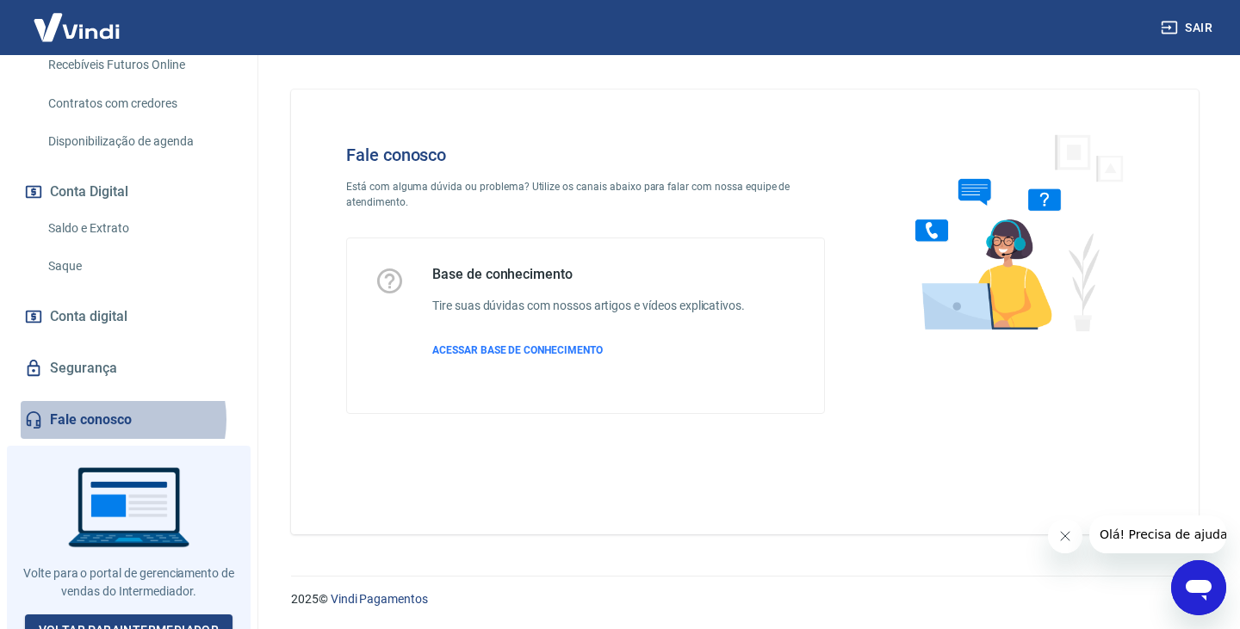
click at [109, 401] on link "Fale conosco" at bounding box center [129, 420] width 216 height 38
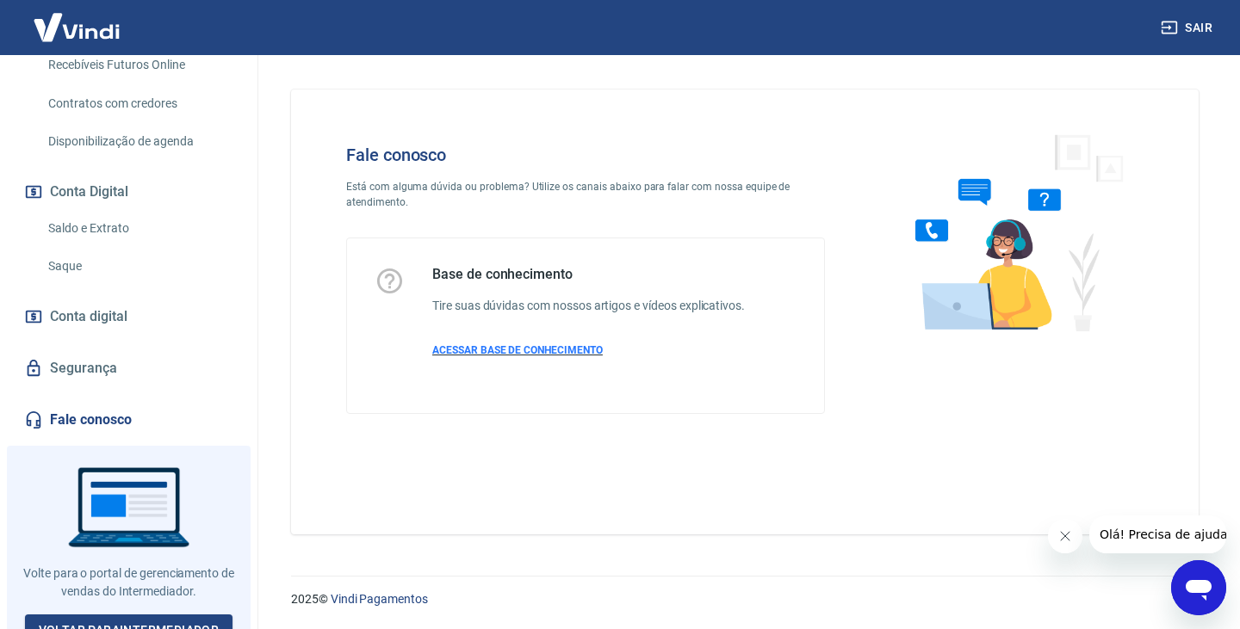
click at [473, 348] on span "ACESSAR BASE DE CONHECIMENTO" at bounding box center [517, 350] width 170 height 12
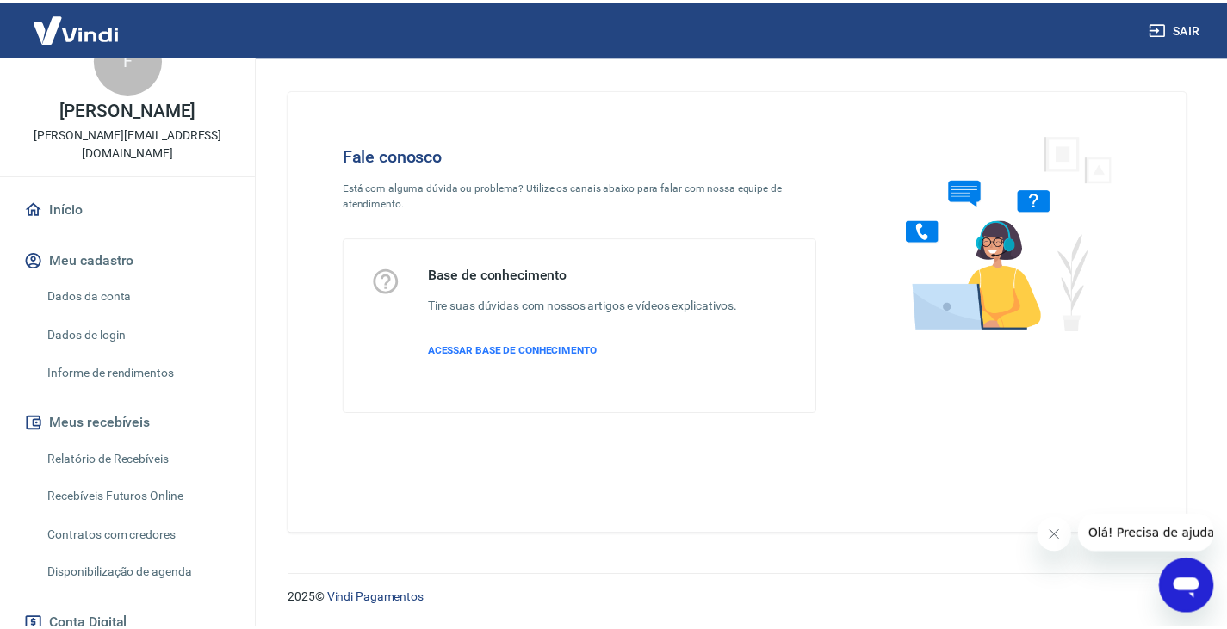
scroll to position [86, 0]
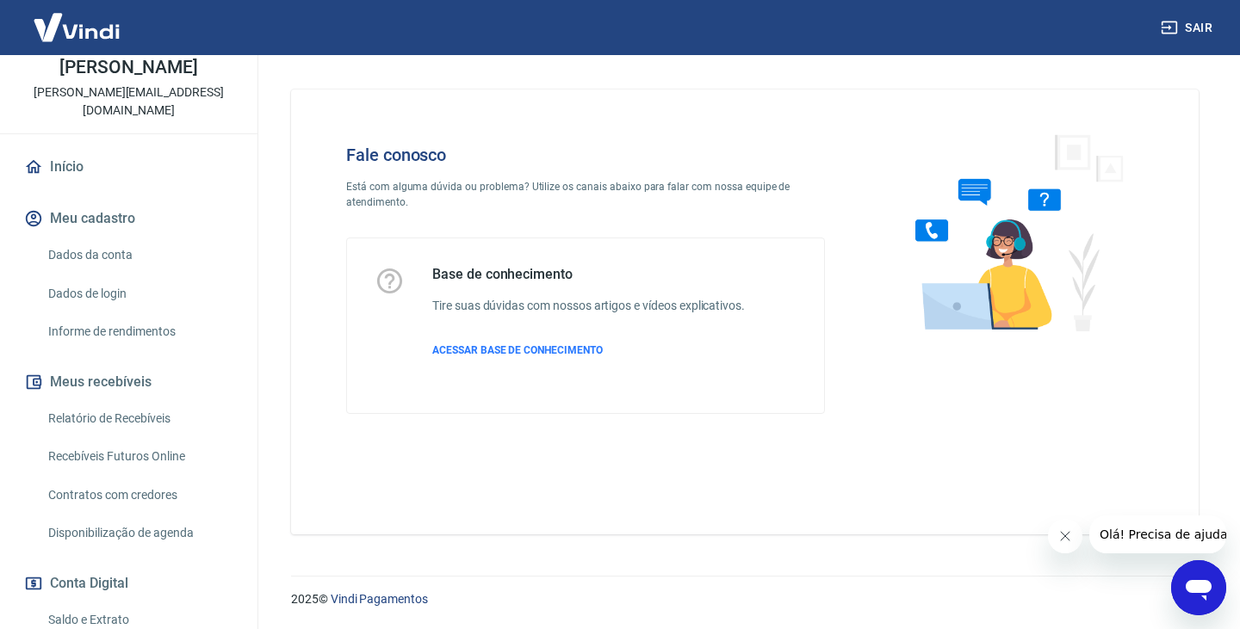
click at [65, 148] on link "Início" at bounding box center [129, 167] width 216 height 38
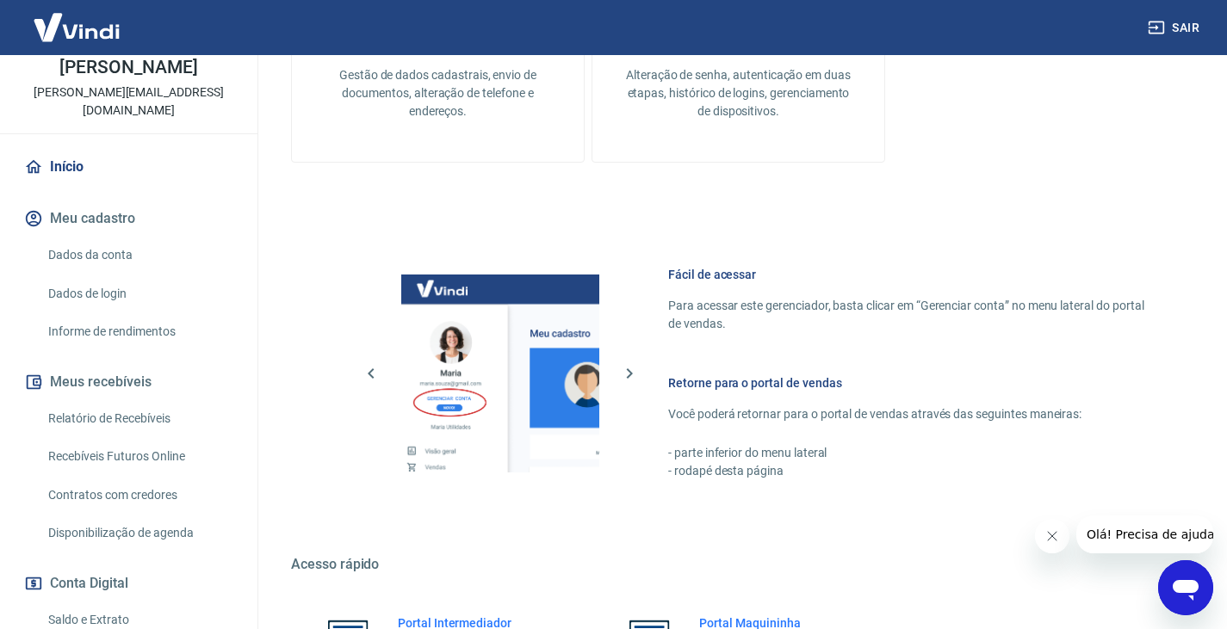
scroll to position [747, 0]
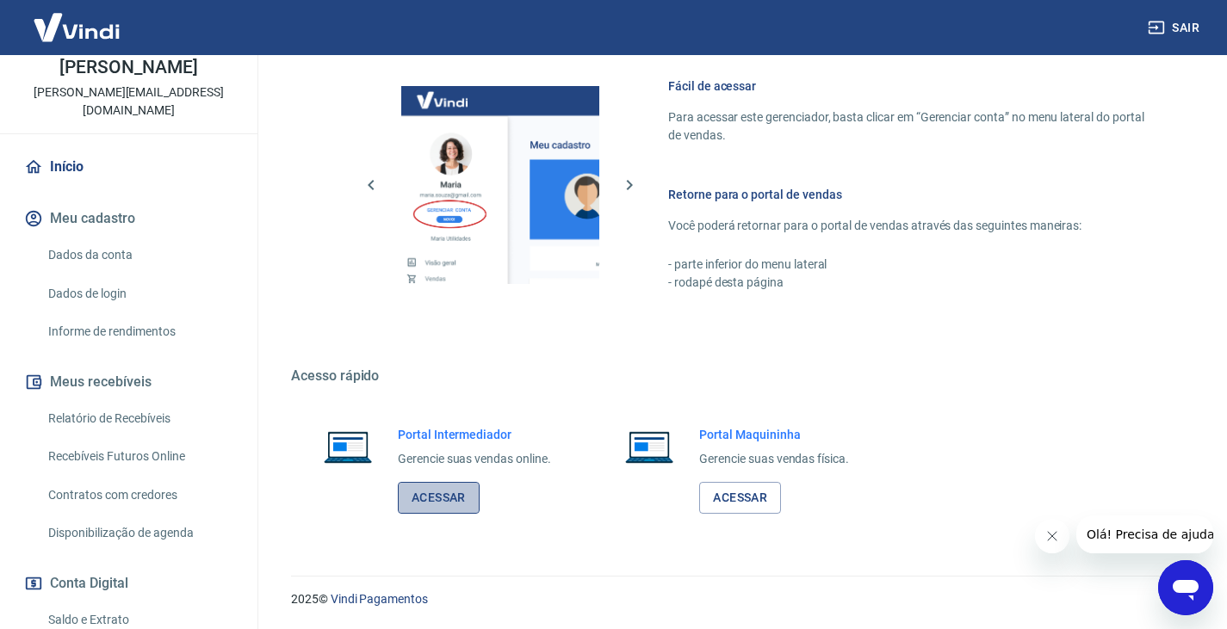
click at [426, 496] on link "Acessar" at bounding box center [439, 498] width 82 height 32
